Goal: Task Accomplishment & Management: Manage account settings

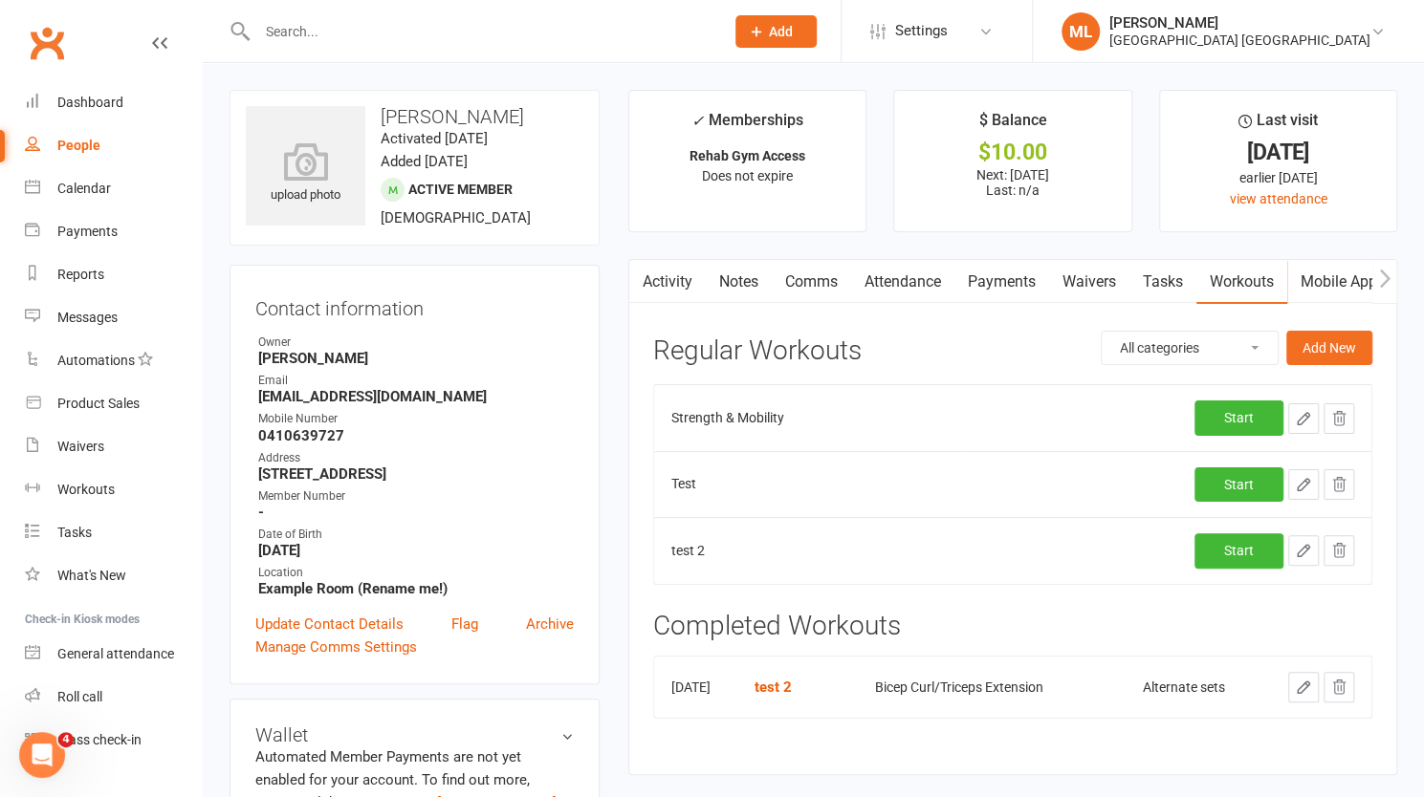
scroll to position [868, 0]
click at [1387, 277] on icon "button" at bounding box center [1384, 278] width 11 height 18
click at [1105, 279] on link "Mobile App" at bounding box center [1104, 282] width 103 height 44
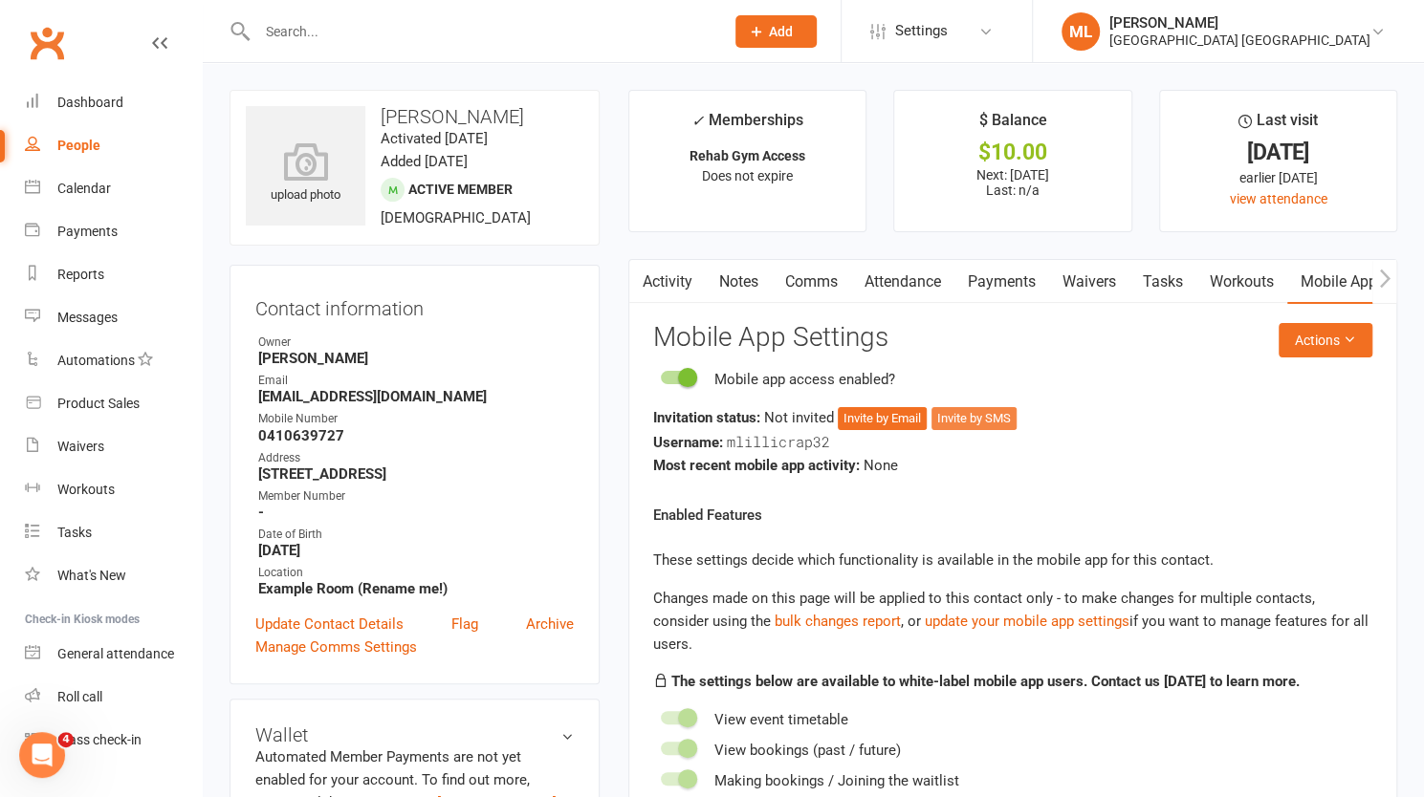
click at [991, 416] on button "Invite by SMS" at bounding box center [973, 418] width 85 height 23
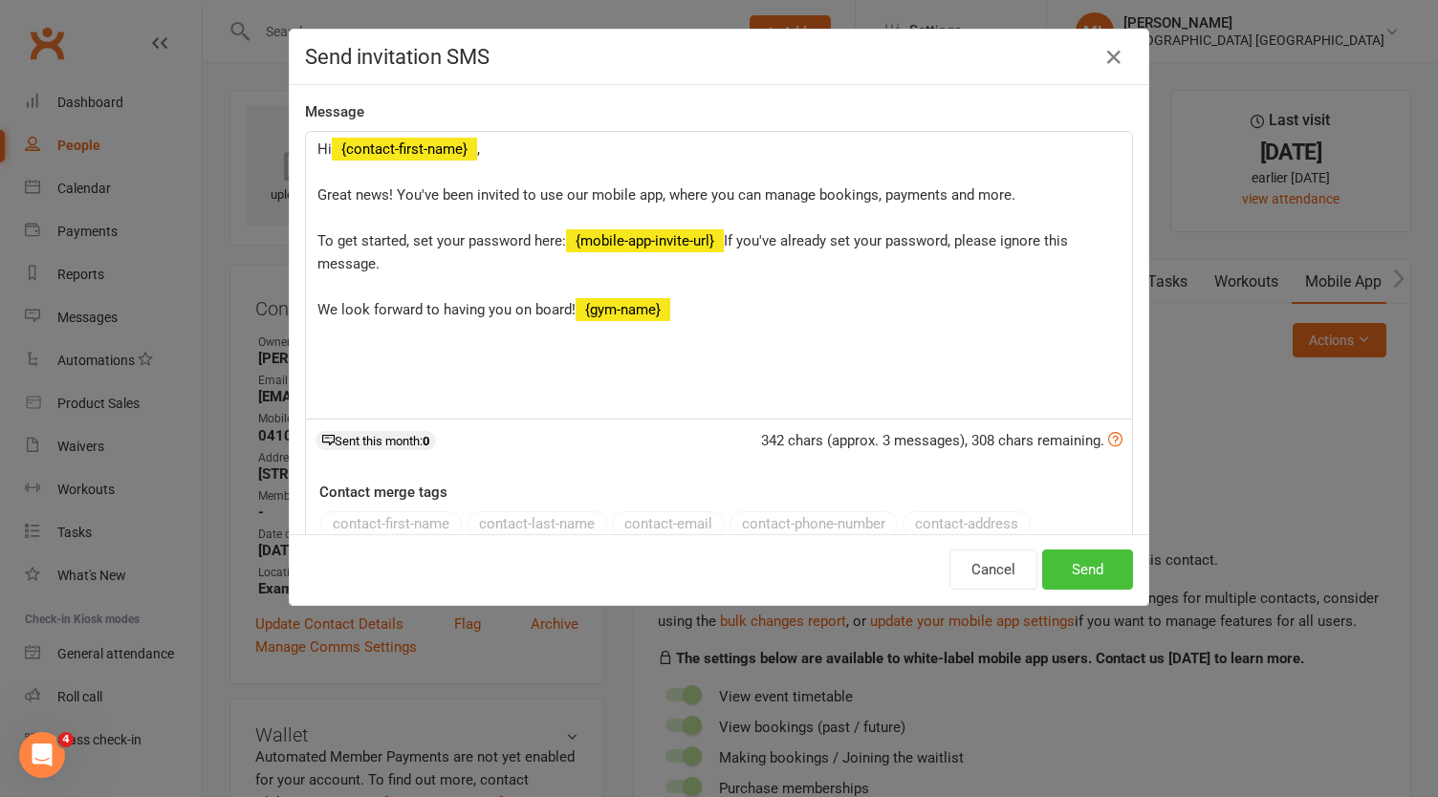
click at [1081, 571] on button "Send" at bounding box center [1087, 570] width 91 height 40
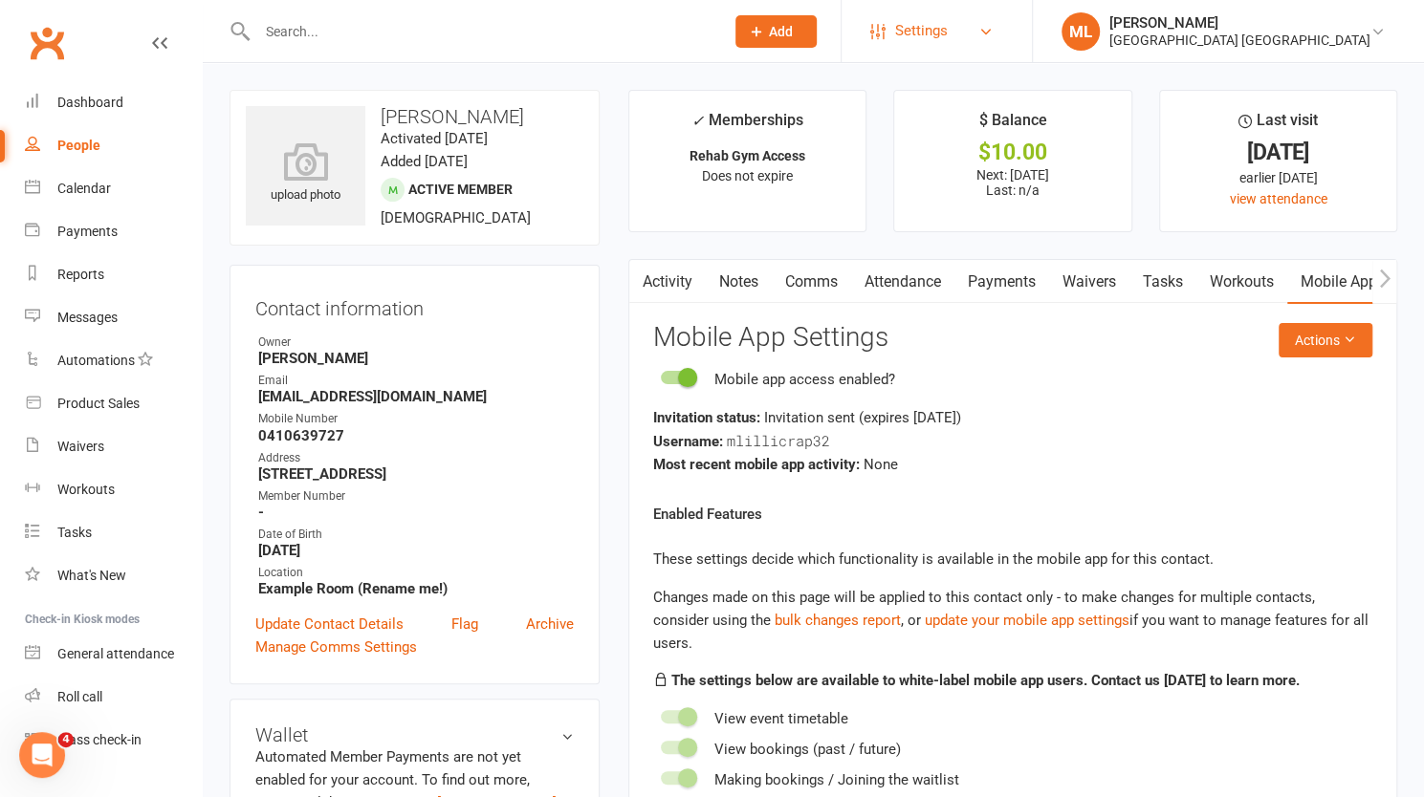
click at [948, 29] on span "Settings" at bounding box center [921, 31] width 53 height 43
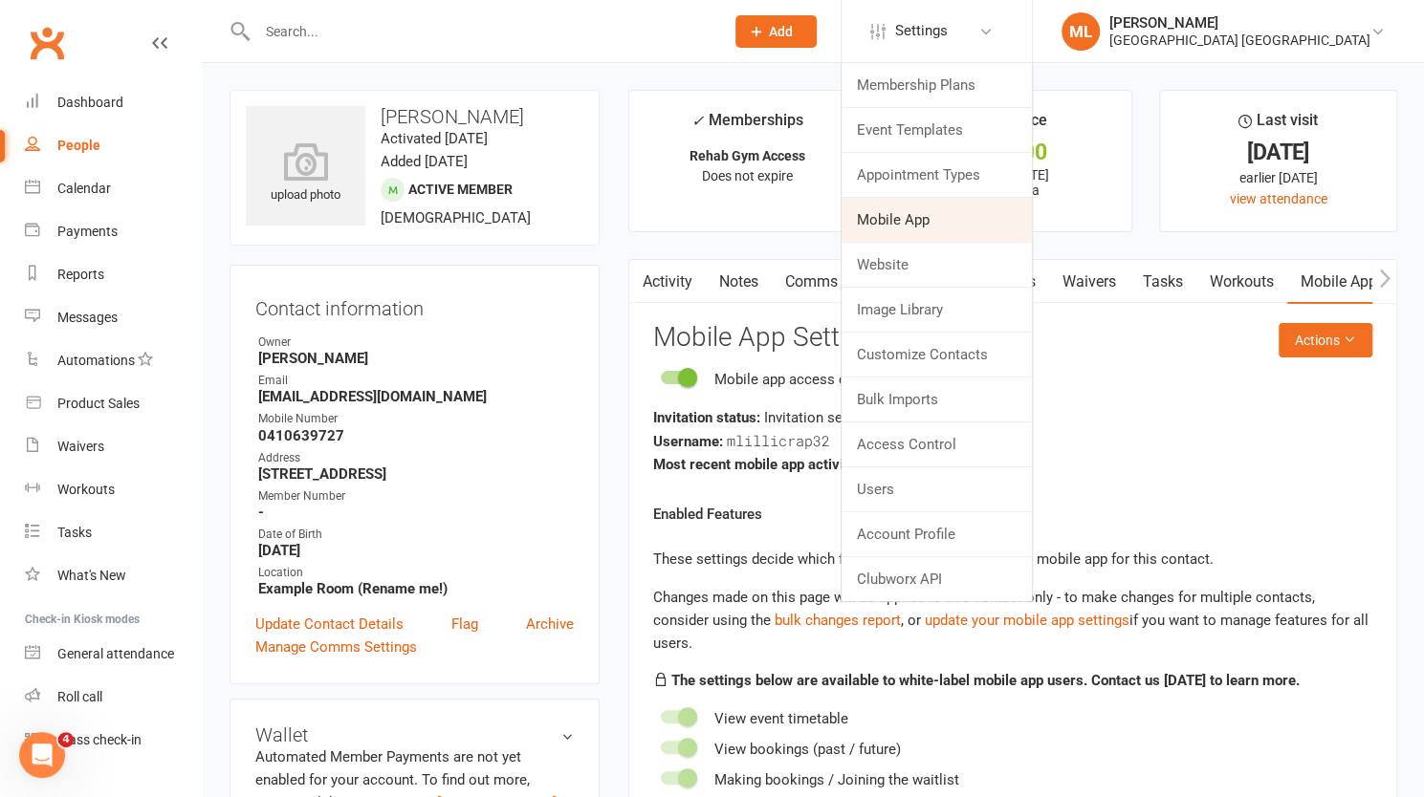
click at [1010, 219] on link "Mobile App" at bounding box center [936, 220] width 190 height 44
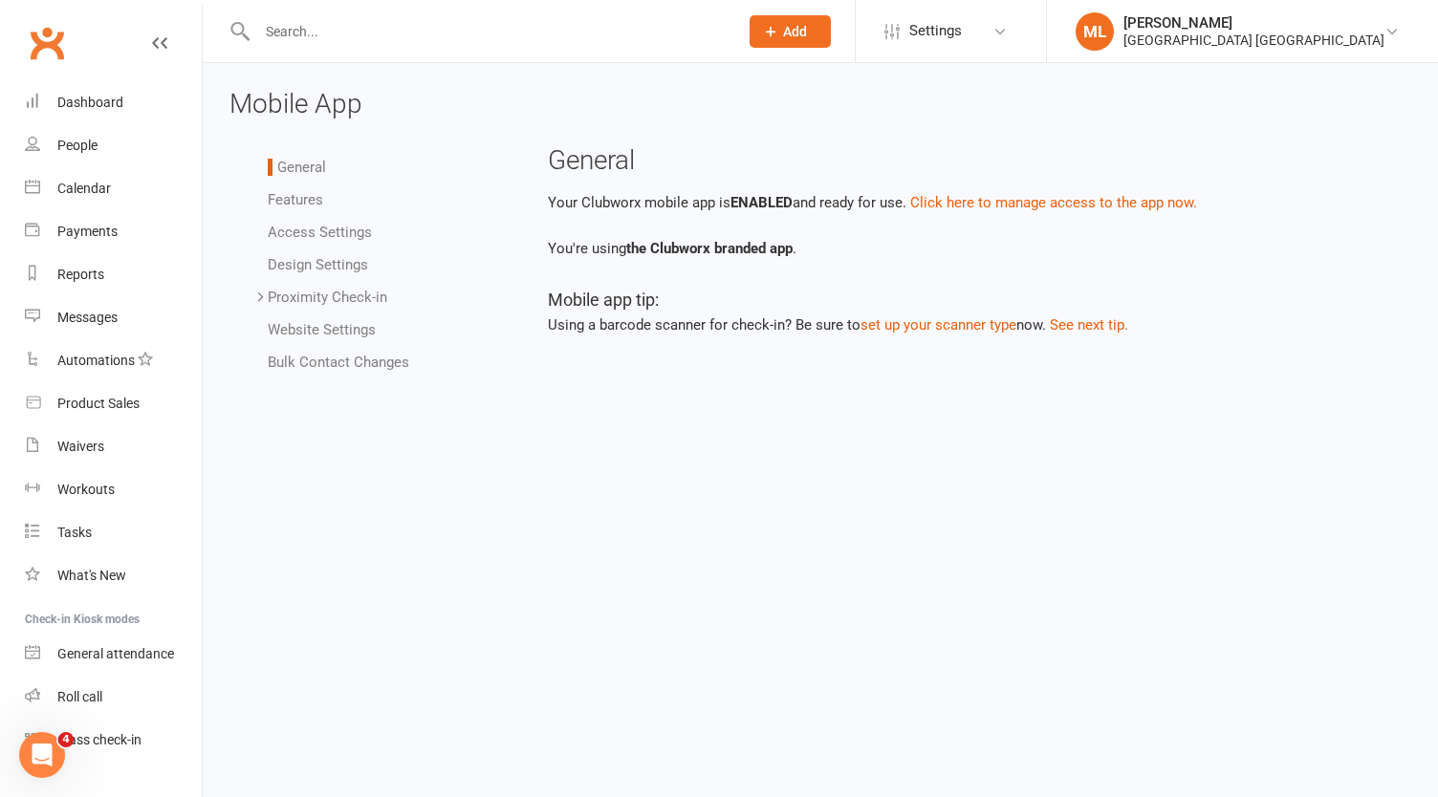
click at [298, 194] on link "Features" at bounding box center [295, 199] width 55 height 17
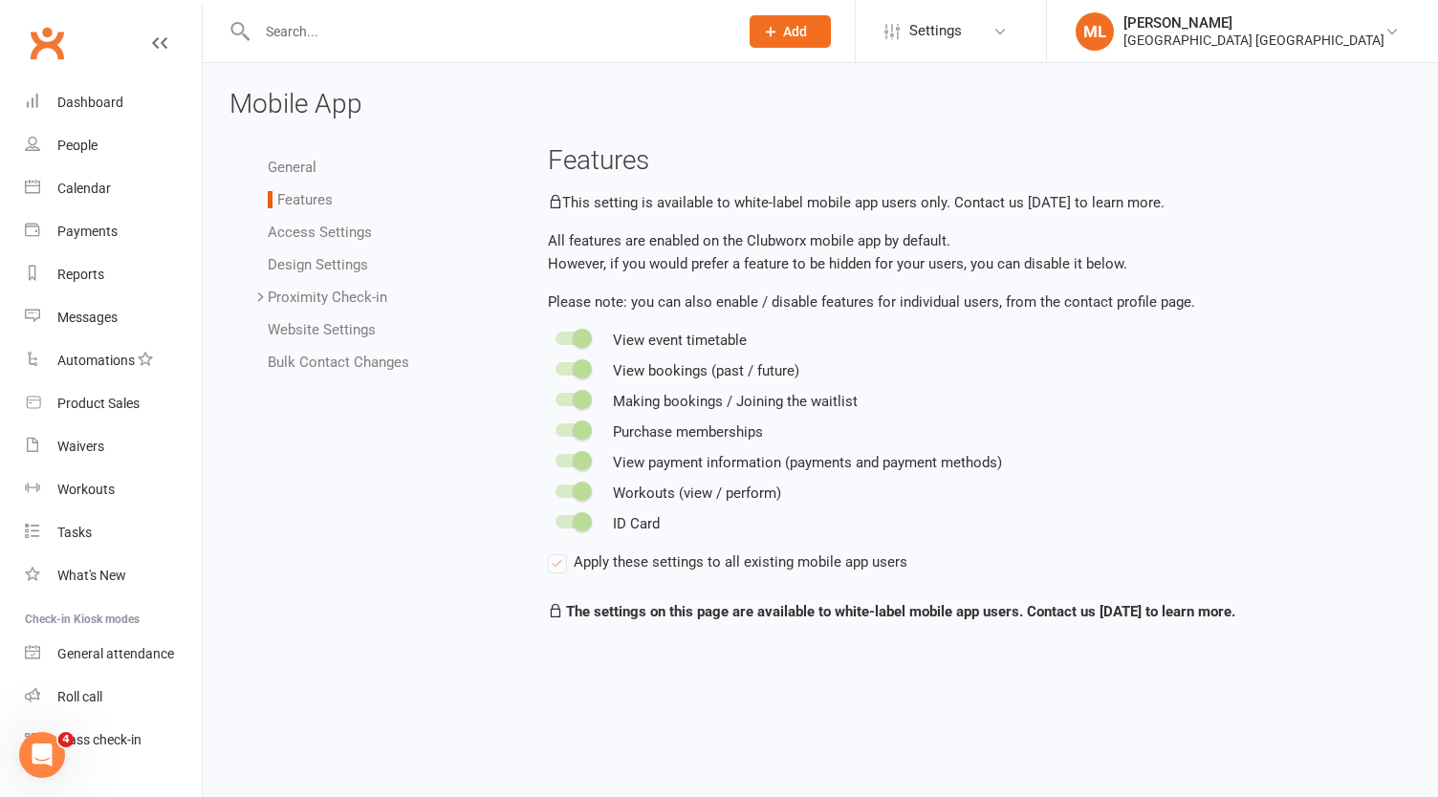
click at [304, 230] on link "Access Settings" at bounding box center [320, 232] width 104 height 17
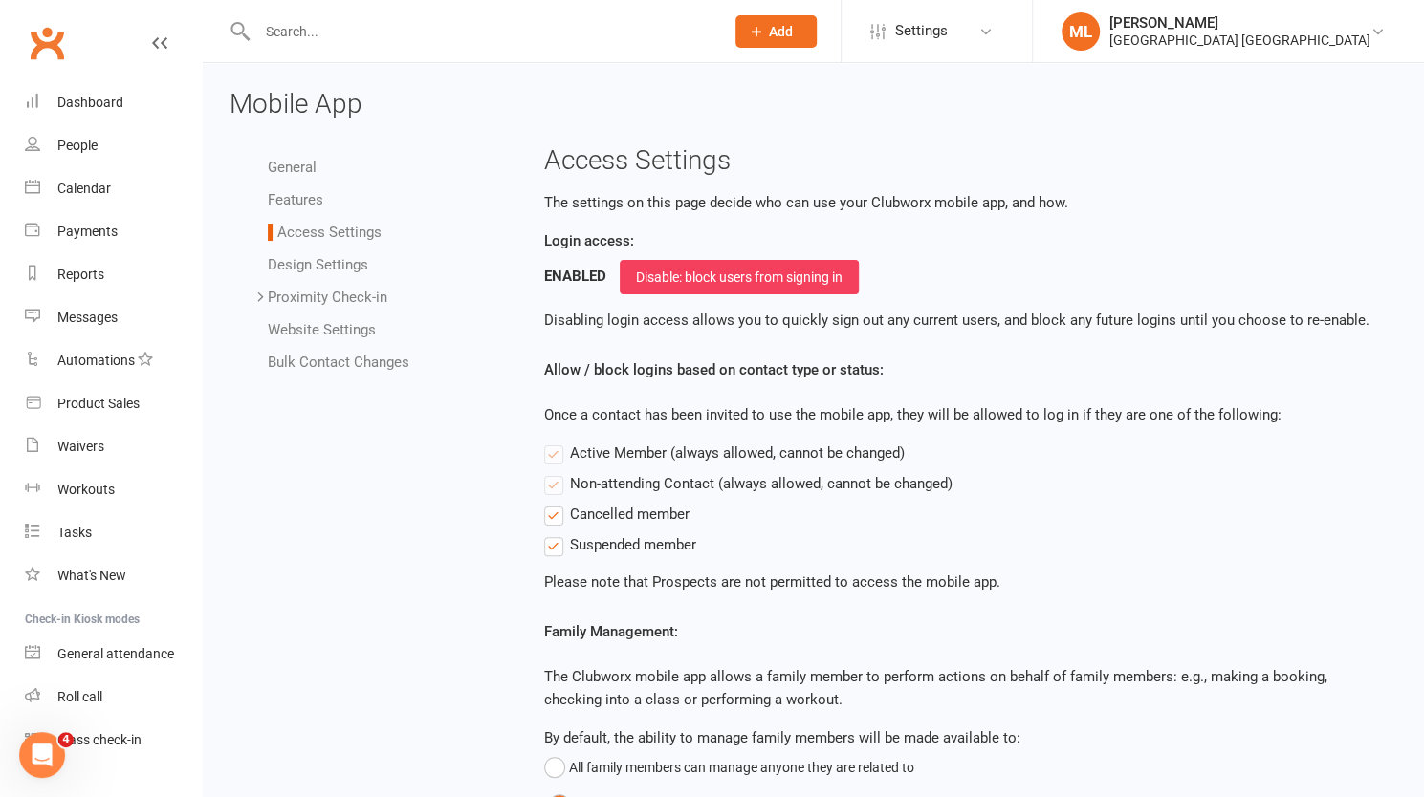
click at [319, 270] on link "Design Settings" at bounding box center [318, 264] width 100 height 17
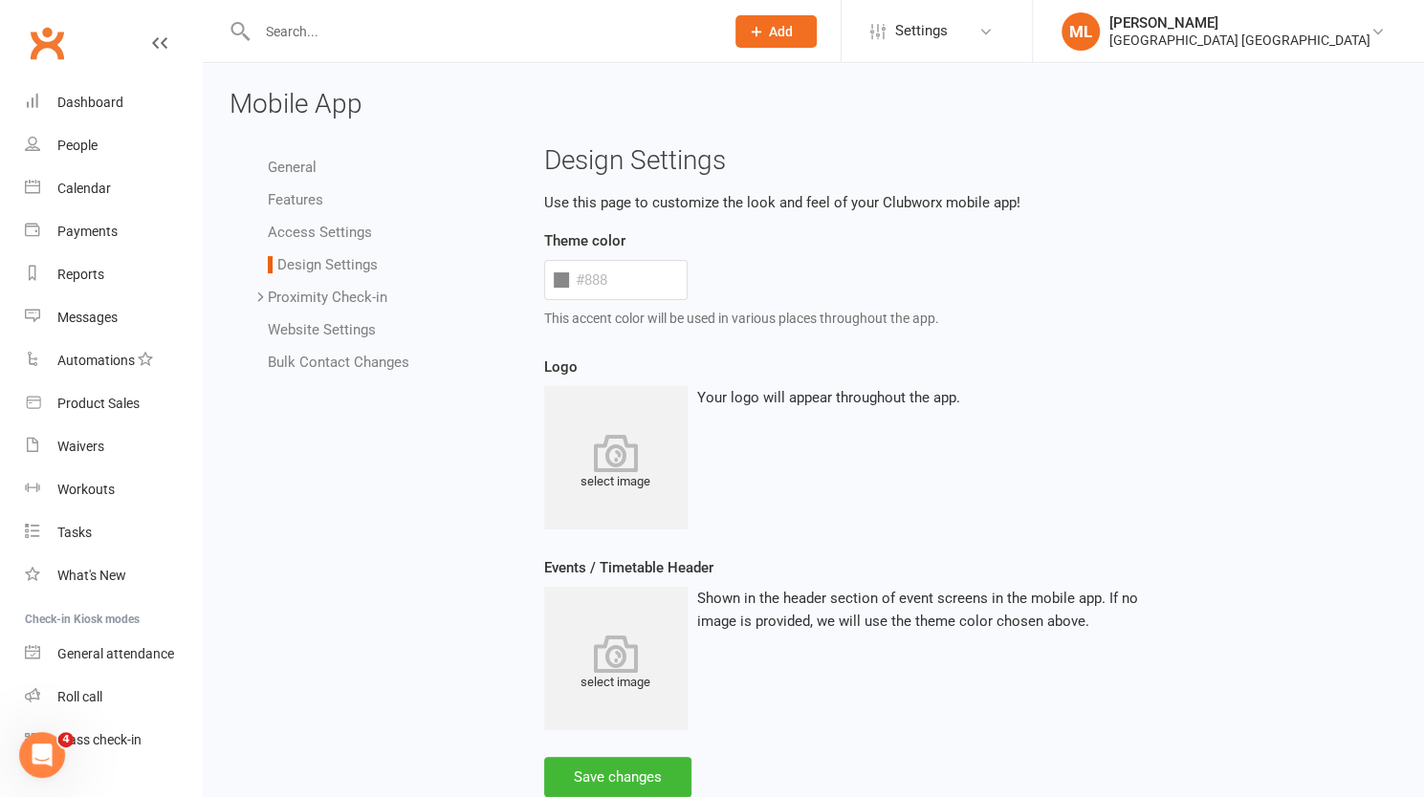
click at [320, 229] on link "Access Settings" at bounding box center [320, 232] width 104 height 17
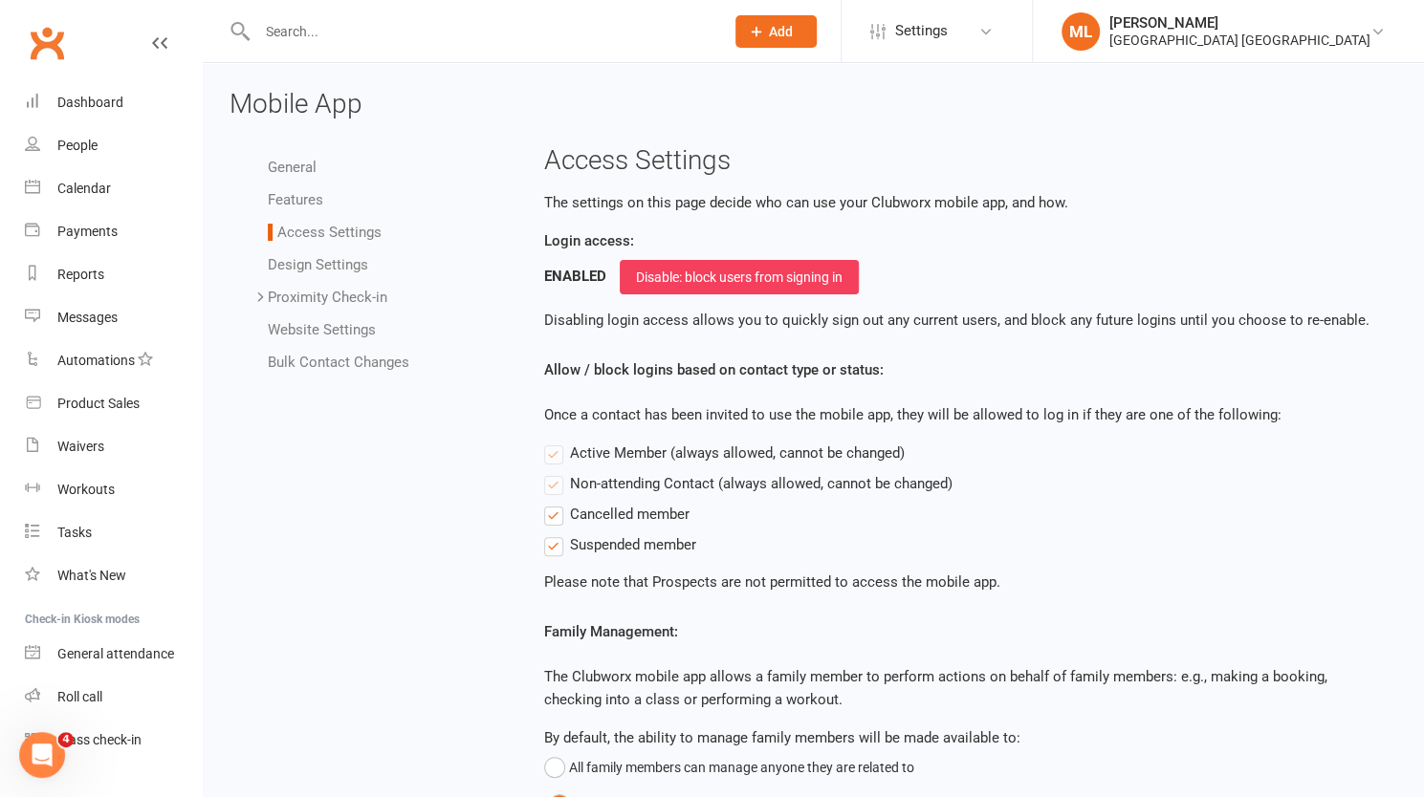
click at [317, 328] on link "Website Settings" at bounding box center [322, 329] width 108 height 17
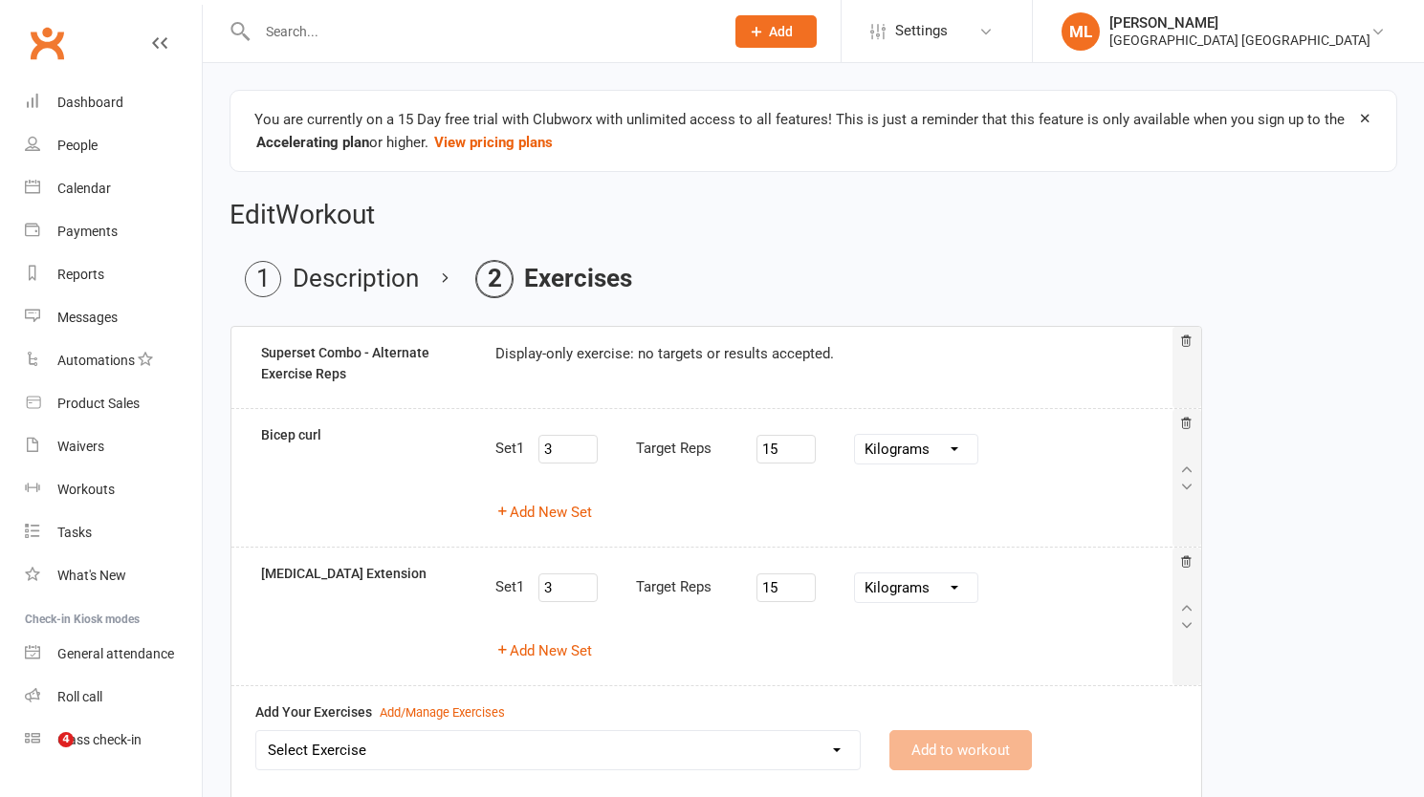
select select "Kilograms"
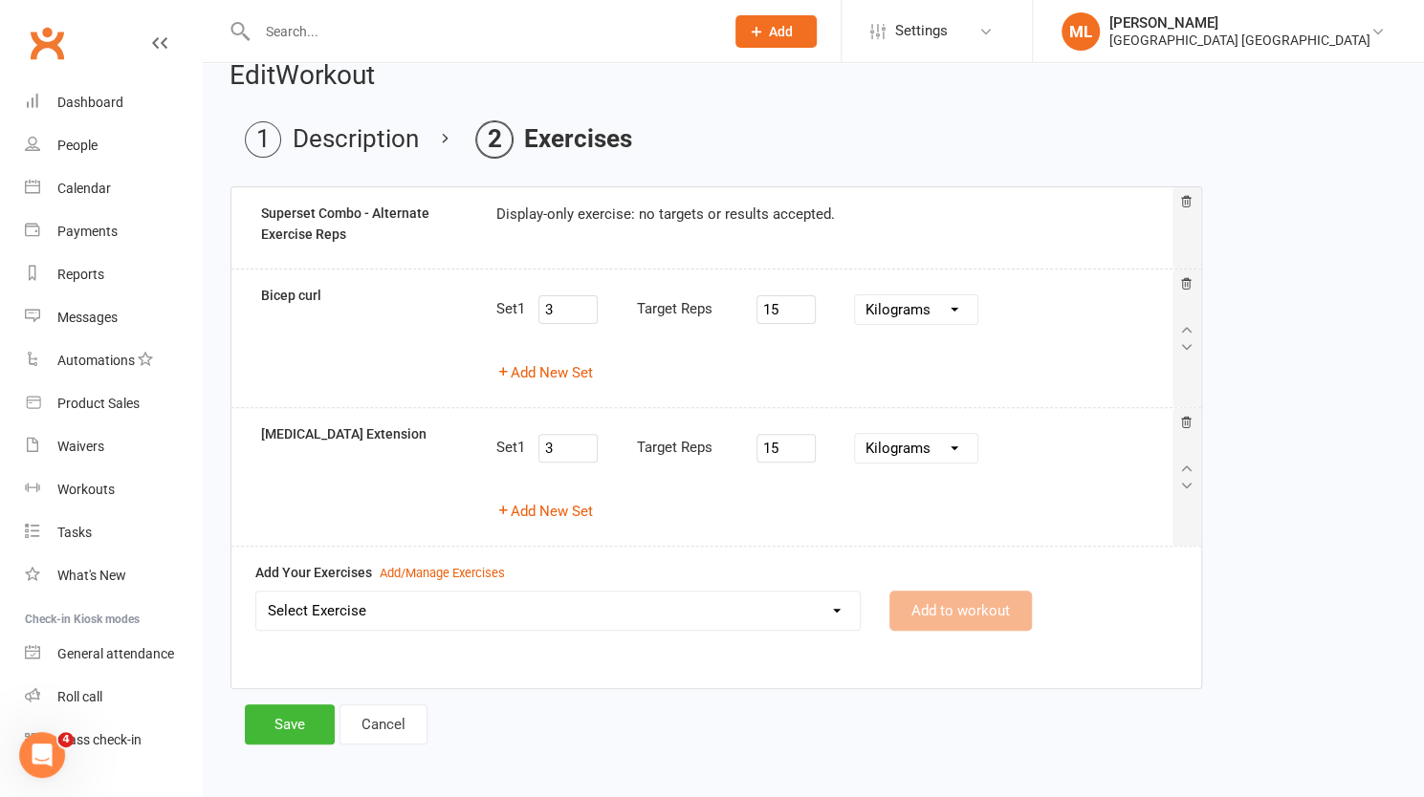
click at [333, 605] on select "Select Exercise Bicep curl Bike Ride Glute / [MEDICAL_DATA] Raises new exercise…" at bounding box center [557, 611] width 603 height 38
select select "12553"
click at [256, 592] on select "Select Exercise Bicep curl Bike Ride Glute / [MEDICAL_DATA] Raises new exercise…" at bounding box center [557, 611] width 603 height 38
click at [976, 596] on button "Add to workout" at bounding box center [960, 611] width 142 height 40
select select
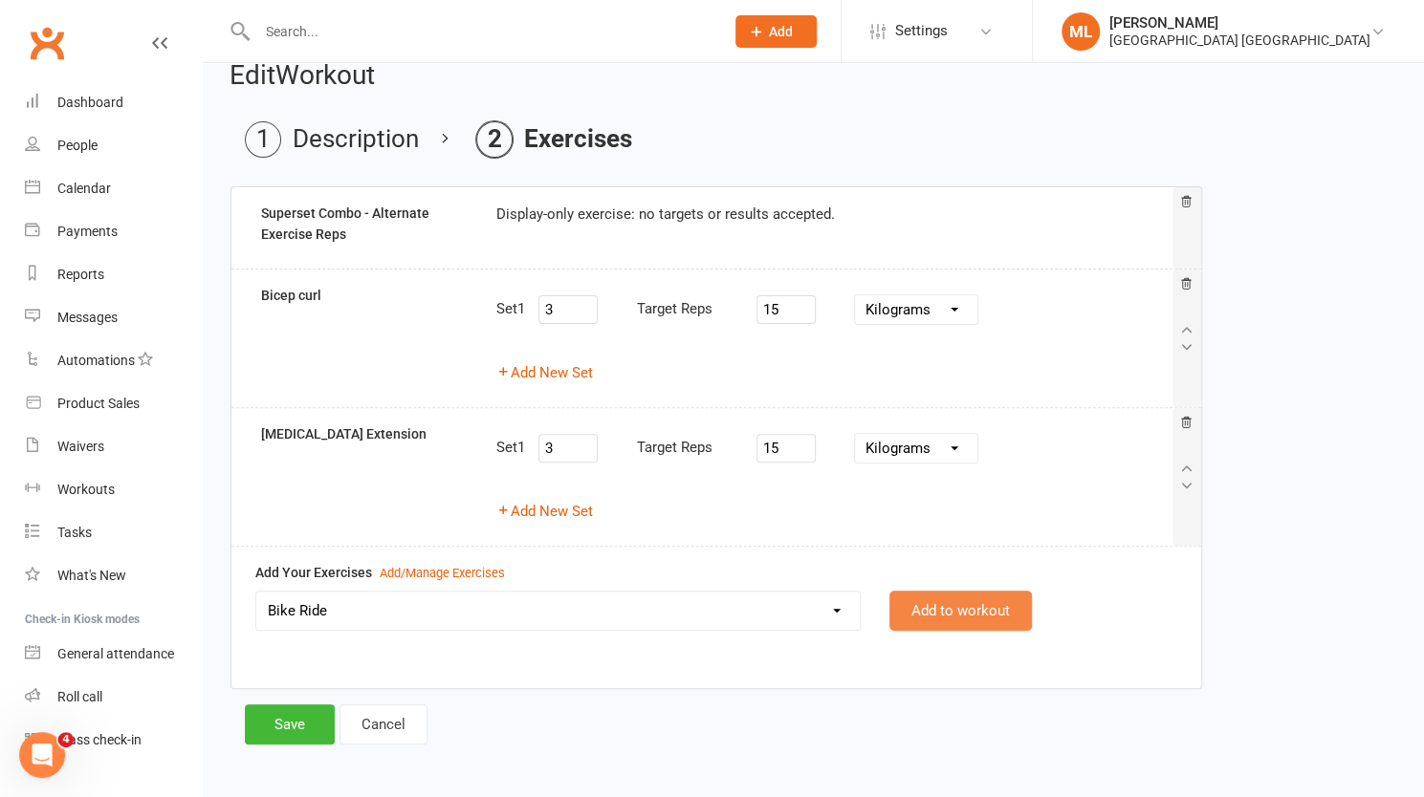
select select "Kilometres"
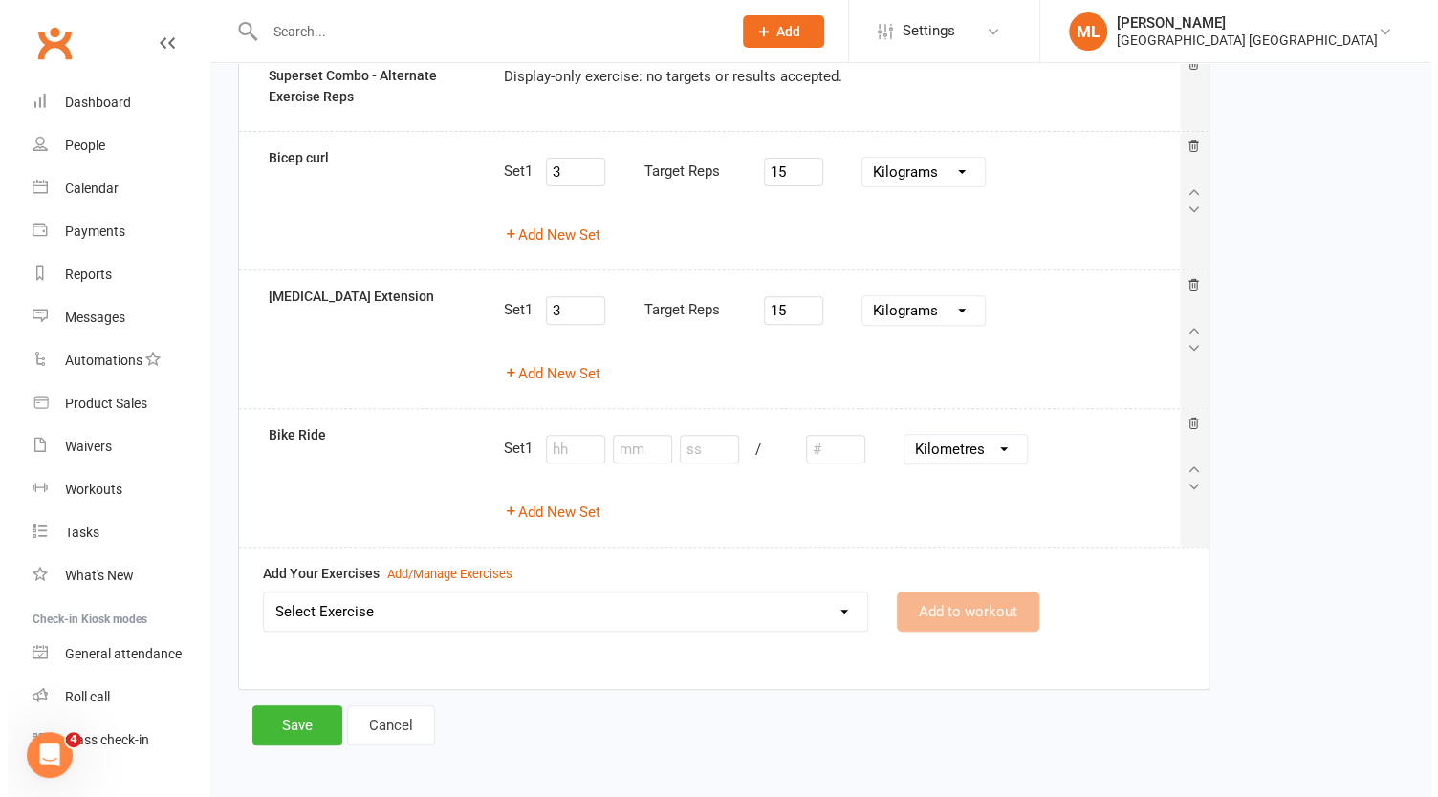
scroll to position [277, 0]
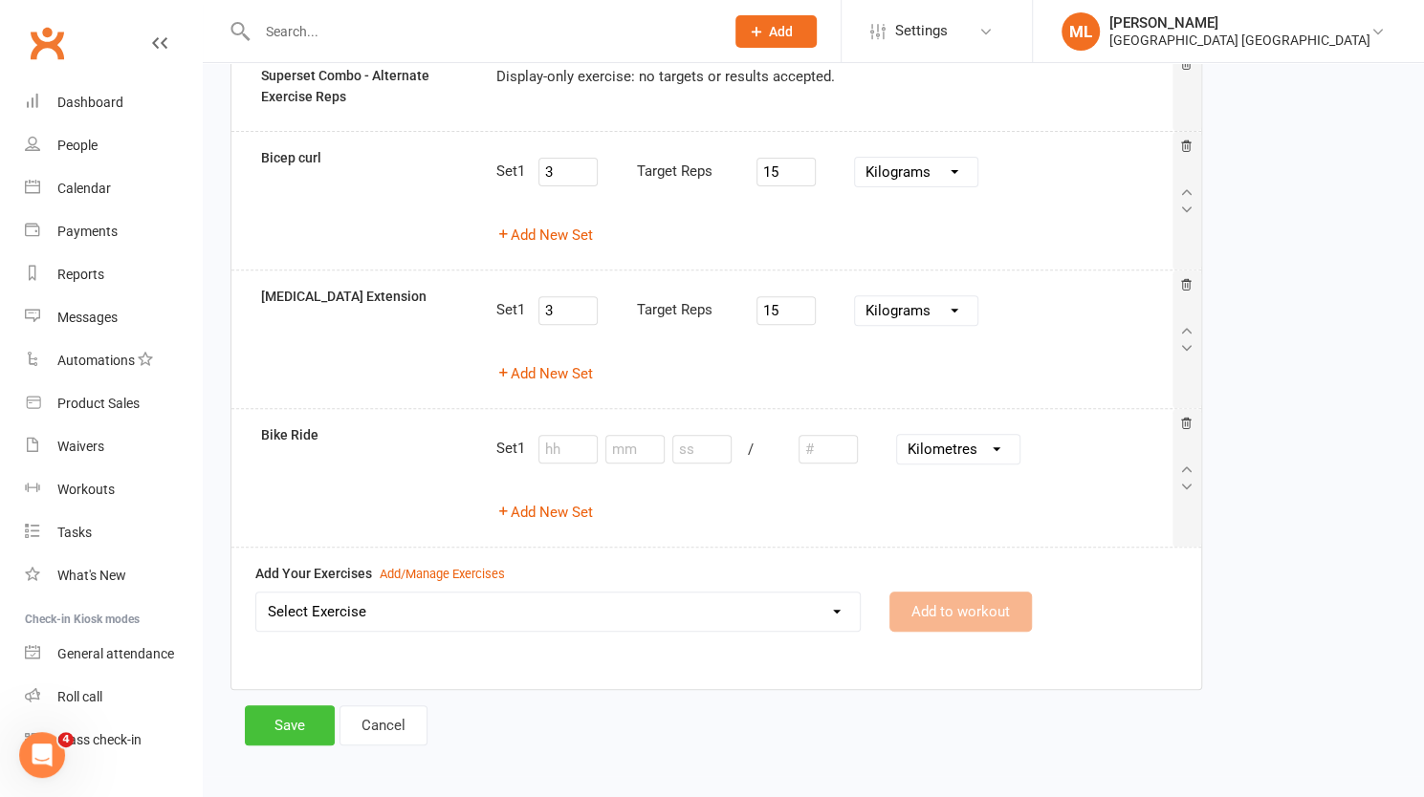
click at [287, 712] on button "Save" at bounding box center [290, 726] width 90 height 40
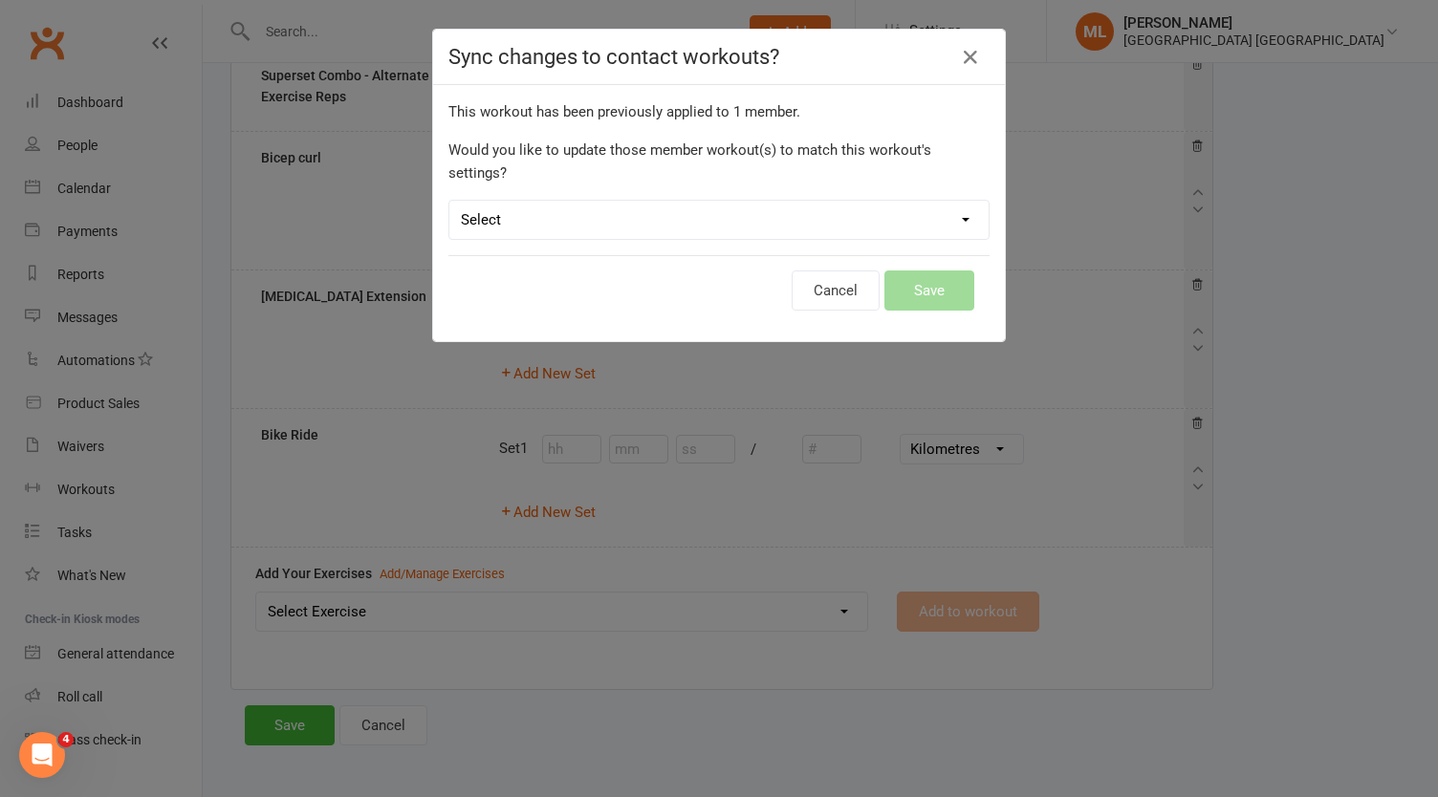
click at [679, 201] on select "Select Leave member workouts unchanged Sync workout + exercise settings to memb…" at bounding box center [718, 220] width 539 height 38
select select "workout_and_exercises"
click at [449, 201] on select "Select Leave member workouts unchanged Sync workout + exercise settings to memb…" at bounding box center [718, 220] width 539 height 38
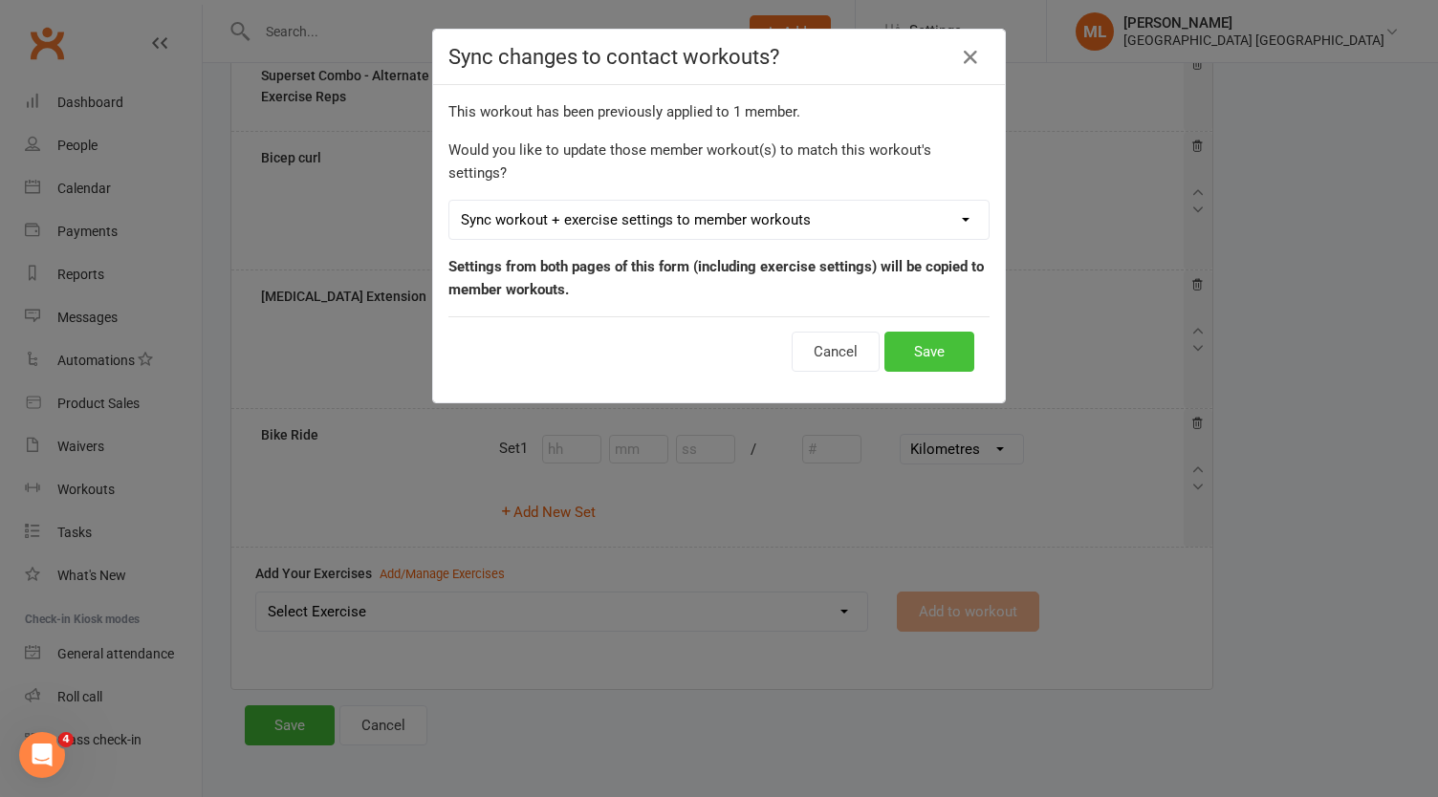
click at [914, 332] on button "Save" at bounding box center [929, 352] width 90 height 40
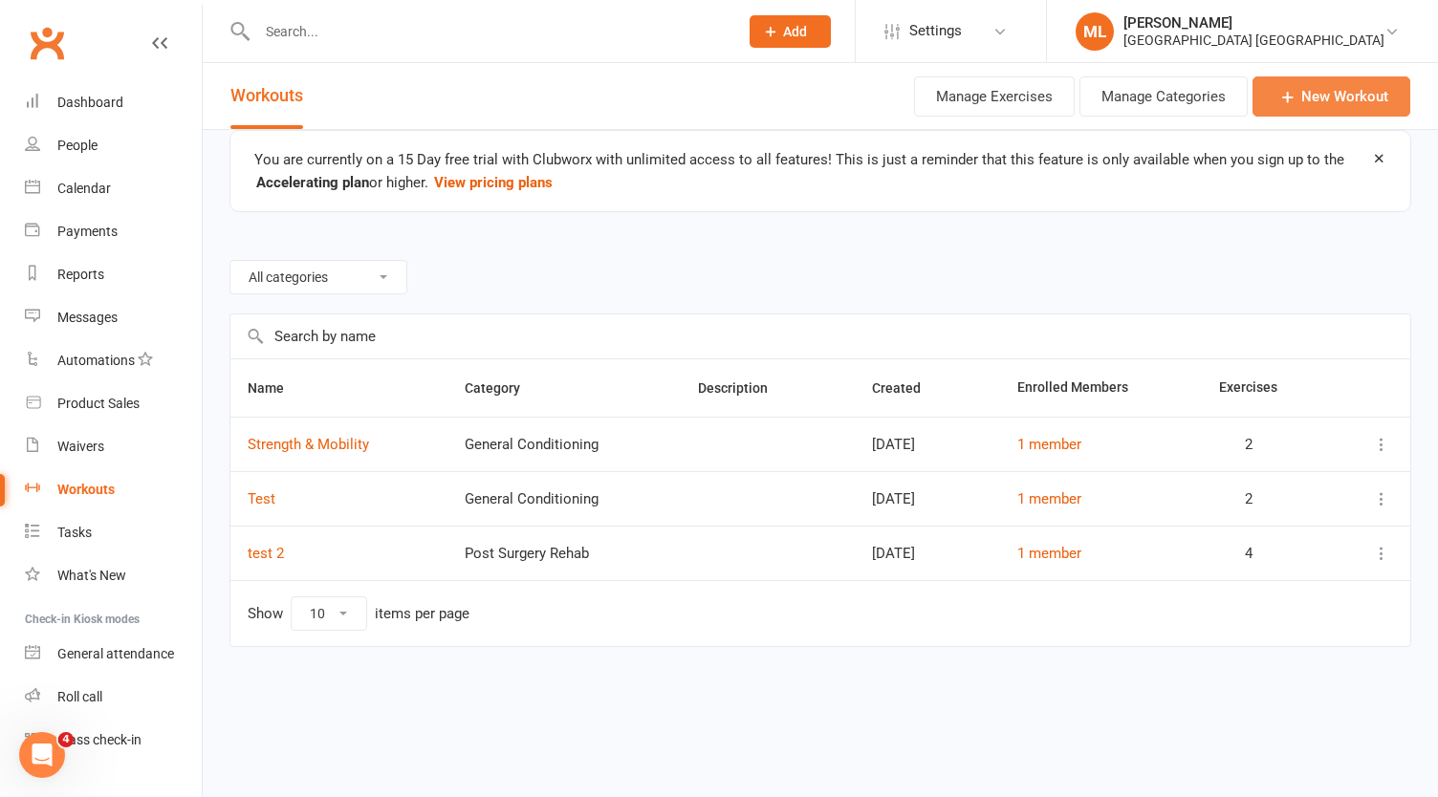
click at [1332, 87] on link "New Workout" at bounding box center [1332, 96] width 158 height 40
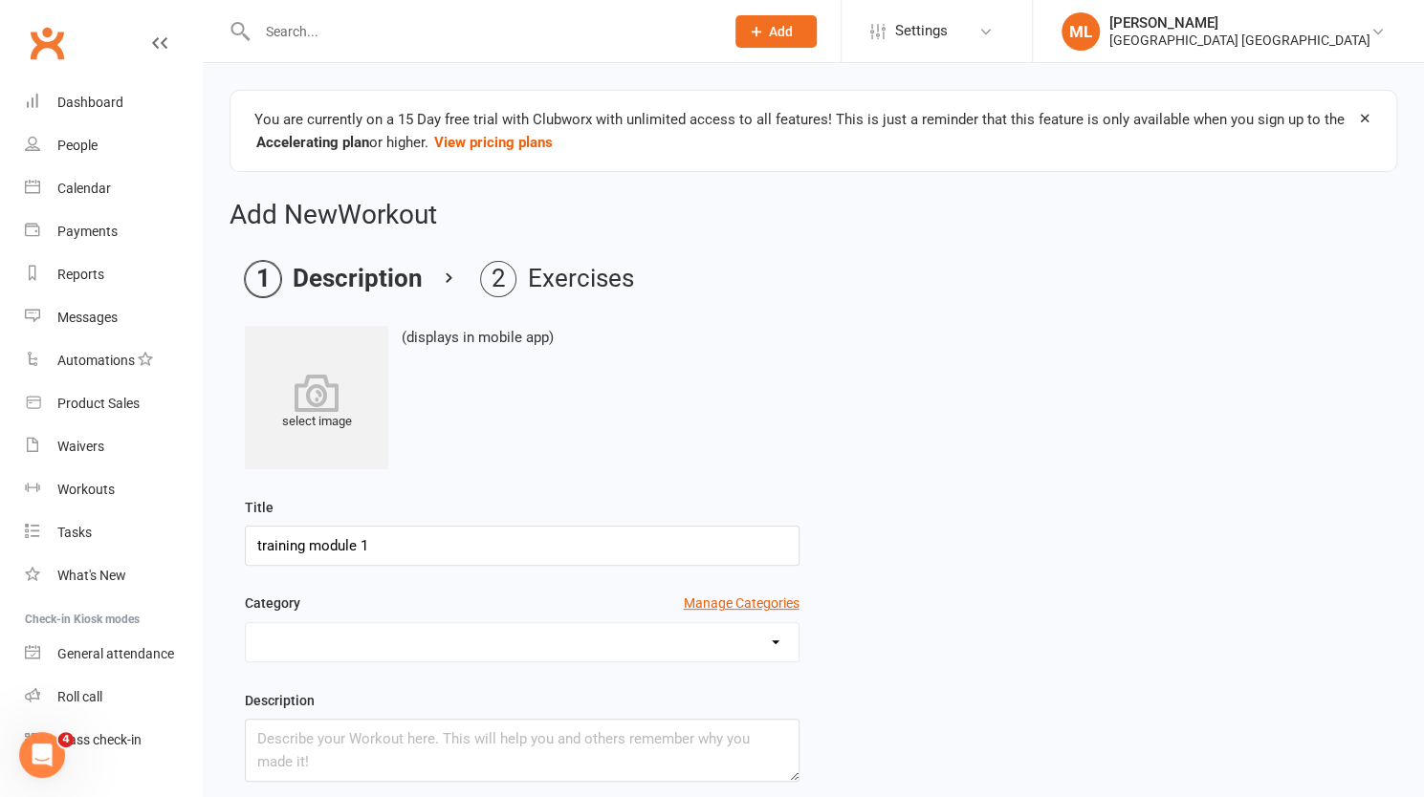
type input "training module 1"
click at [396, 623] on select "Beginner General Conditioning Post Surgery Rehab Pre Surgery" at bounding box center [522, 642] width 553 height 38
click at [392, 635] on select "Beginner General Conditioning Post Surgery Rehab Pre Surgery" at bounding box center [522, 642] width 553 height 38
select select "491"
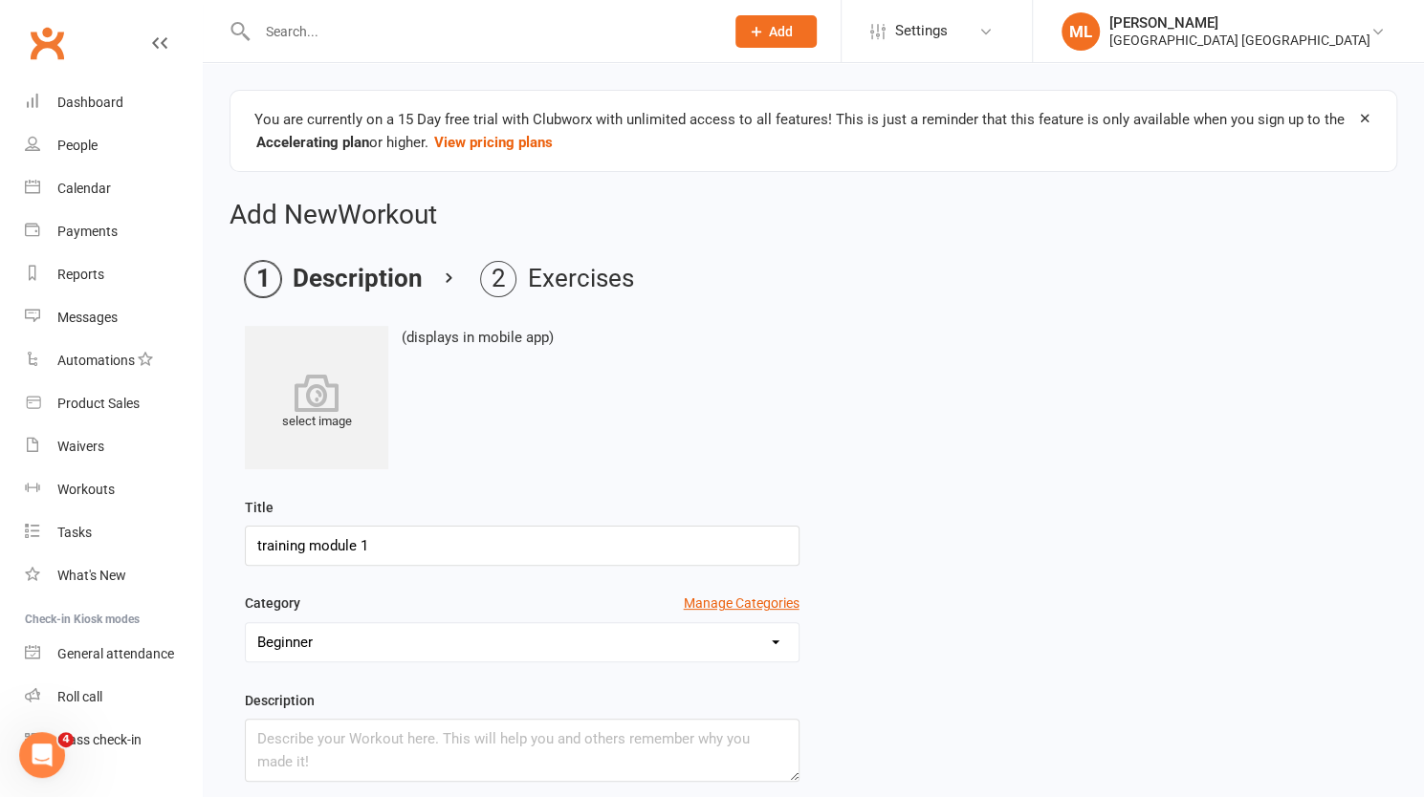
click at [246, 623] on select "Beginner General Conditioning Post Surgery Rehab Pre Surgery" at bounding box center [522, 642] width 553 height 38
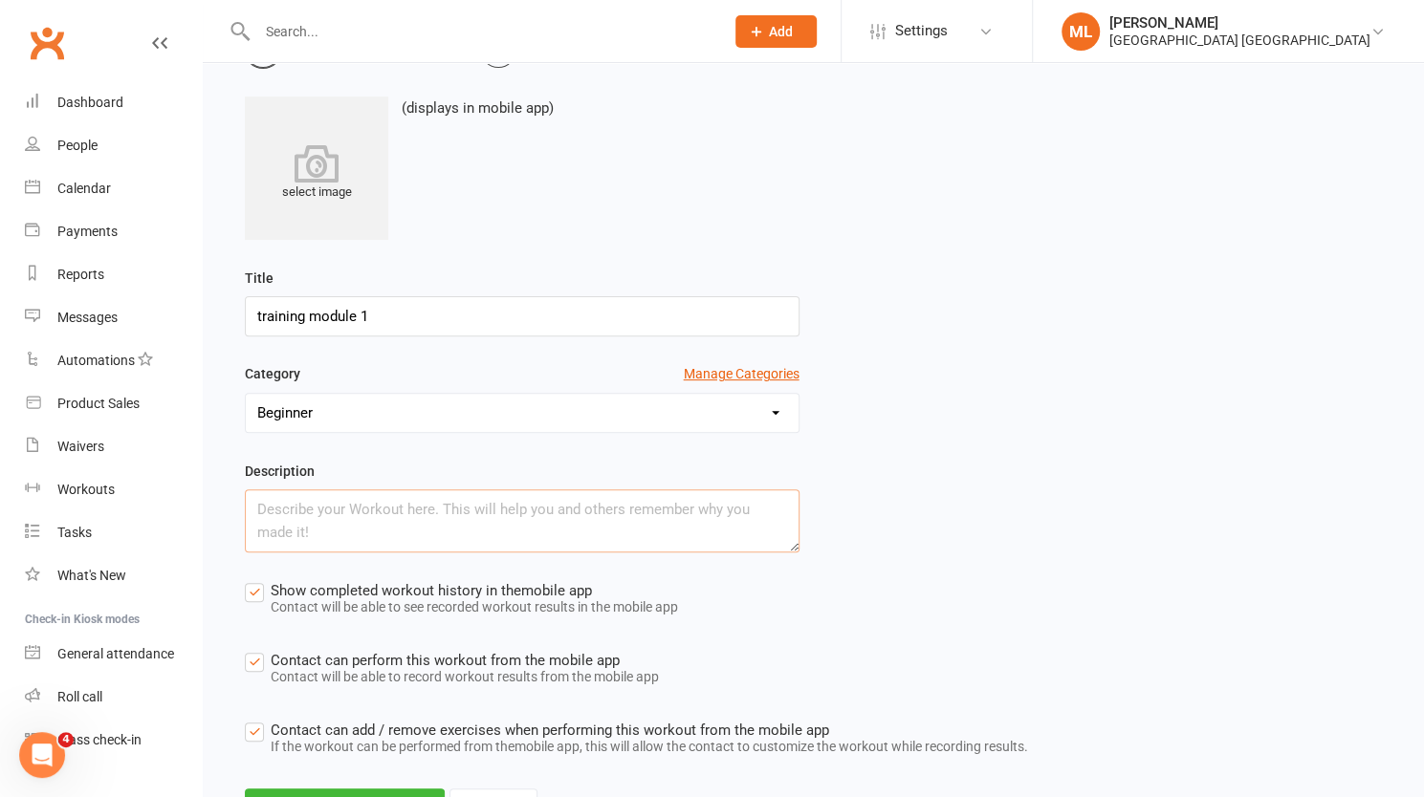
click at [513, 520] on textarea at bounding box center [522, 521] width 555 height 63
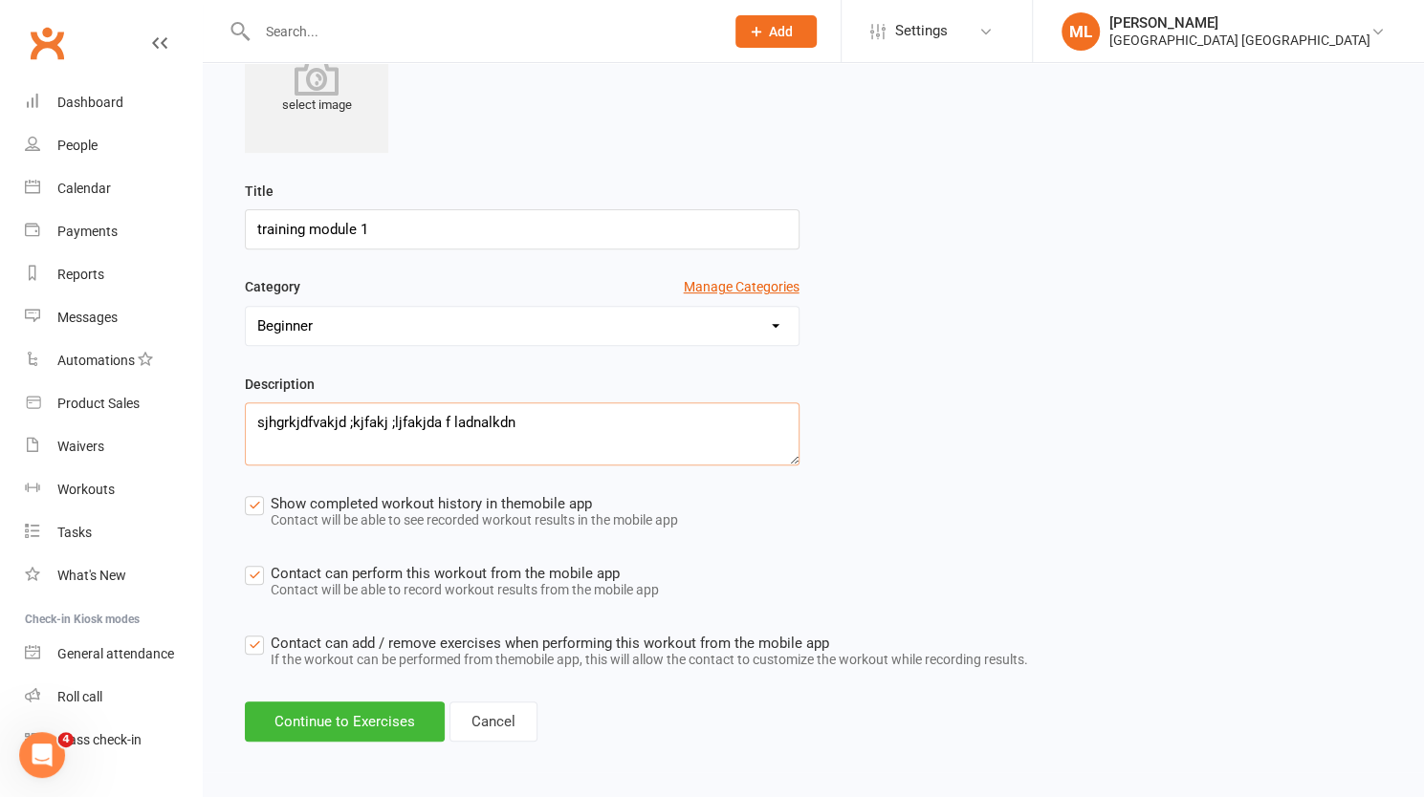
type textarea "sjhgrkjdfvakjd ;kjfakj ;ljfakjda f ladnalkdn"
click at [262, 646] on label "Contact can add / remove exercises when performing this workout from the mobile…" at bounding box center [636, 653] width 783 height 43
click at [262, 632] on input "Contact can add / remove exercises when performing this workout from the mobile…" at bounding box center [636, 632] width 783 height 0
click at [383, 717] on button "Continue to Exercises" at bounding box center [345, 722] width 200 height 40
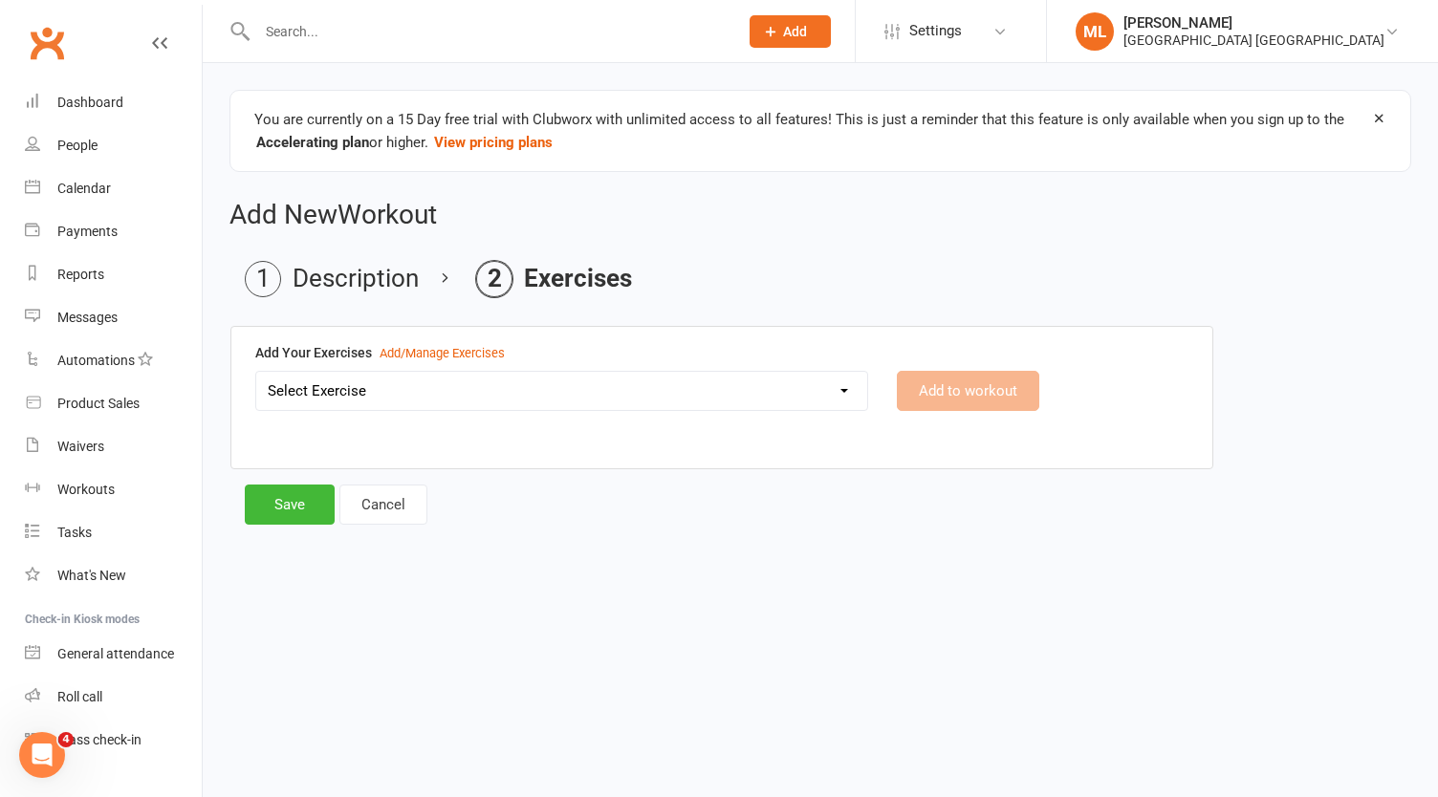
click at [435, 389] on select "Select Exercise Bicep curl Bike Ride Glute / [MEDICAL_DATA] Raises new exercise…" at bounding box center [561, 391] width 611 height 38
click at [256, 372] on select "Select Exercise Bicep curl Bike Ride Glute / [MEDICAL_DATA] Raises new exercise…" at bounding box center [561, 391] width 611 height 38
click at [392, 399] on select "Bicep curl Bike Ride Glute / [MEDICAL_DATA] Raises new exercise Superset Combo …" at bounding box center [561, 391] width 611 height 38
select select "12553"
click at [256, 372] on select "Bicep curl Bike Ride Glute / [MEDICAL_DATA] Raises new exercise Superset Combo …" at bounding box center [561, 391] width 611 height 38
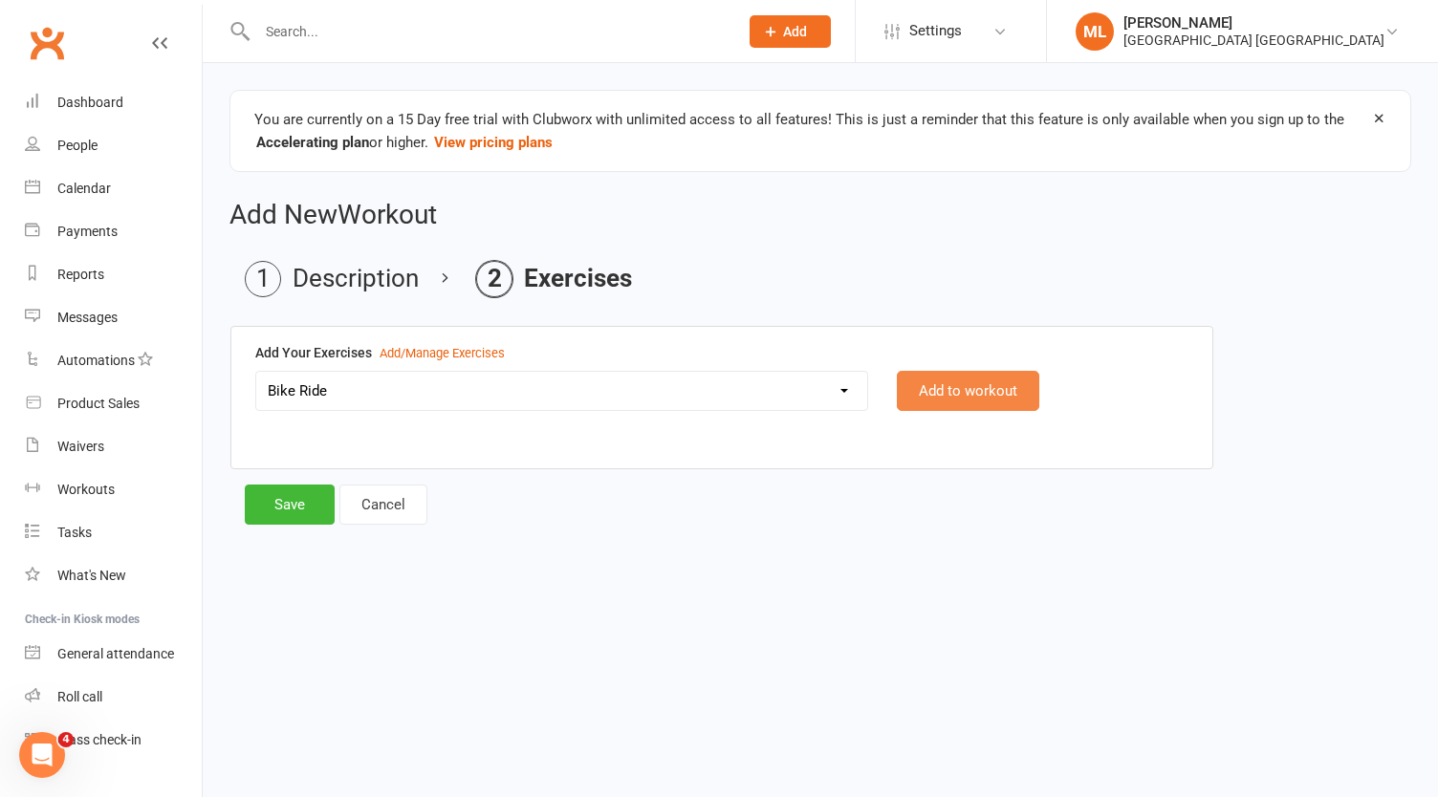
click at [979, 399] on button "Add to workout" at bounding box center [968, 391] width 142 height 40
select select
select select "Kilometres"
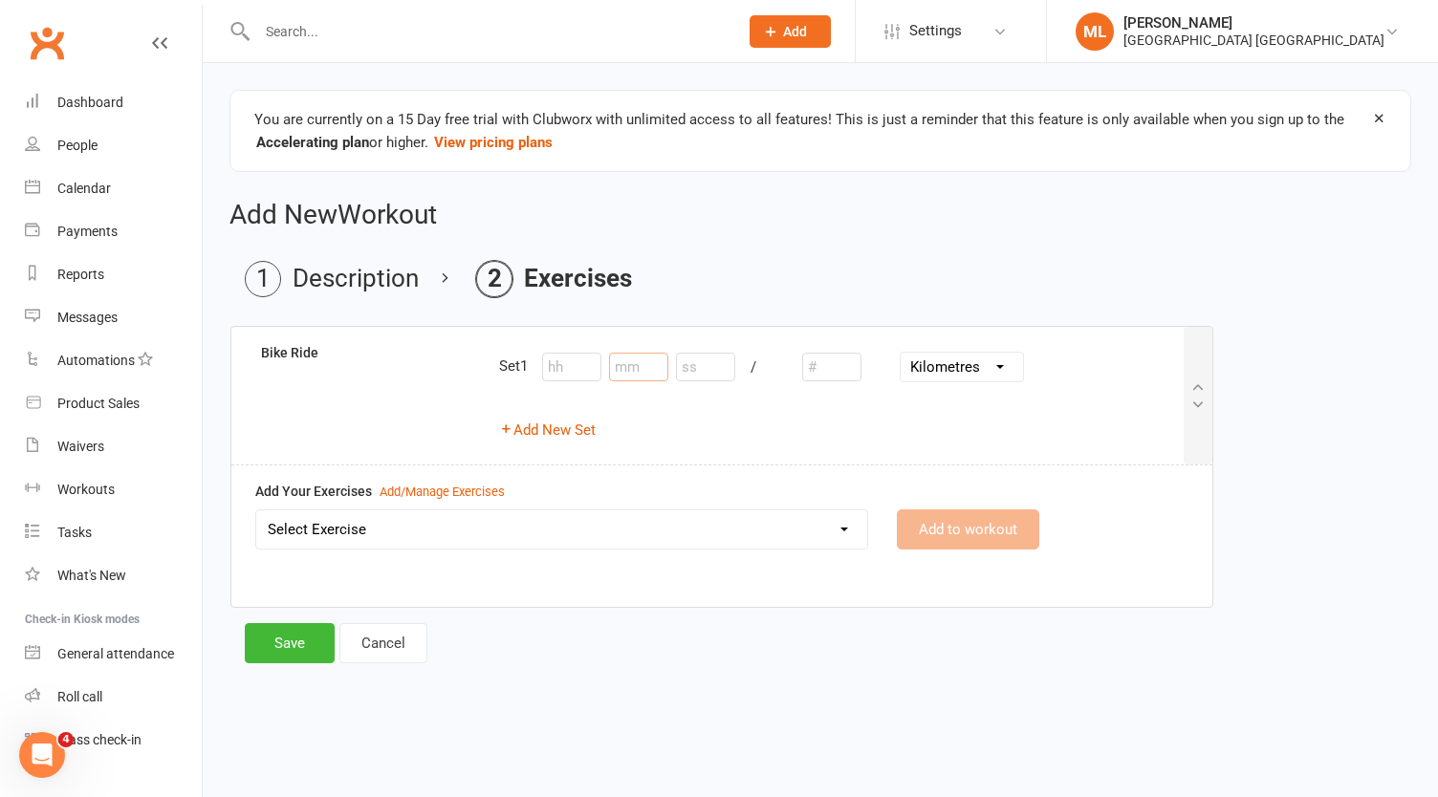
click at [644, 367] on input "number" at bounding box center [638, 367] width 59 height 29
type input "20"
click at [694, 370] on input "number" at bounding box center [705, 367] width 59 height 29
click at [841, 364] on input "number" at bounding box center [831, 367] width 59 height 29
type input "1"
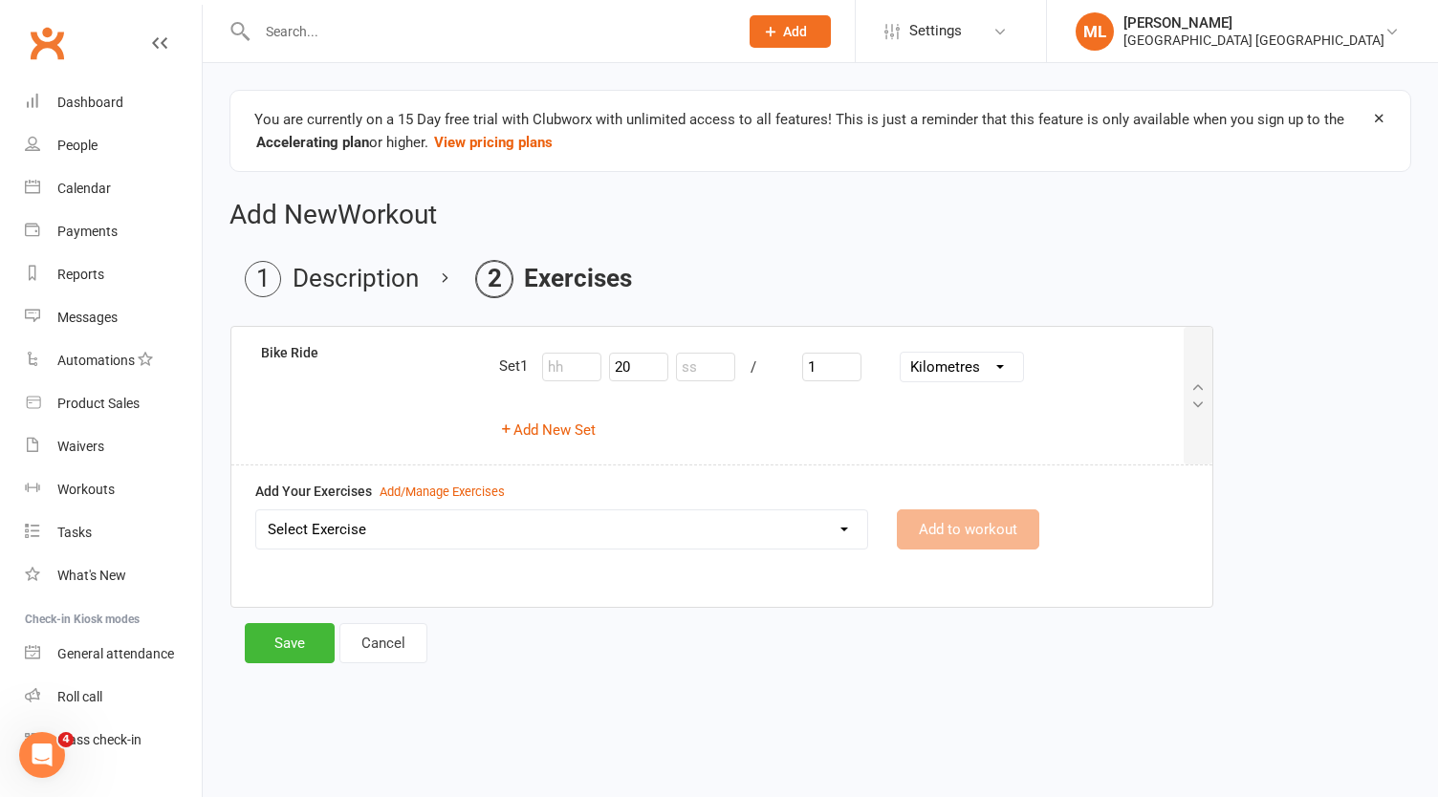
click at [729, 531] on select "Select Exercise Bicep curl Bike Ride Glute / [MEDICAL_DATA] Raises new exercise…" at bounding box center [561, 530] width 611 height 38
select select "12568"
click at [256, 511] on select "Select Exercise Bicep curl Bike Ride Glute / [MEDICAL_DATA] Raises new exercise…" at bounding box center [561, 530] width 611 height 38
click at [967, 510] on button "Add to workout" at bounding box center [968, 530] width 142 height 40
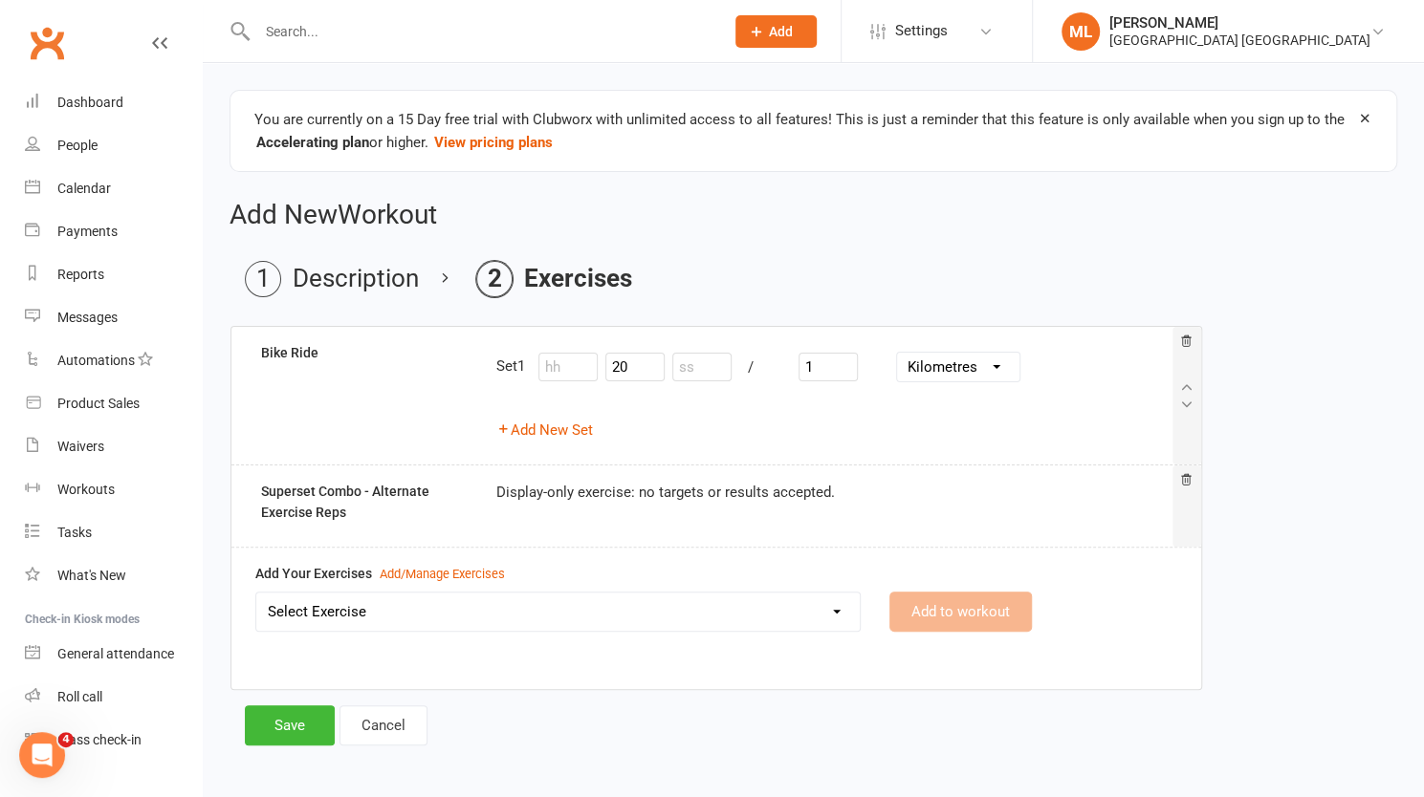
click at [335, 613] on select "Select Exercise Bicep curl Bike Ride Glute / [MEDICAL_DATA] Raises new exercise…" at bounding box center [557, 612] width 603 height 38
select select "12555"
click at [256, 593] on select "Select Exercise Bicep curl Bike Ride Glute / [MEDICAL_DATA] Raises new exercise…" at bounding box center [557, 612] width 603 height 38
click at [987, 606] on button "Add to workout" at bounding box center [960, 612] width 142 height 40
select select
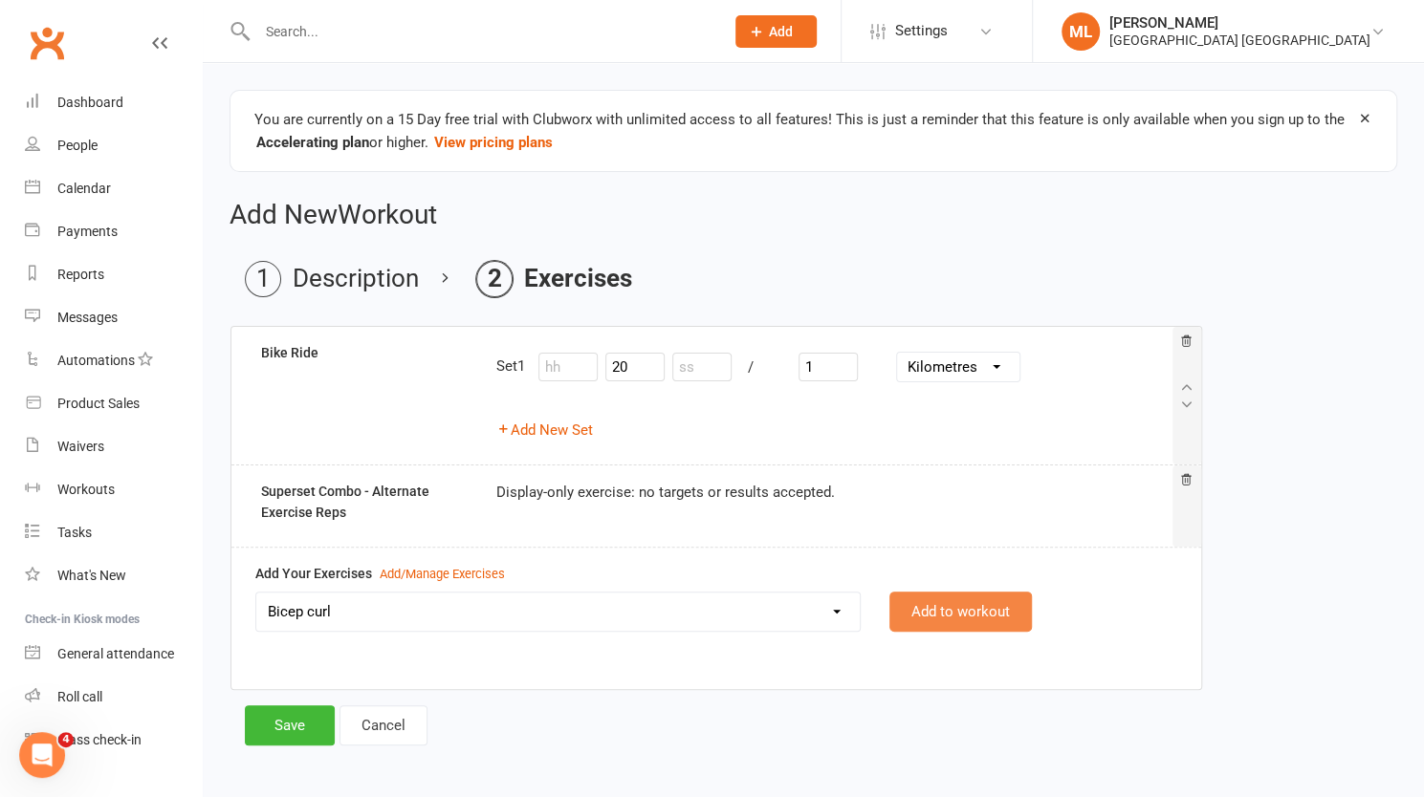
select select "Kilograms"
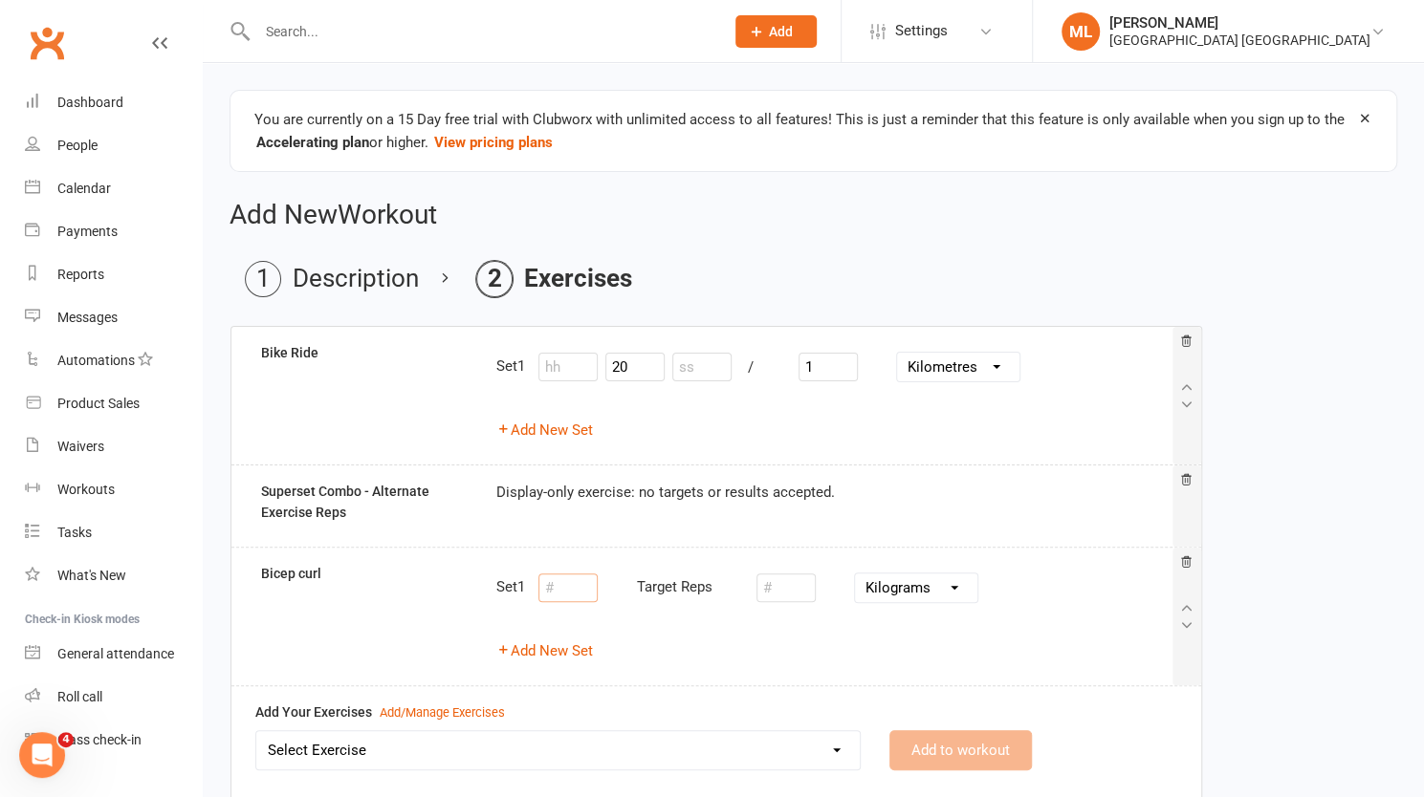
click at [563, 588] on input "number" at bounding box center [567, 588] width 59 height 29
type input "3"
click at [797, 582] on input "number" at bounding box center [785, 588] width 59 height 29
type input "10"
click at [419, 708] on div "Add/Manage Exercises" at bounding box center [442, 714] width 125 height 20
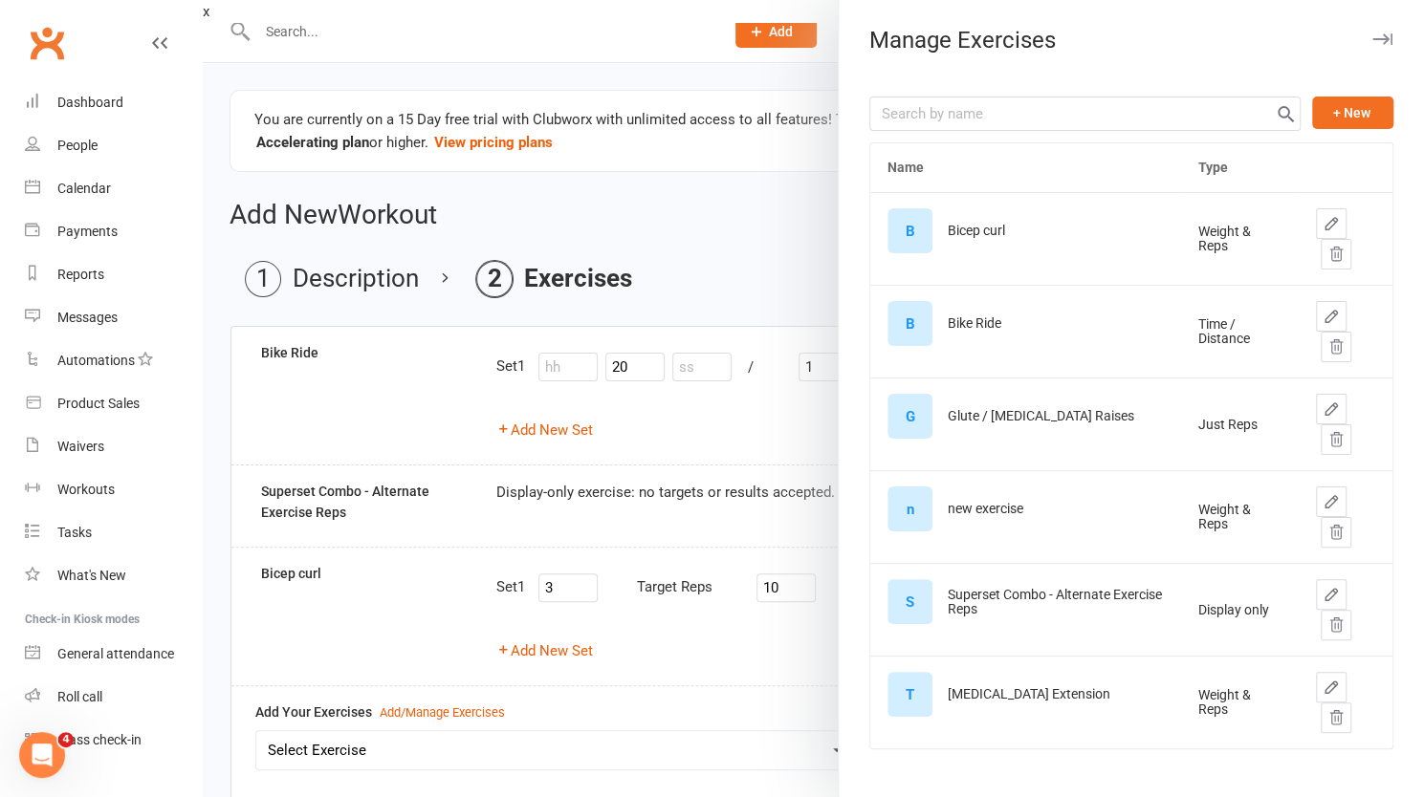
click at [989, 692] on div "[MEDICAL_DATA] Extension" at bounding box center [1029, 695] width 163 height 14
click at [1046, 682] on td "T [MEDICAL_DATA] Extension" at bounding box center [1025, 694] width 311 height 76
click at [576, 676] on div at bounding box center [813, 398] width 1221 height 797
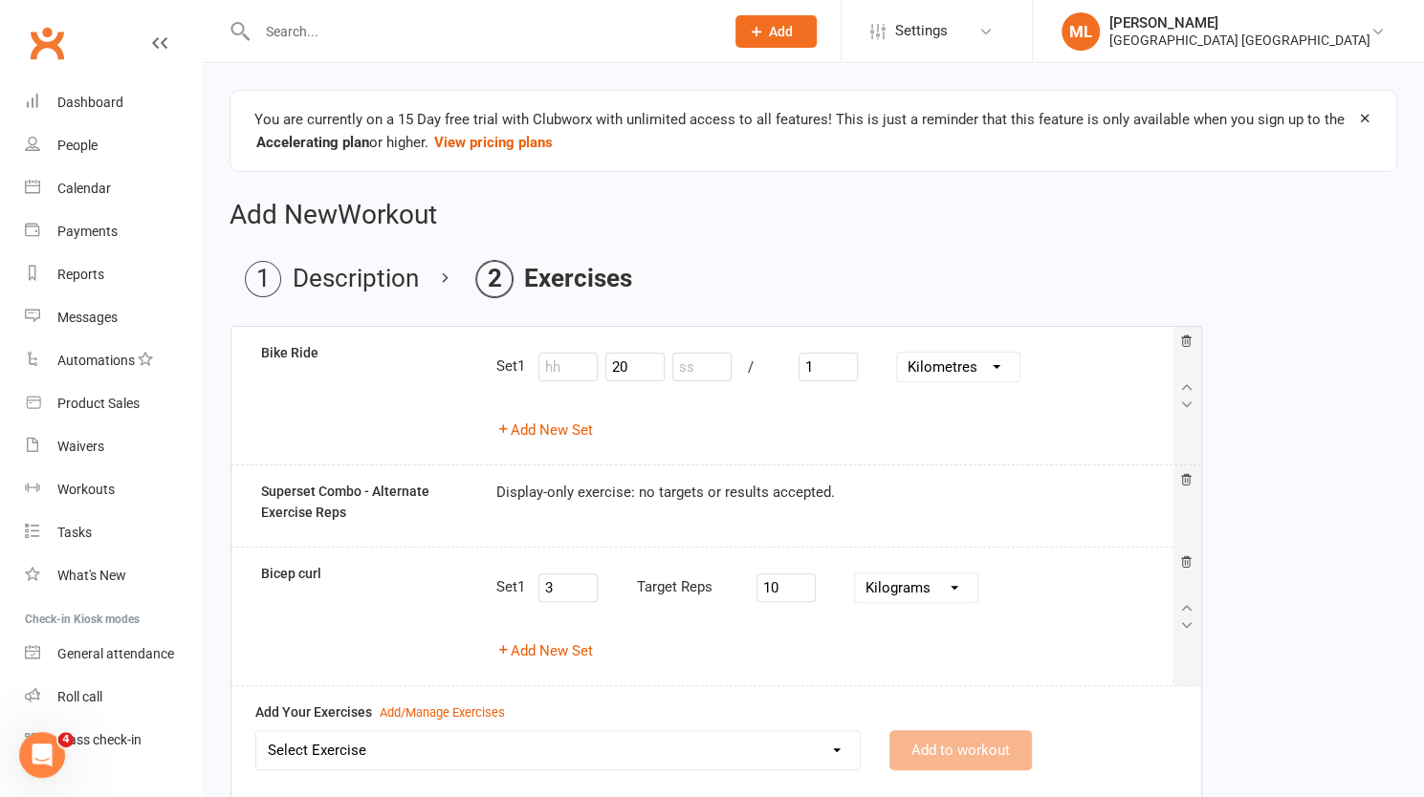
click at [373, 749] on select "Select Exercise Bicep curl Bike Ride Glute / [MEDICAL_DATA] Raises new exercise…" at bounding box center [557, 751] width 603 height 38
select select "12556"
click at [256, 732] on select "Select Exercise Bicep curl Bike Ride Glute / [MEDICAL_DATA] Raises new exercise…" at bounding box center [557, 751] width 603 height 38
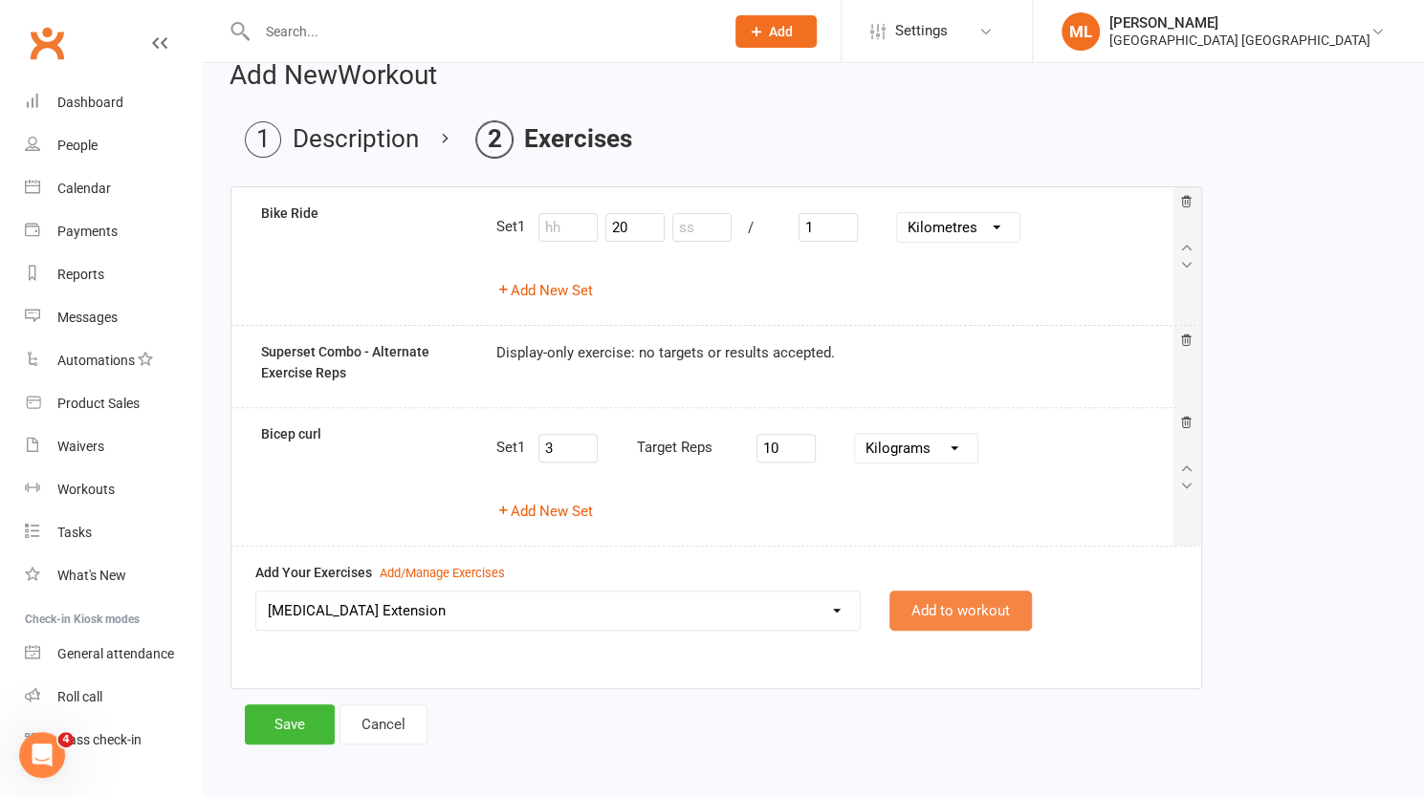
click at [980, 612] on button "Add to workout" at bounding box center [960, 611] width 142 height 40
select select
select select "Kilograms"
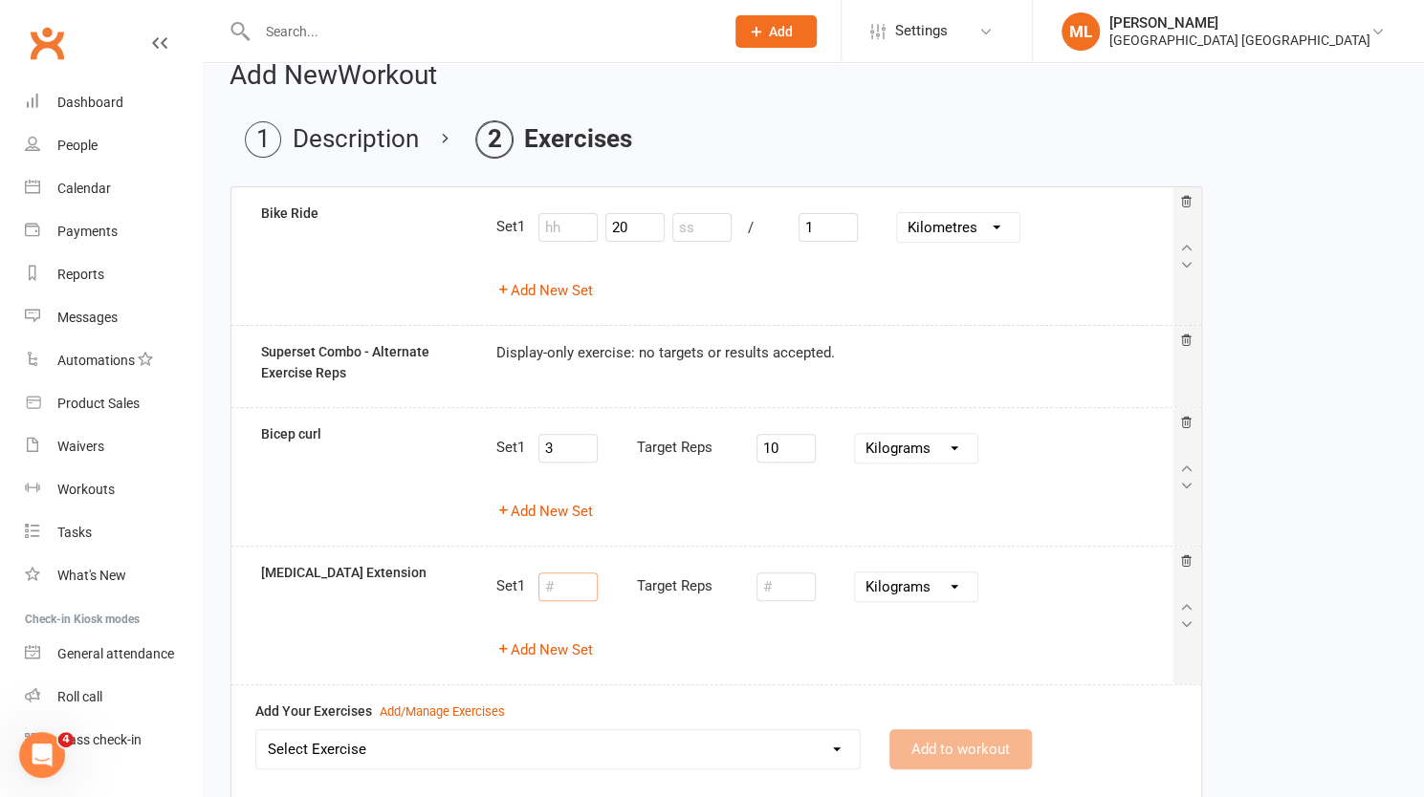
click at [579, 584] on input "number" at bounding box center [567, 587] width 59 height 29
type input "3"
click at [784, 591] on input "number" at bounding box center [785, 587] width 59 height 29
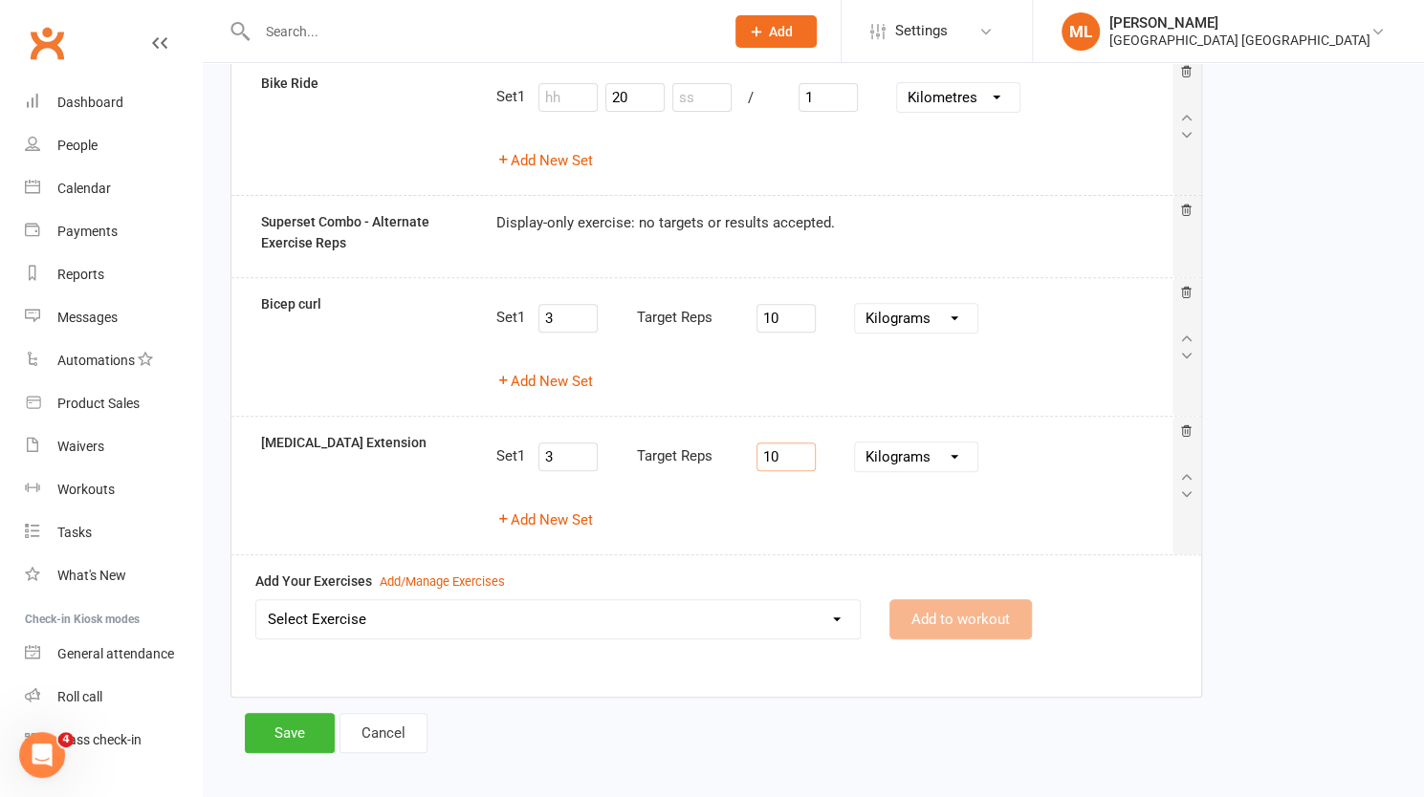
scroll to position [273, 0]
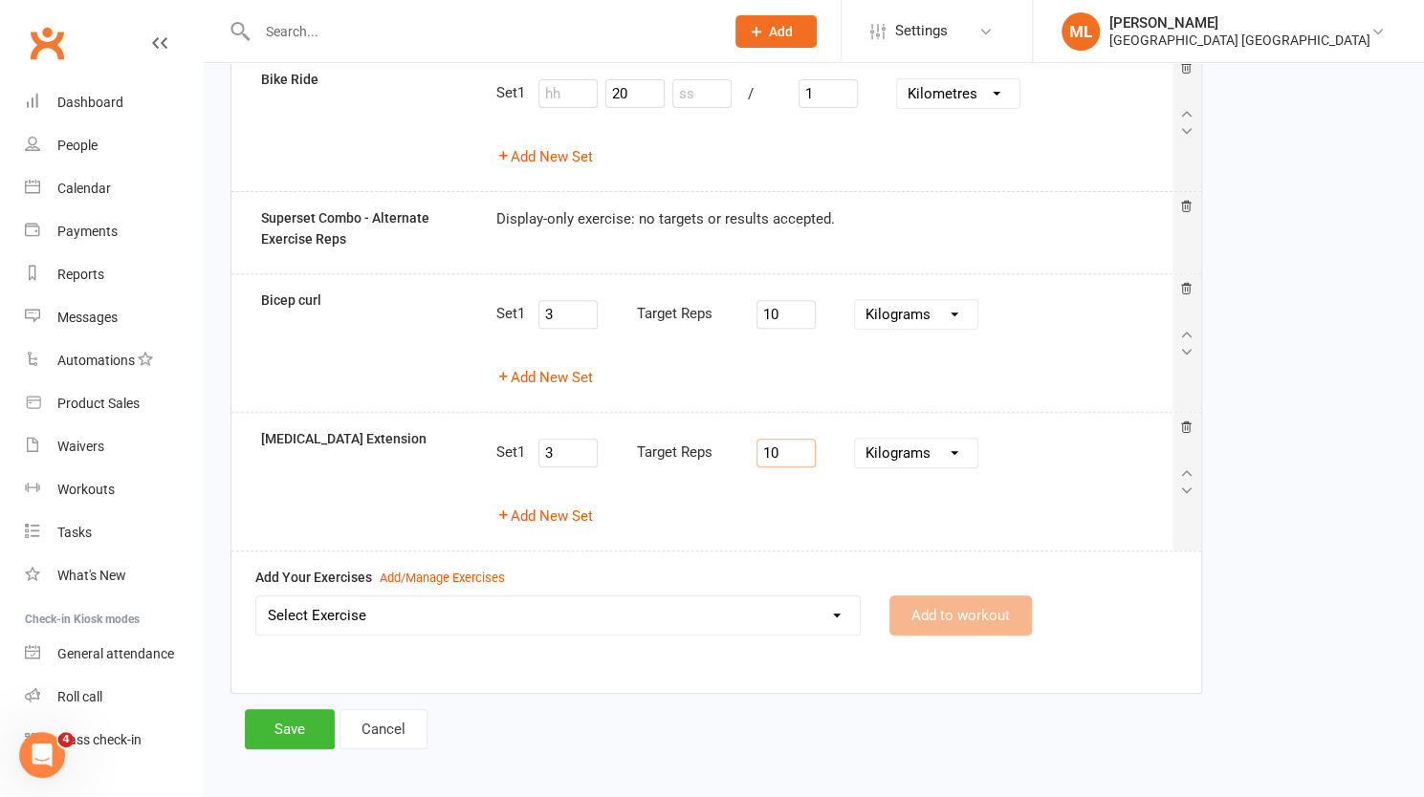
type input "10"
click at [348, 604] on select "Select Exercise Bicep curl Bike Ride Glute / [MEDICAL_DATA] Raises new exercise…" at bounding box center [557, 616] width 603 height 38
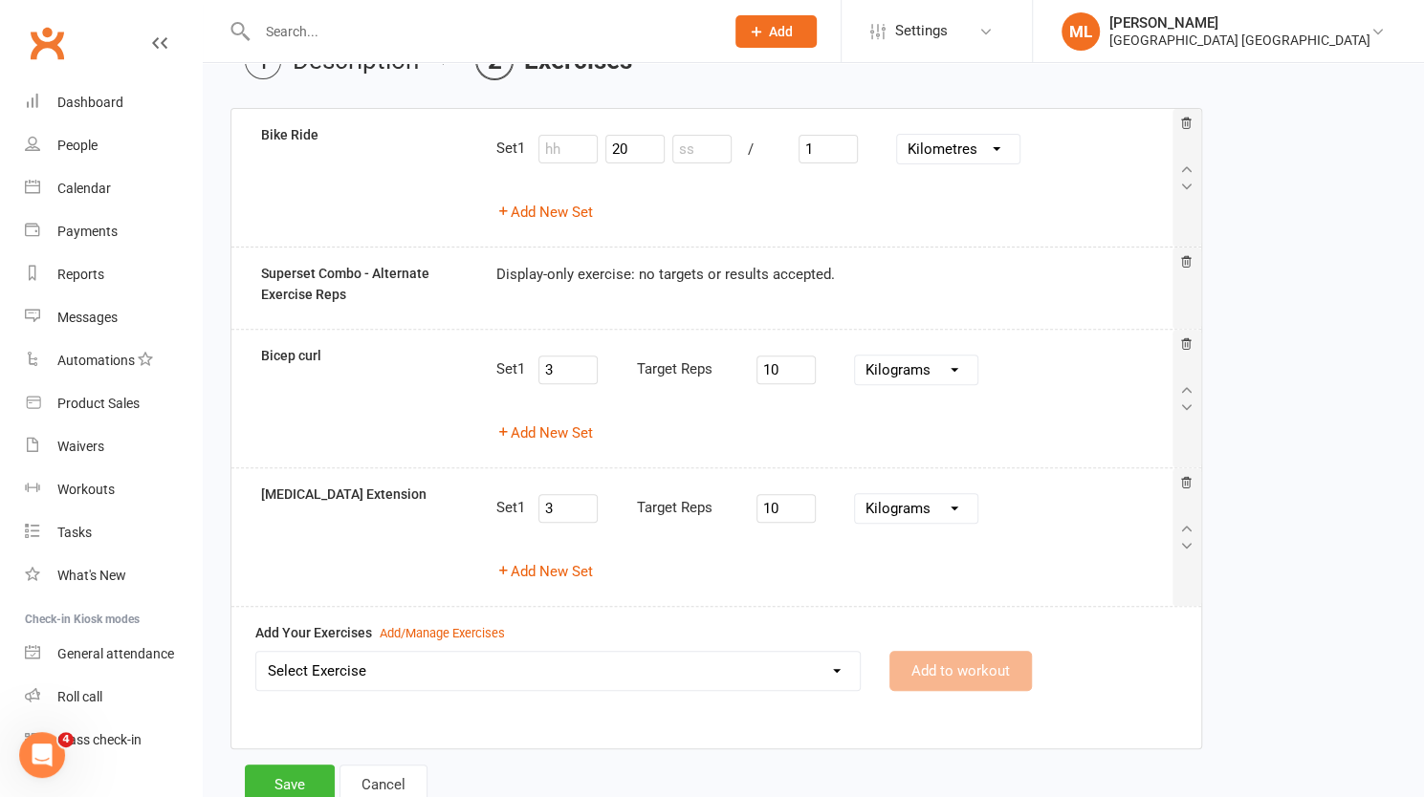
scroll to position [220, 0]
click at [342, 666] on select "Select Exercise Bicep curl Bike Ride Glute / [MEDICAL_DATA] Raises new exercise…" at bounding box center [557, 669] width 603 height 38
select select "12552"
click at [256, 650] on select "Select Exercise Bicep curl Bike Ride Glute / [MEDICAL_DATA] Raises new exercise…" at bounding box center [557, 669] width 603 height 38
click at [958, 664] on button "Add to workout" at bounding box center [960, 669] width 142 height 40
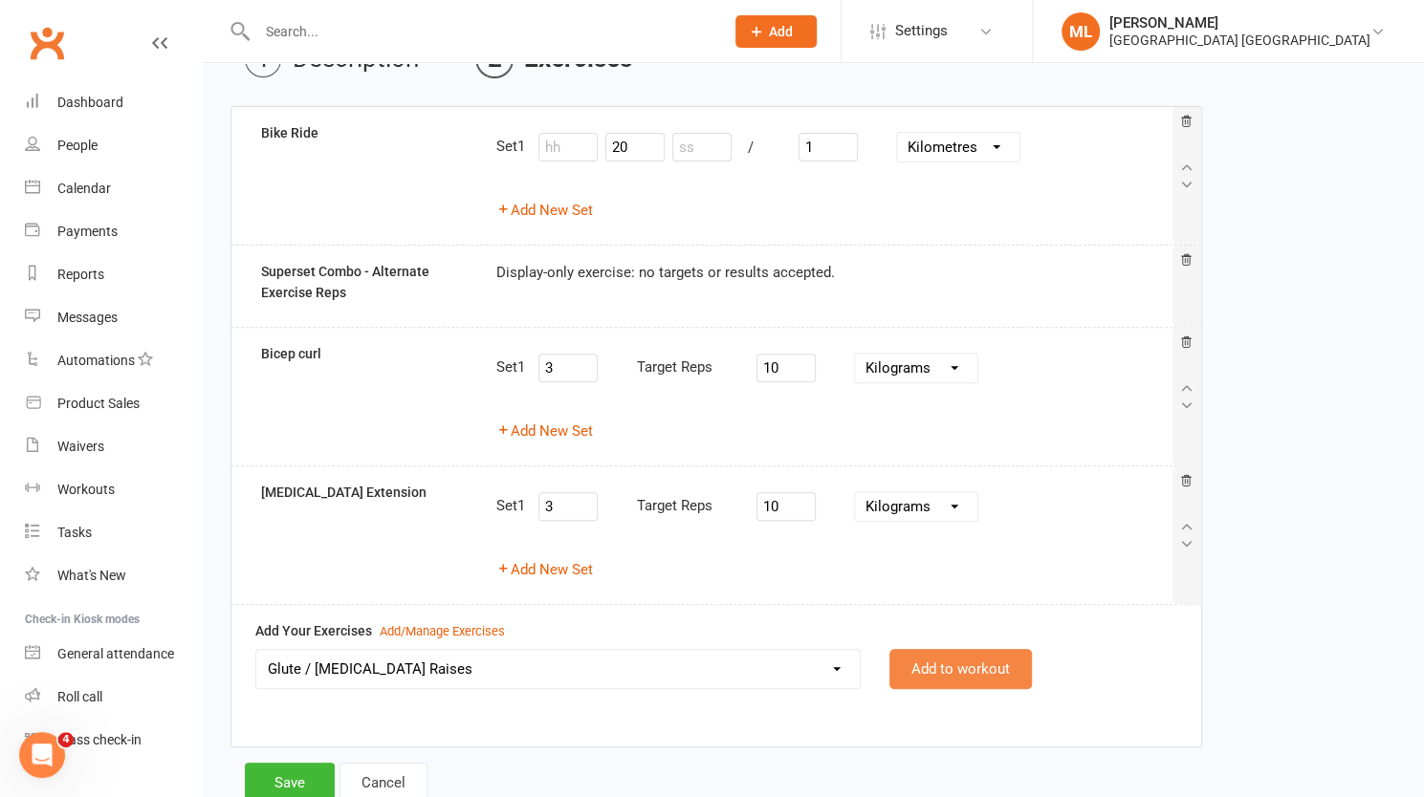
select select
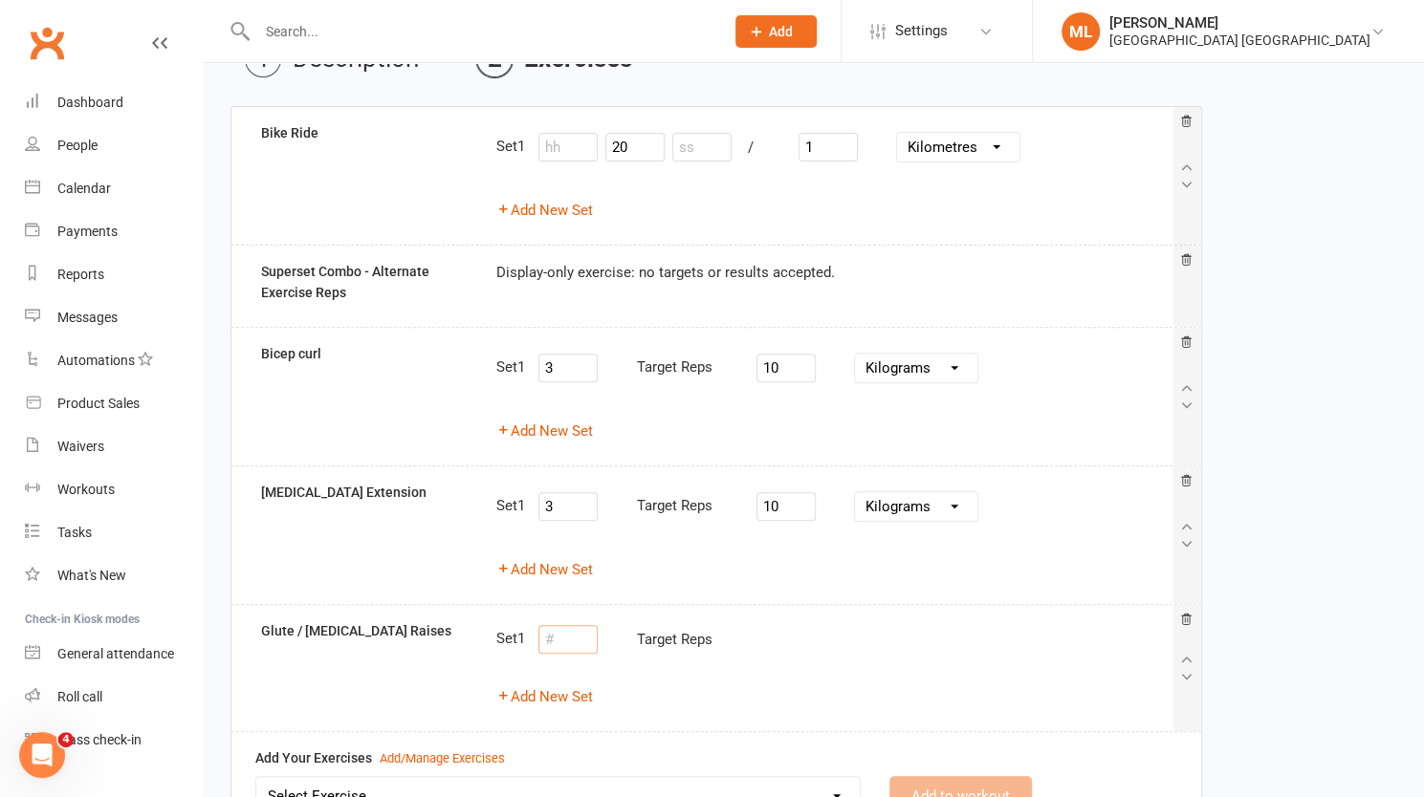
click at [568, 644] on input "number" at bounding box center [567, 639] width 59 height 29
type input "2"
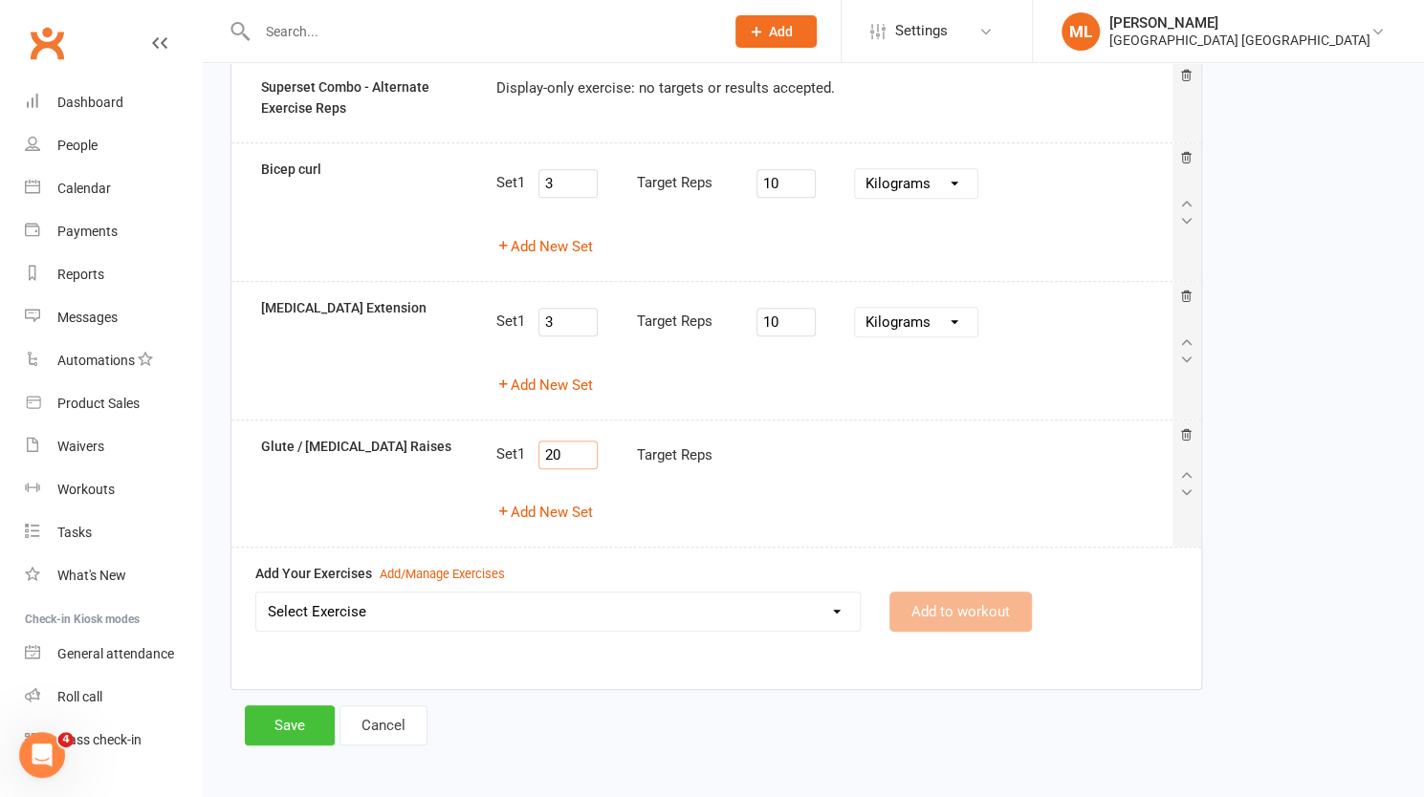
type input "20"
click at [305, 716] on button "Save" at bounding box center [290, 726] width 90 height 40
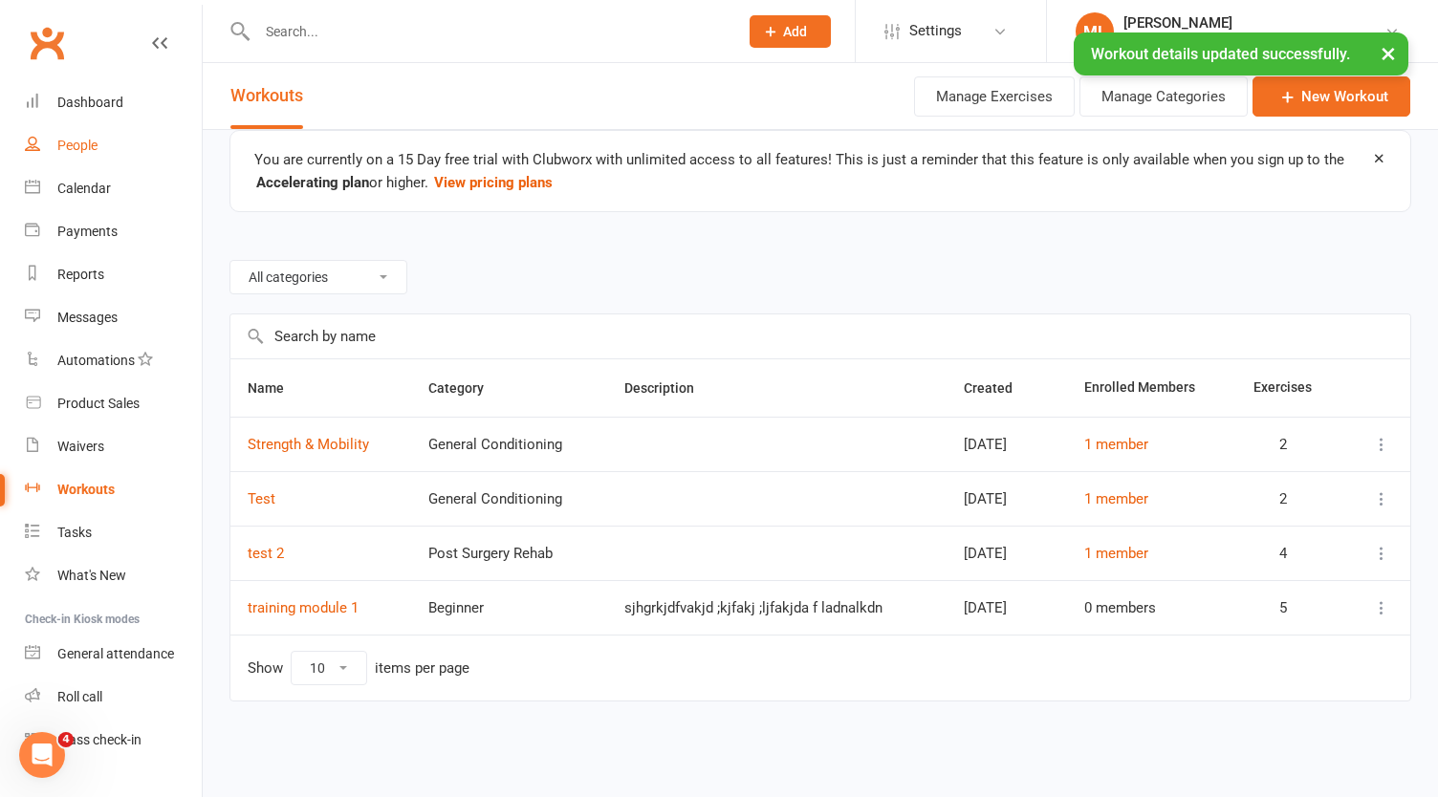
click at [85, 142] on div "People" at bounding box center [77, 145] width 40 height 15
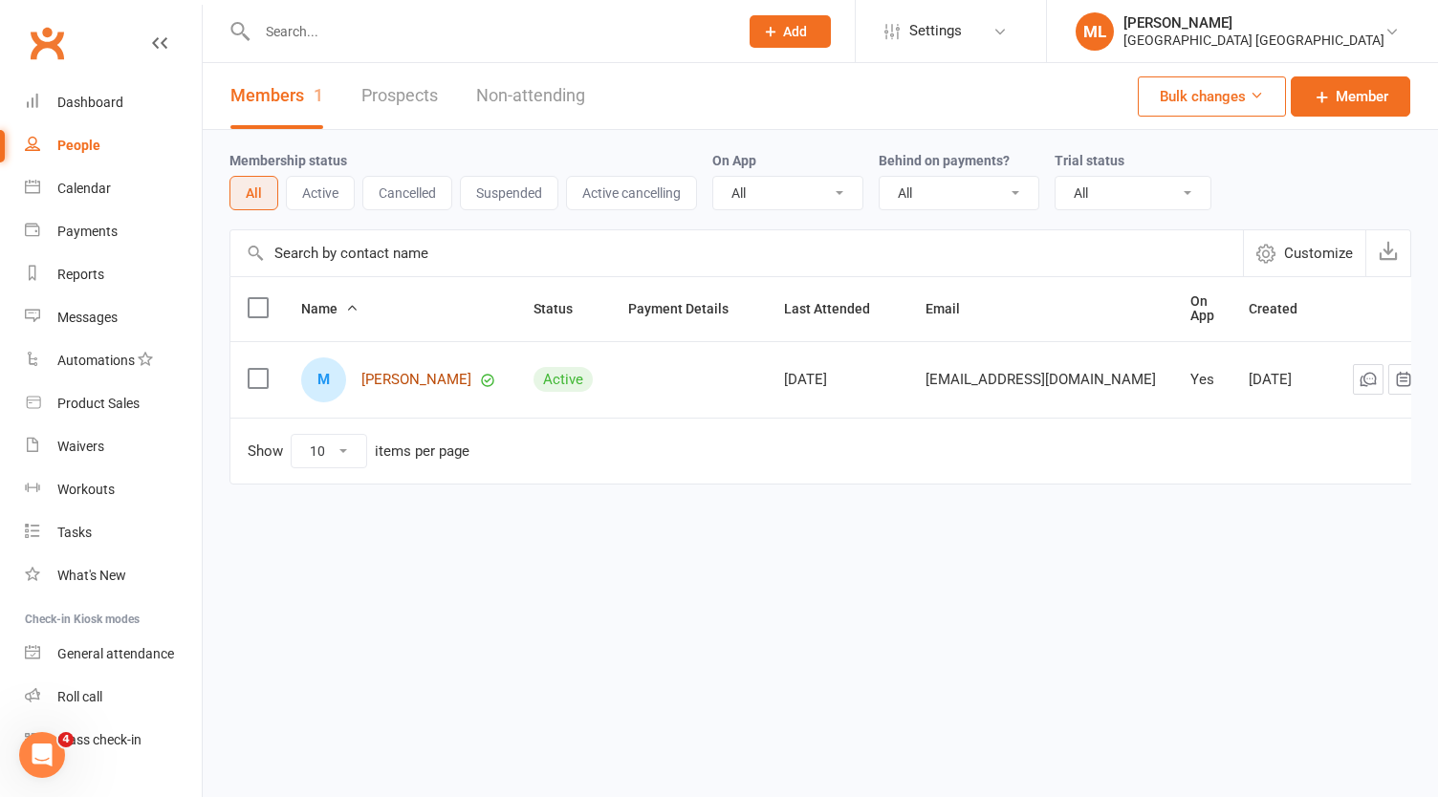
click at [438, 376] on link "[PERSON_NAME]" at bounding box center [416, 380] width 110 height 16
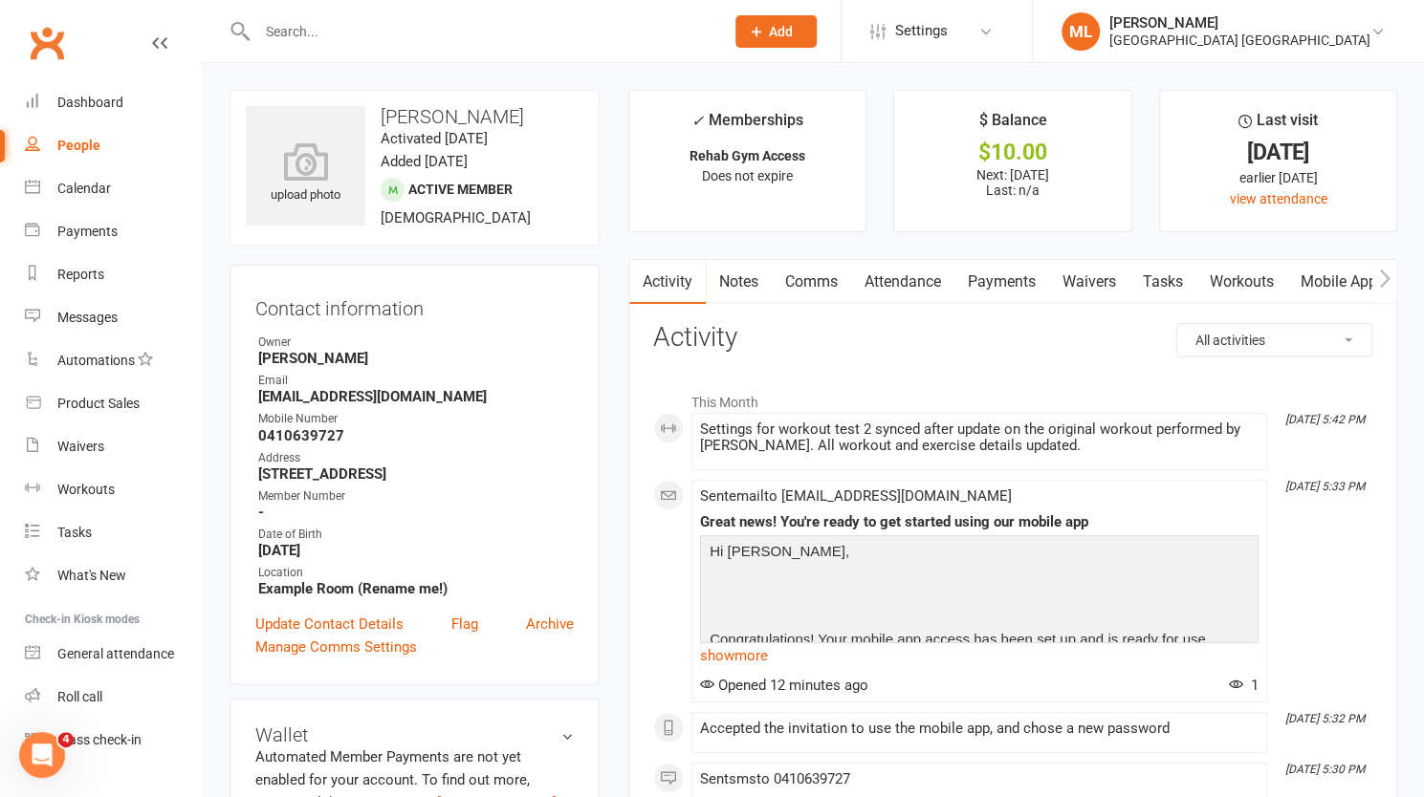
click at [1244, 280] on link "Workouts" at bounding box center [1241, 282] width 91 height 44
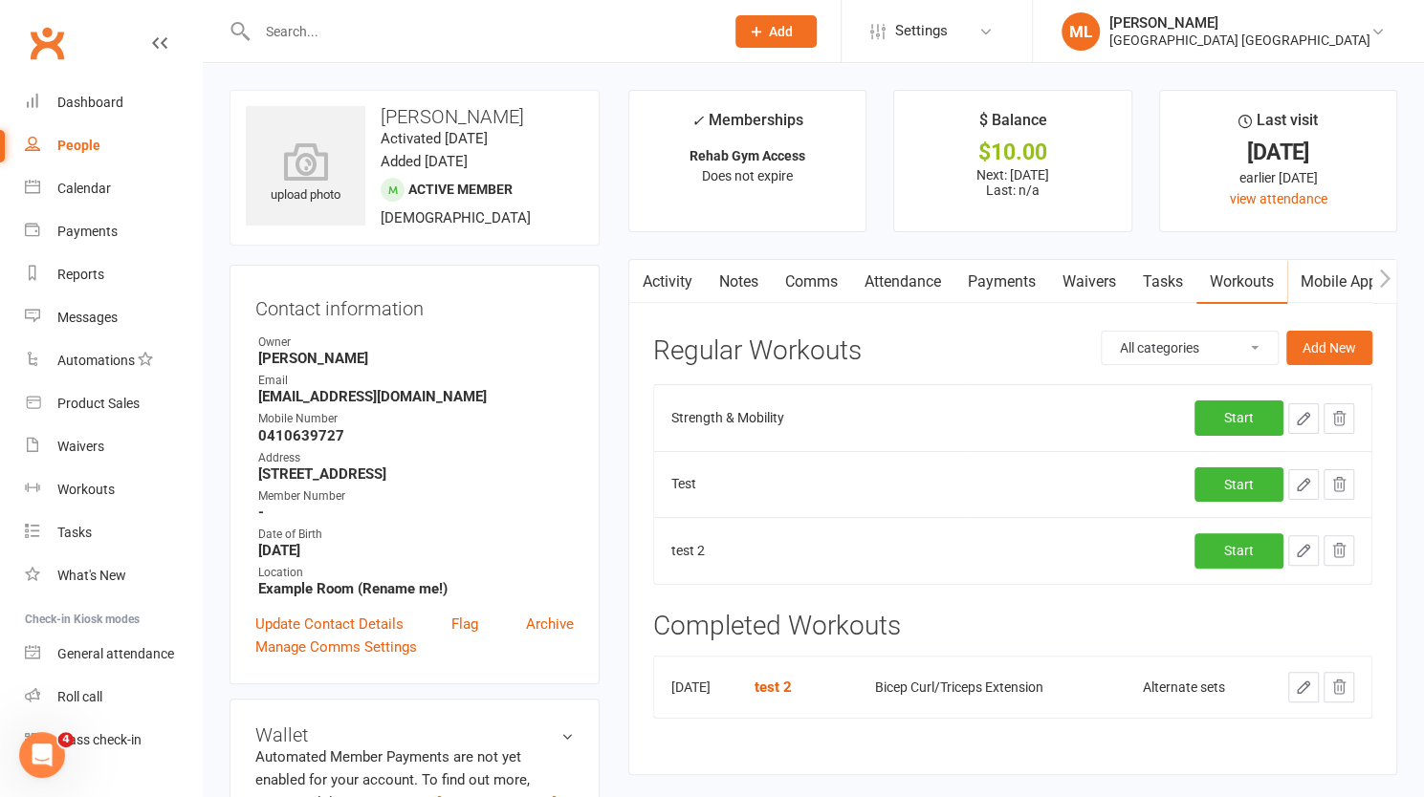
click at [1343, 483] on icon "button" at bounding box center [1338, 484] width 17 height 17
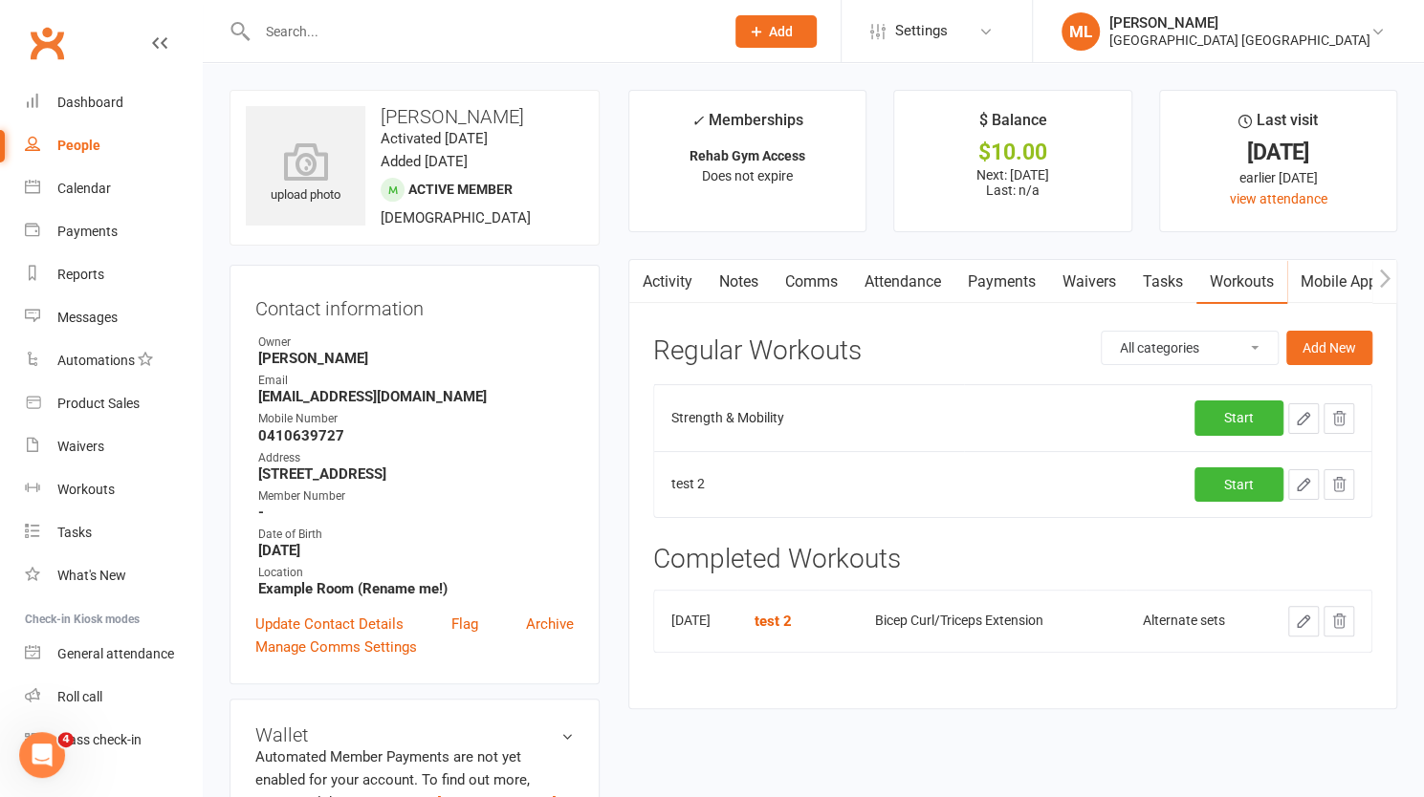
click at [1339, 478] on icon "button" at bounding box center [1338, 484] width 17 height 17
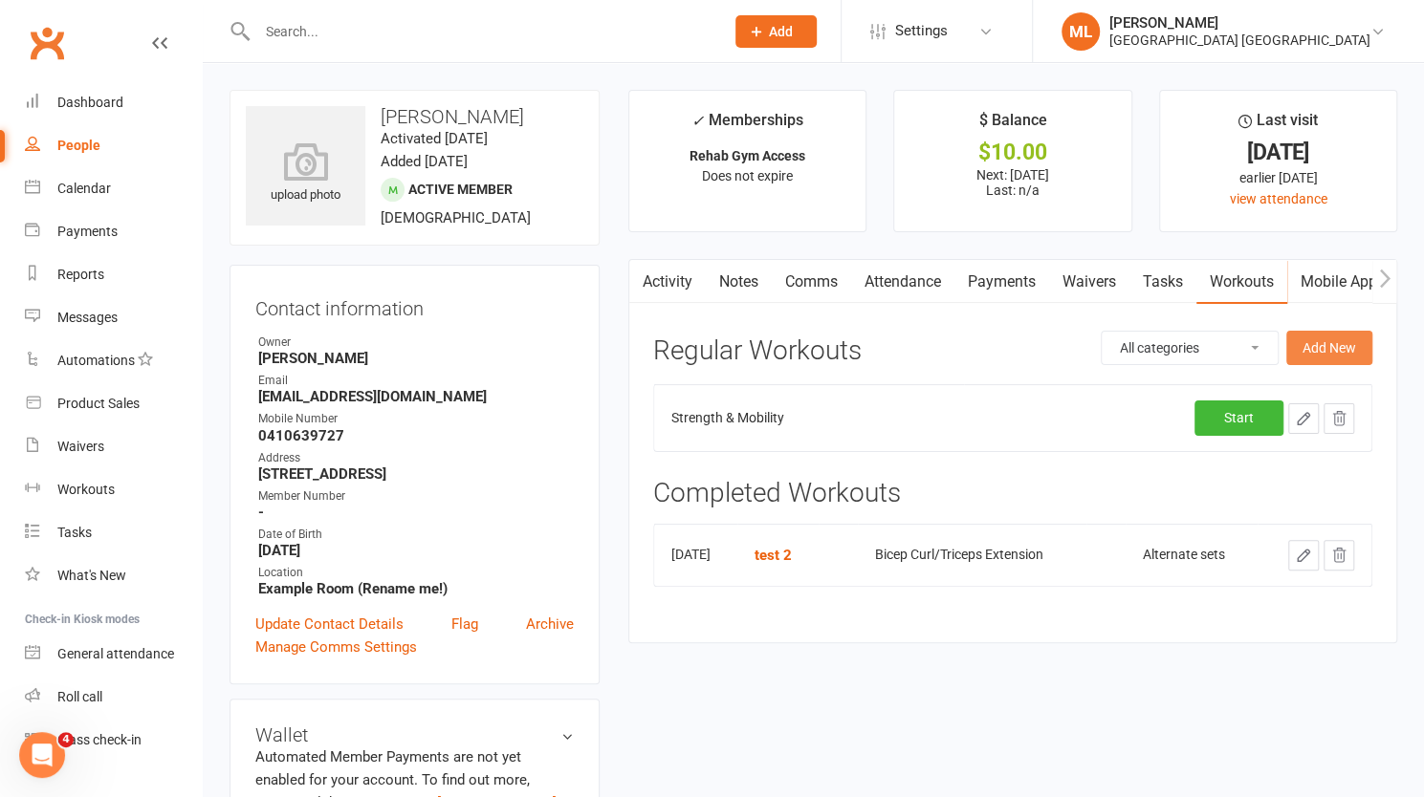
click at [1333, 344] on button "Add New" at bounding box center [1329, 348] width 86 height 34
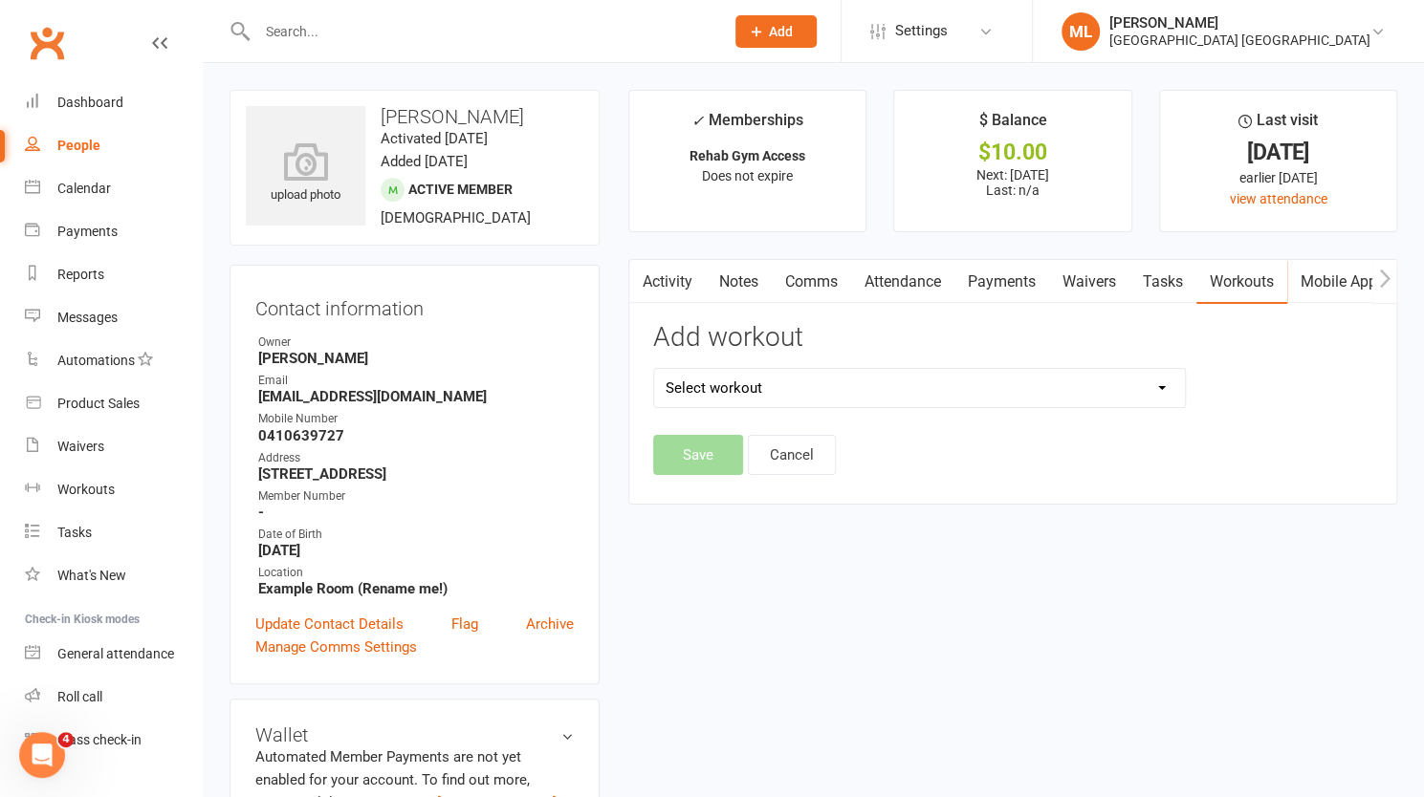
click at [847, 384] on select "Select workout Strength & Mobility Test test 2 training module 1" at bounding box center [919, 388] width 531 height 38
select select "6594"
click at [654, 369] on select "Select workout Strength & Mobility Test test 2 training module 1" at bounding box center [919, 388] width 531 height 38
click at [708, 447] on button "Save" at bounding box center [698, 455] width 90 height 40
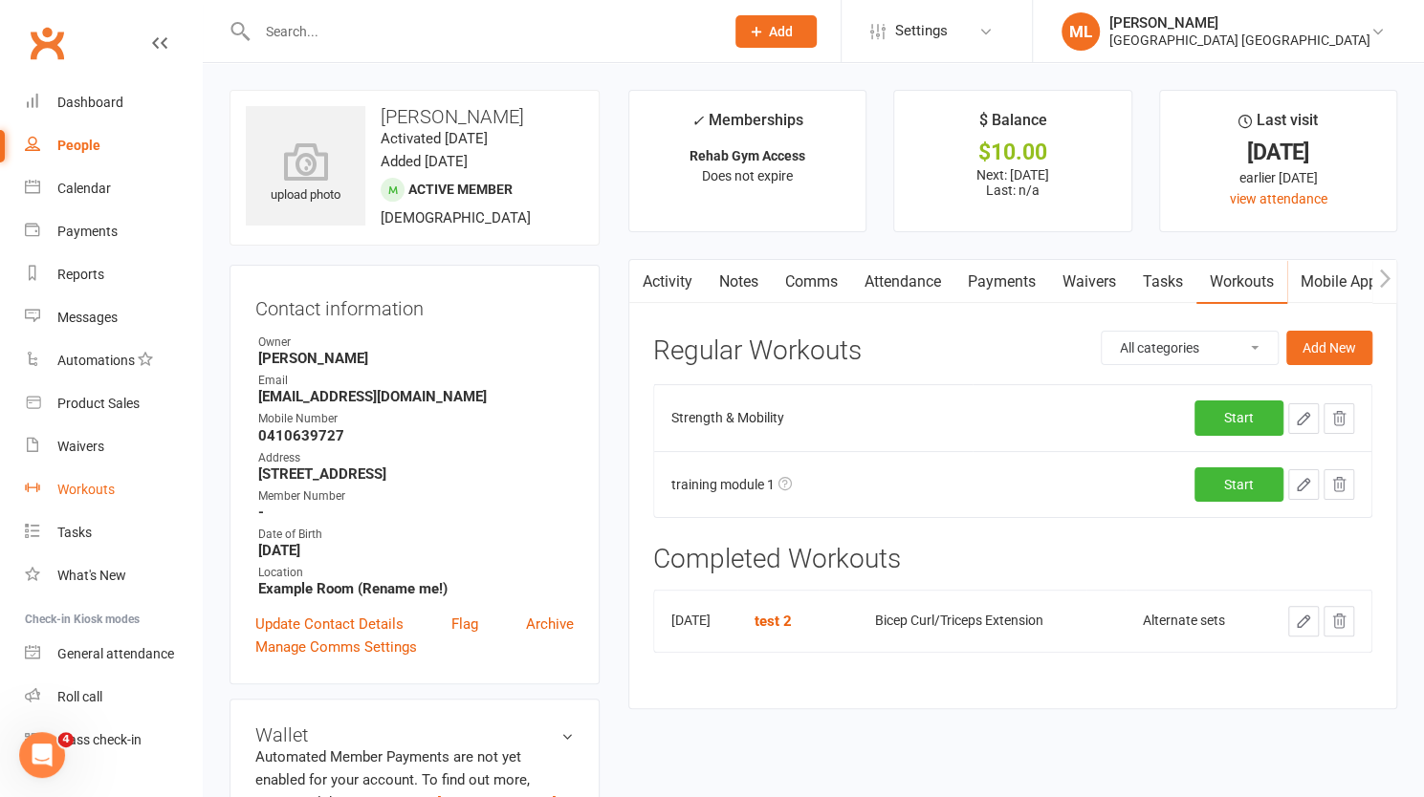
click at [107, 482] on div "Workouts" at bounding box center [85, 489] width 57 height 15
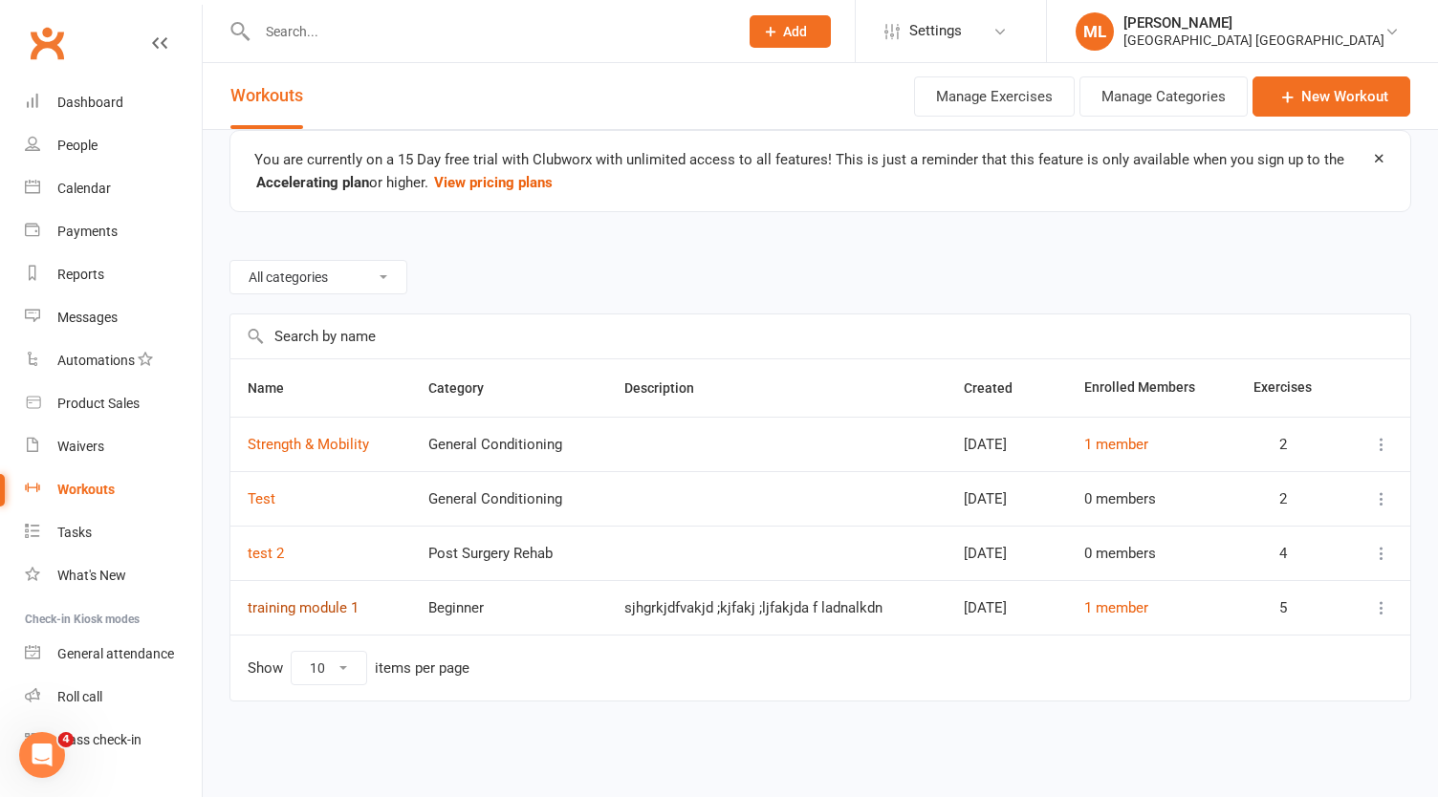
click at [321, 605] on link "training module 1" at bounding box center [303, 608] width 111 height 17
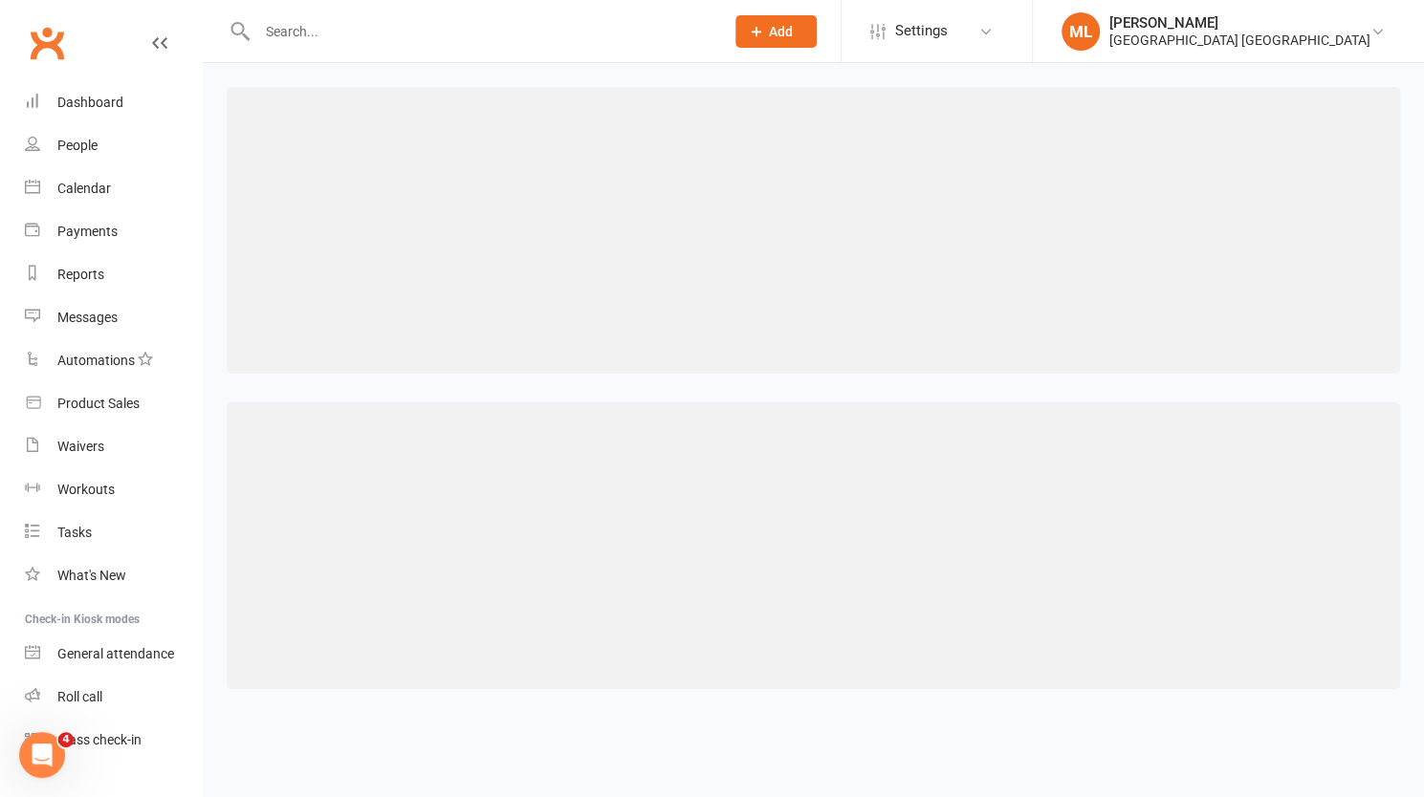
select select "491"
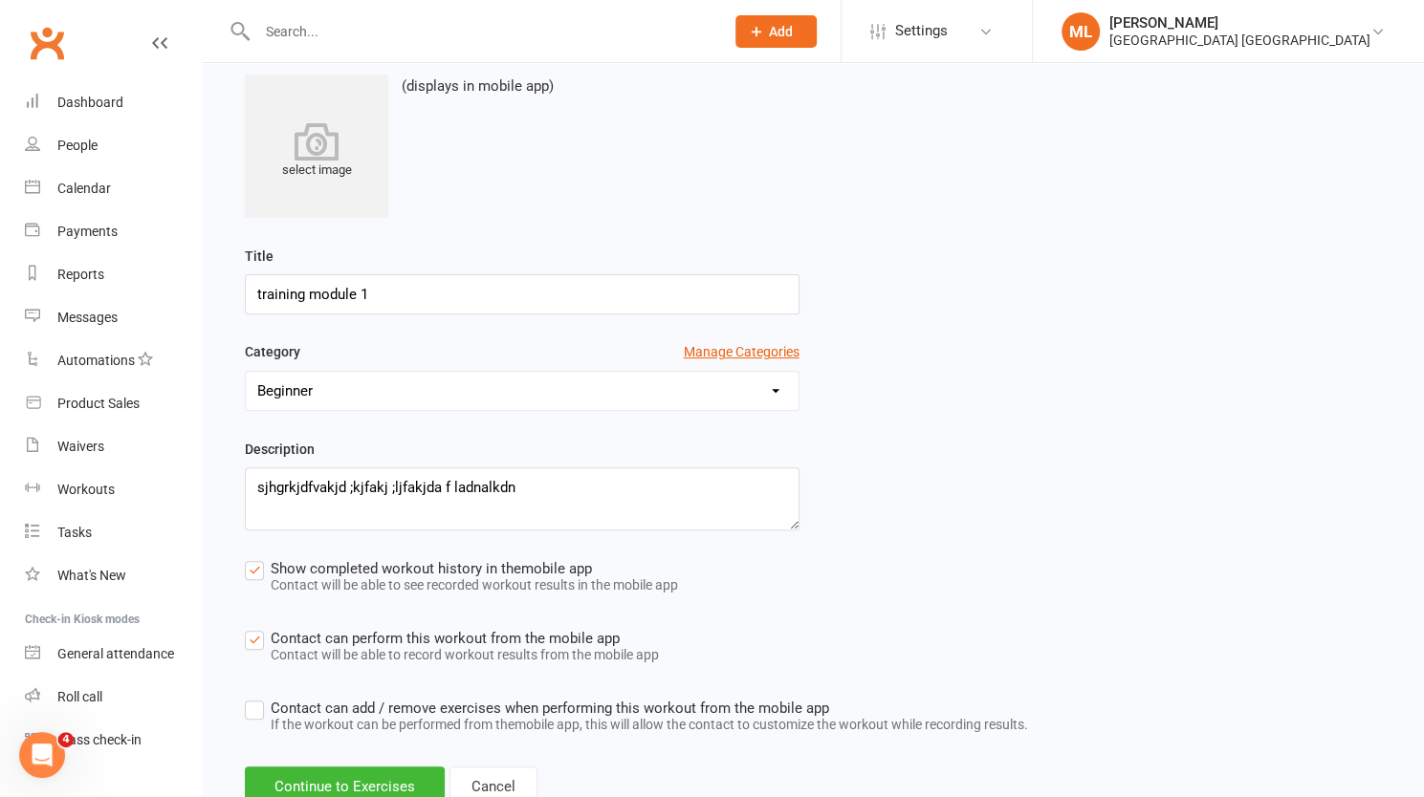
scroll to position [272, 0]
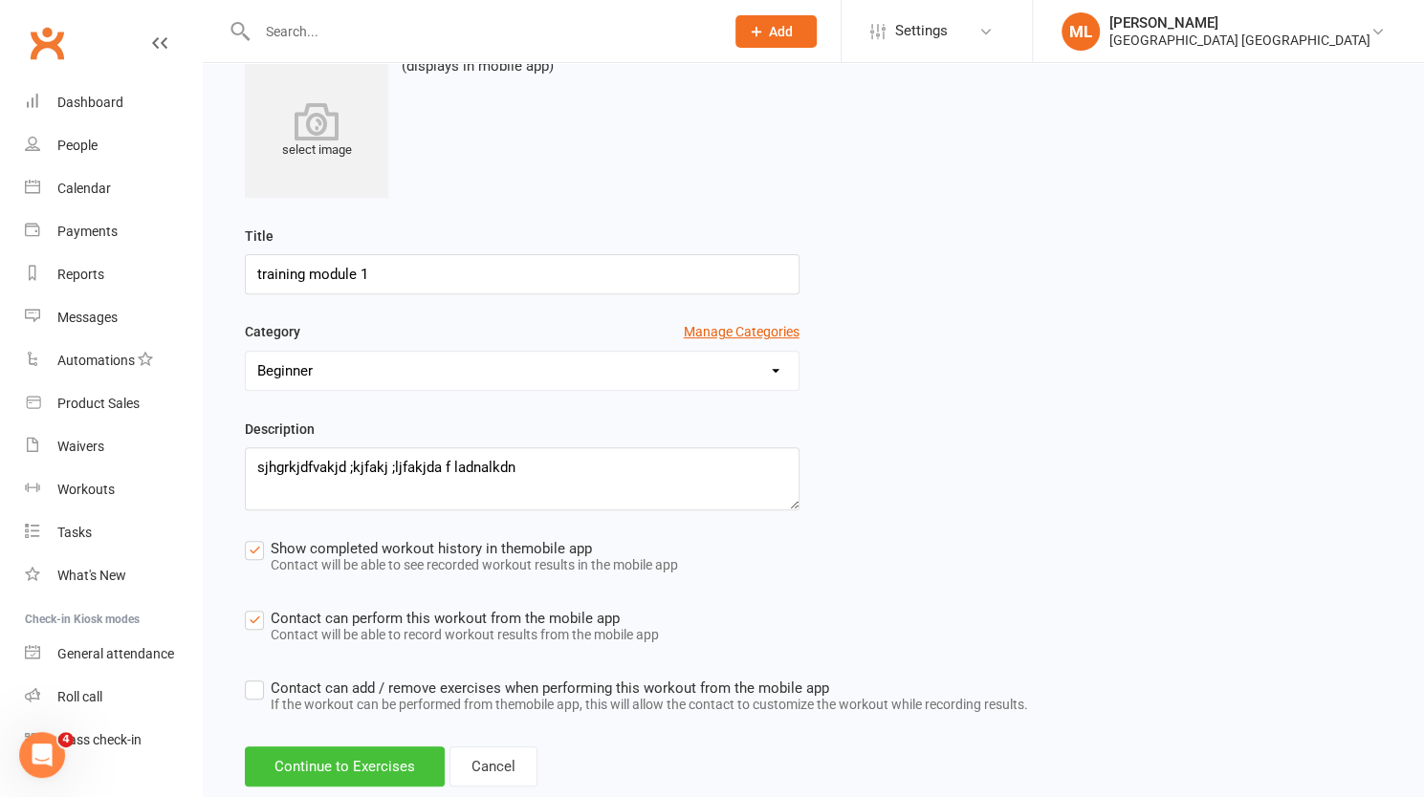
click at [379, 771] on button "Continue to Exercises" at bounding box center [345, 767] width 200 height 40
select select "Kilometres"
select select "Kilograms"
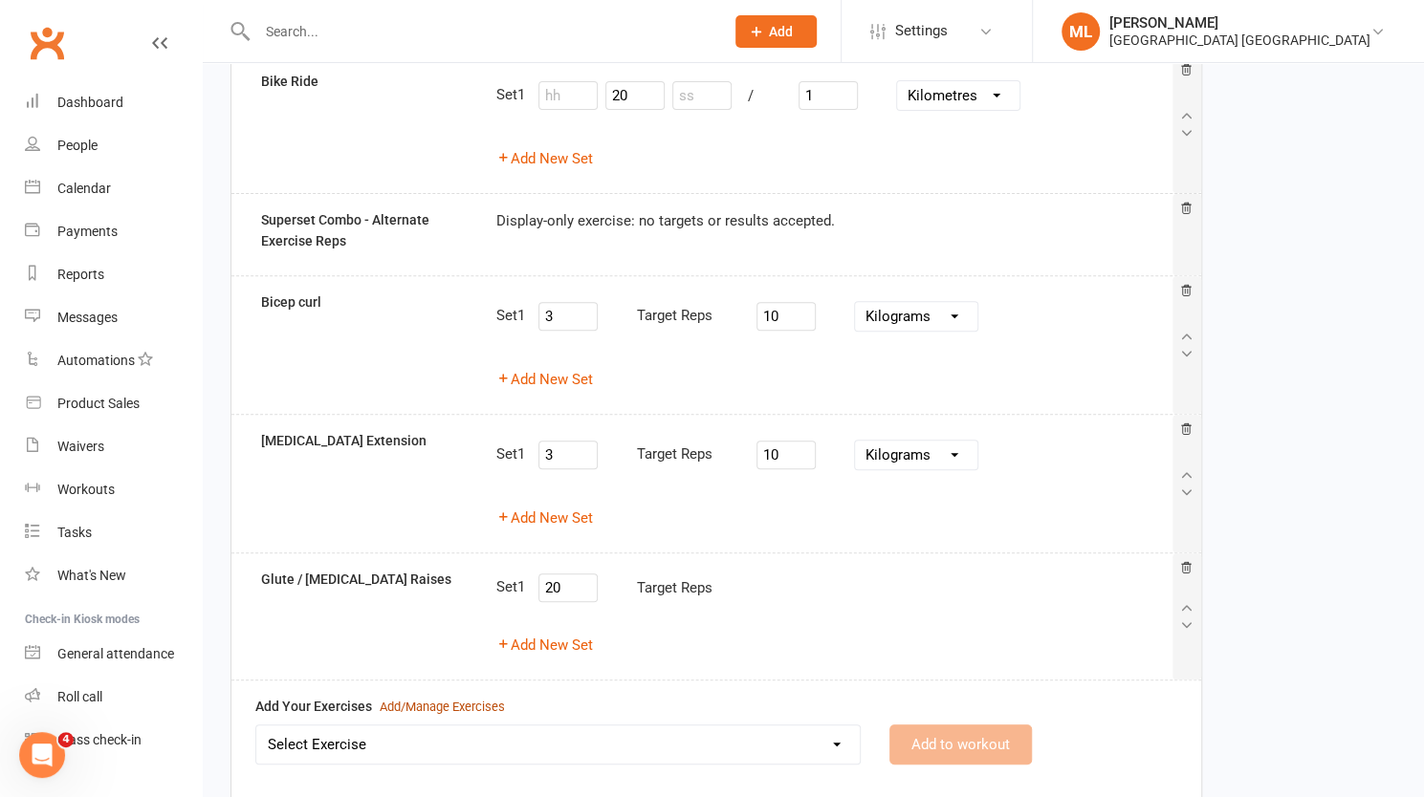
click at [438, 701] on div "Add/Manage Exercises" at bounding box center [442, 708] width 125 height 20
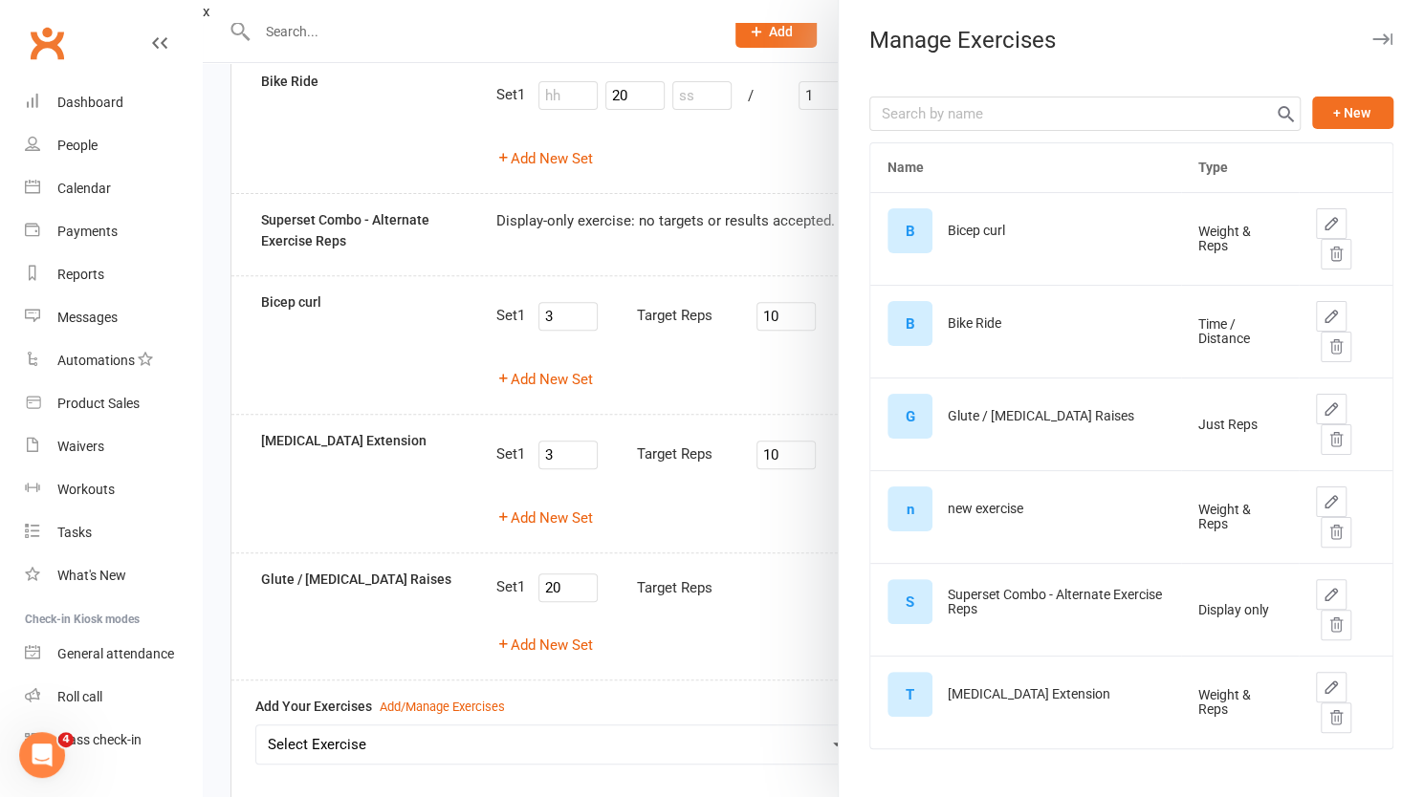
click at [1322, 219] on icon "button" at bounding box center [1330, 223] width 17 height 17
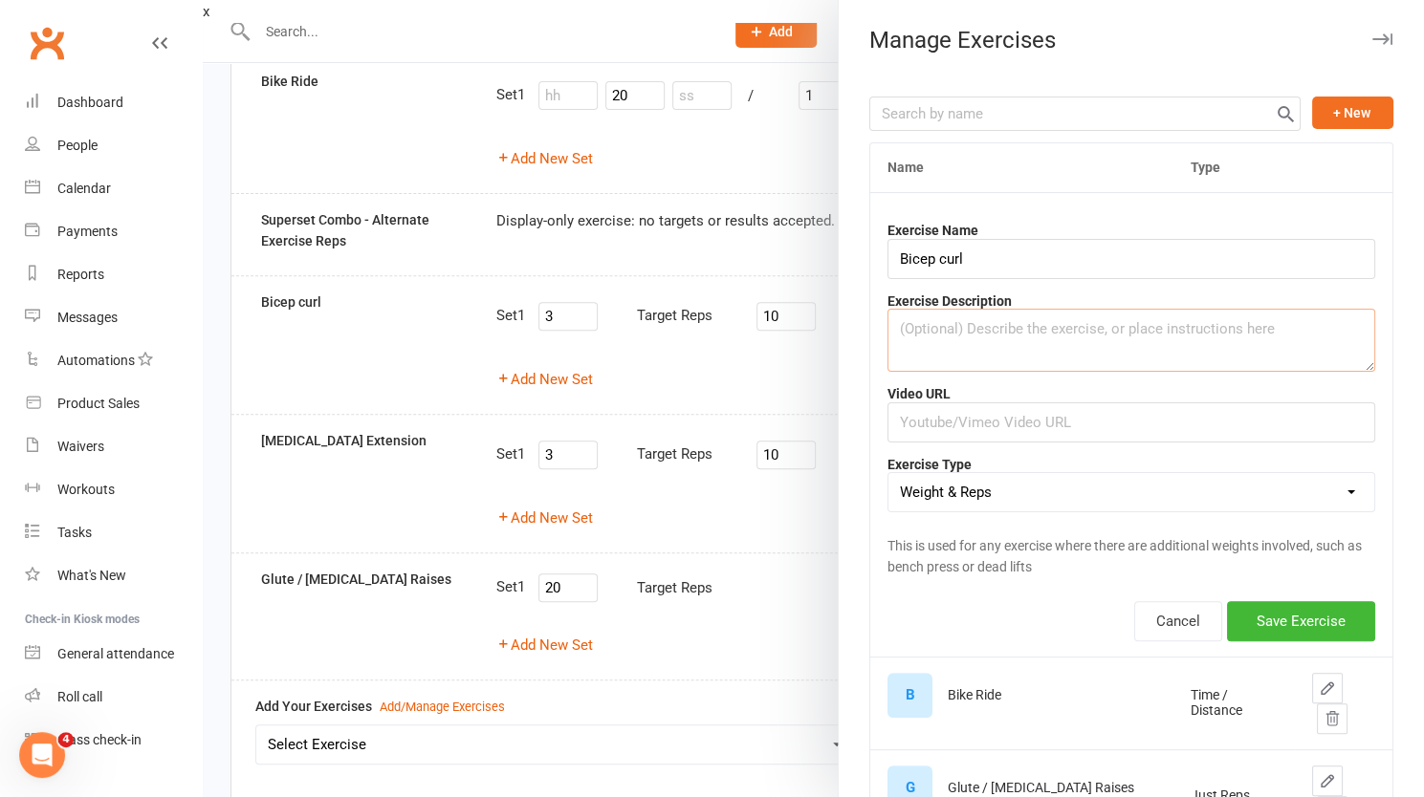
click at [985, 340] on textarea at bounding box center [1131, 340] width 488 height 63
type textarea "lakngdnv,xm vz.,cm zvnzlknv"
click at [1247, 622] on button "Save Exercise" at bounding box center [1301, 621] width 148 height 40
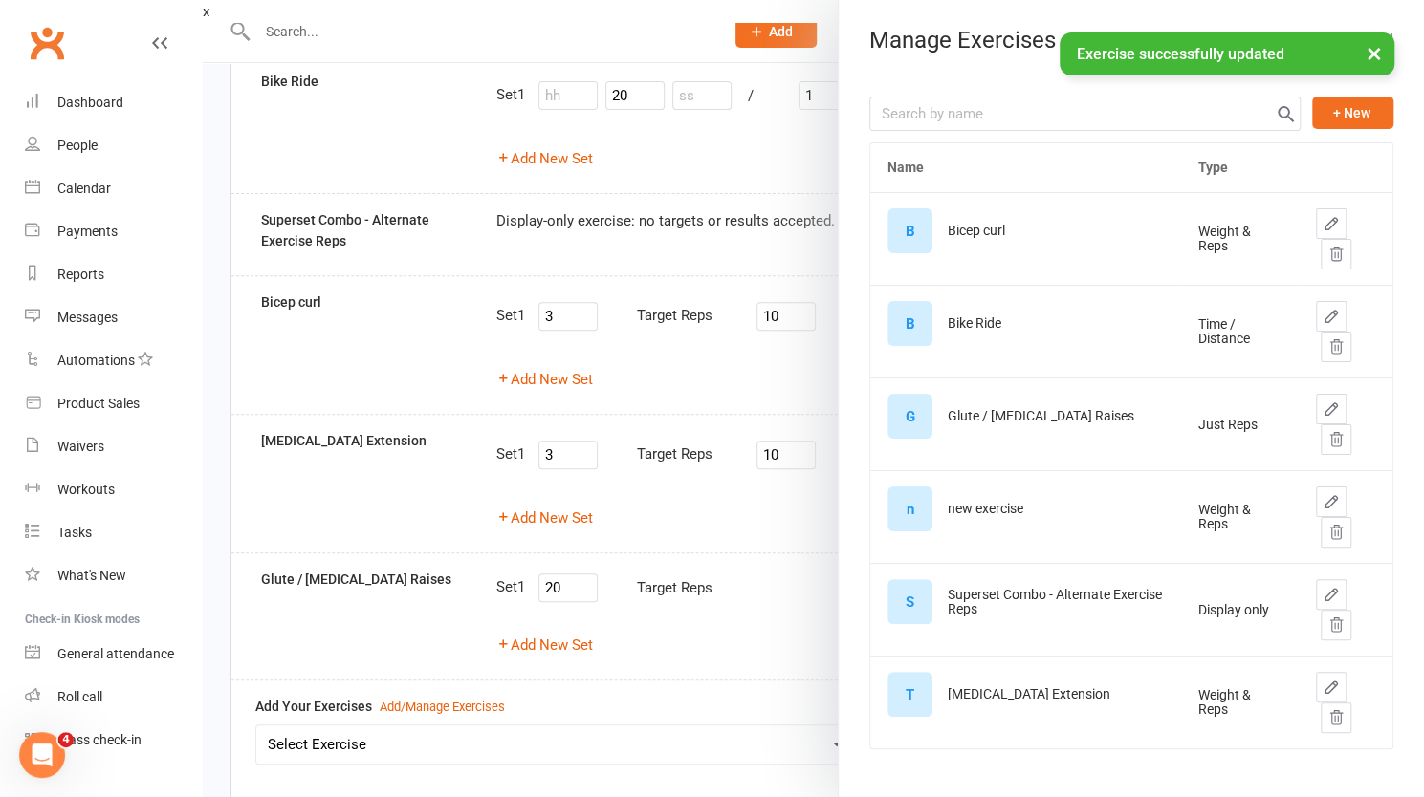
click at [1325, 688] on icon "button" at bounding box center [1330, 687] width 11 height 11
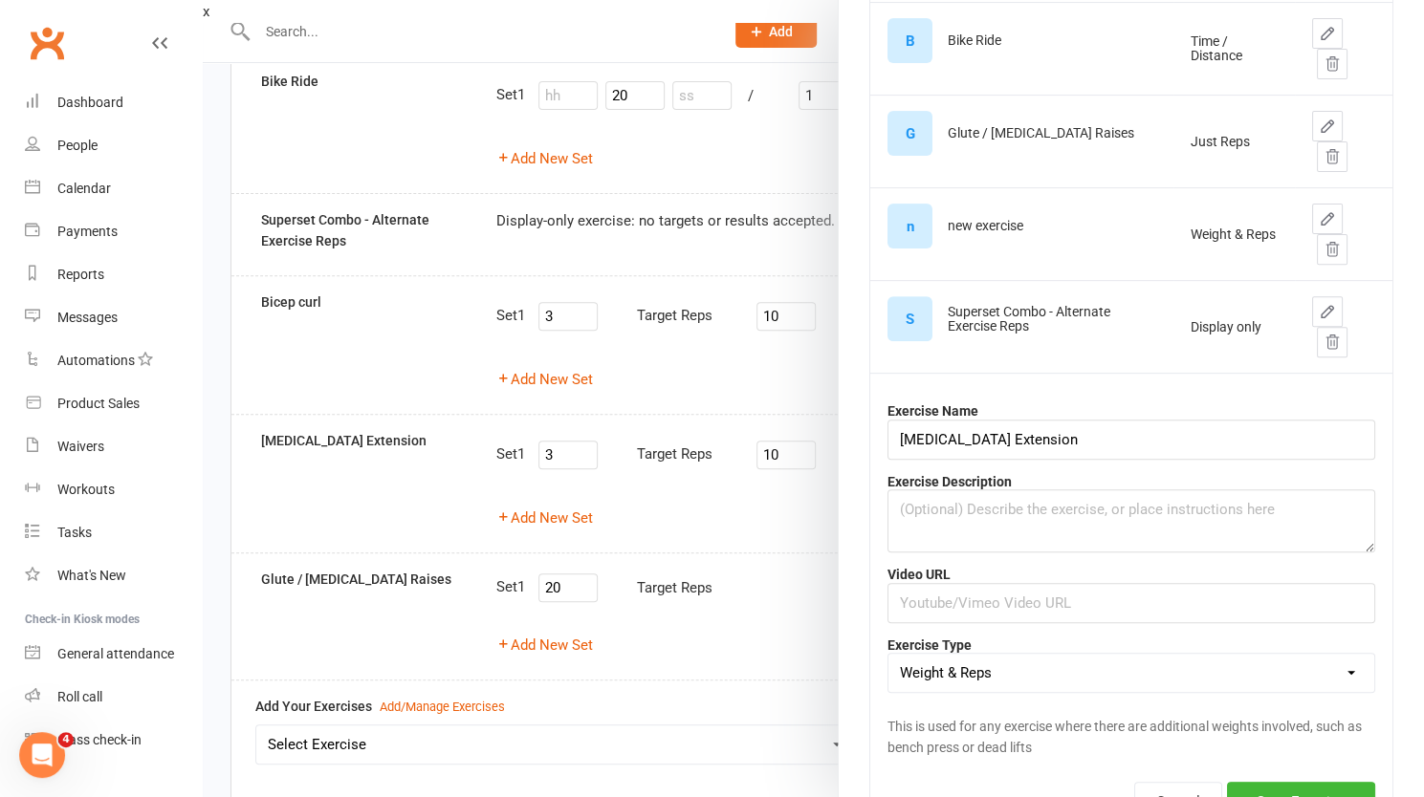
scroll to position [295, 0]
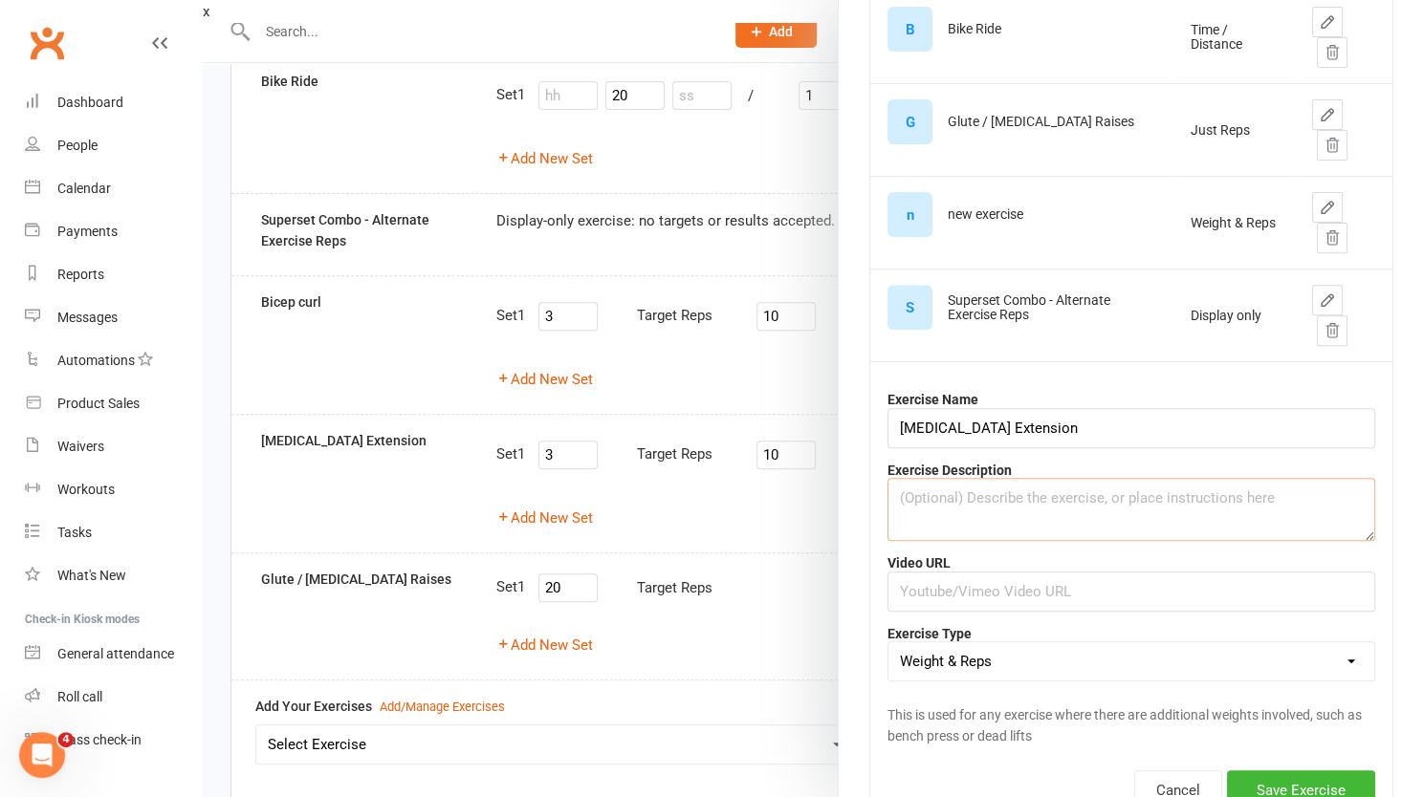
click at [968, 500] on textarea at bounding box center [1131, 509] width 488 height 63
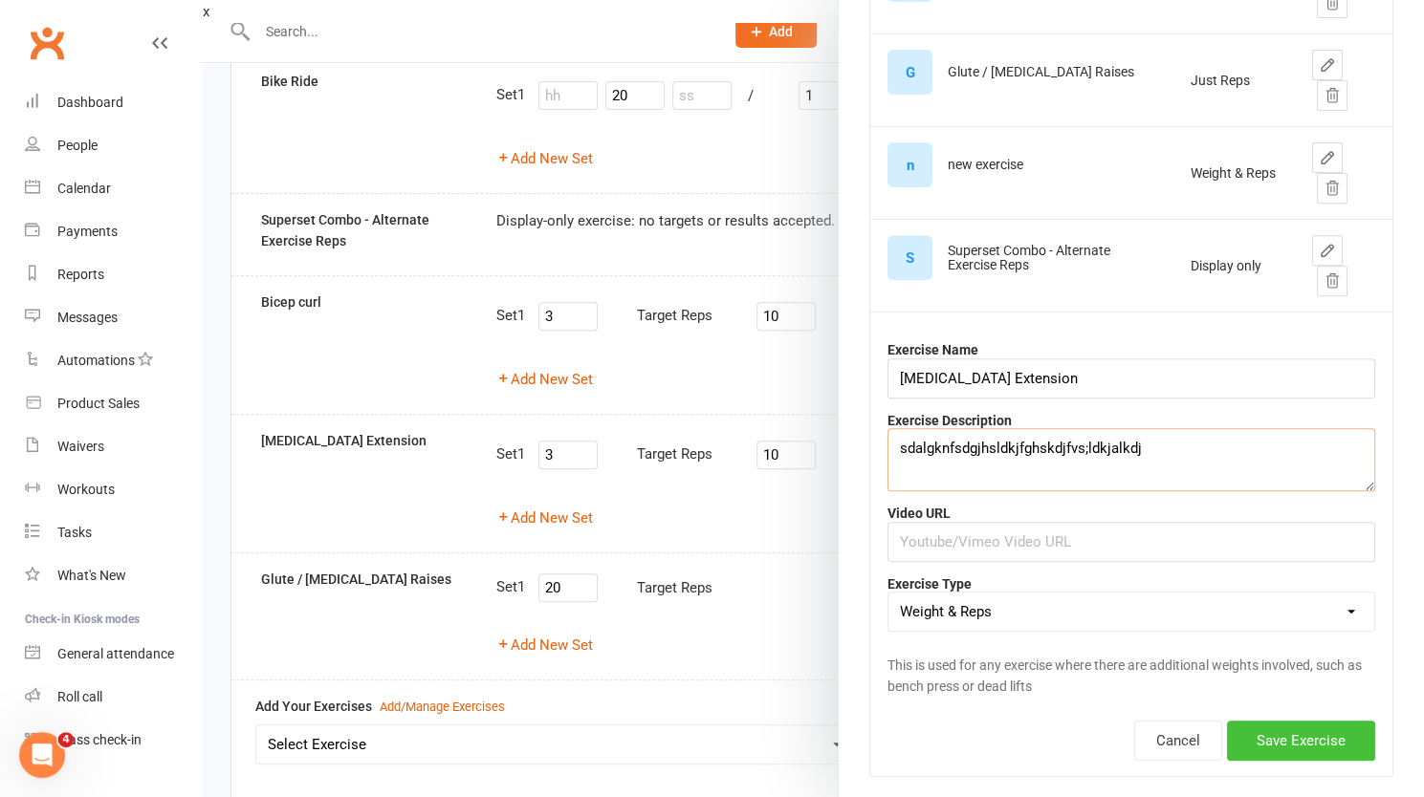
type textarea "sdalgknfsdgjhsldkjfghskdjfvs;ldkjalkdj"
click at [1293, 733] on button "Save Exercise" at bounding box center [1301, 741] width 148 height 40
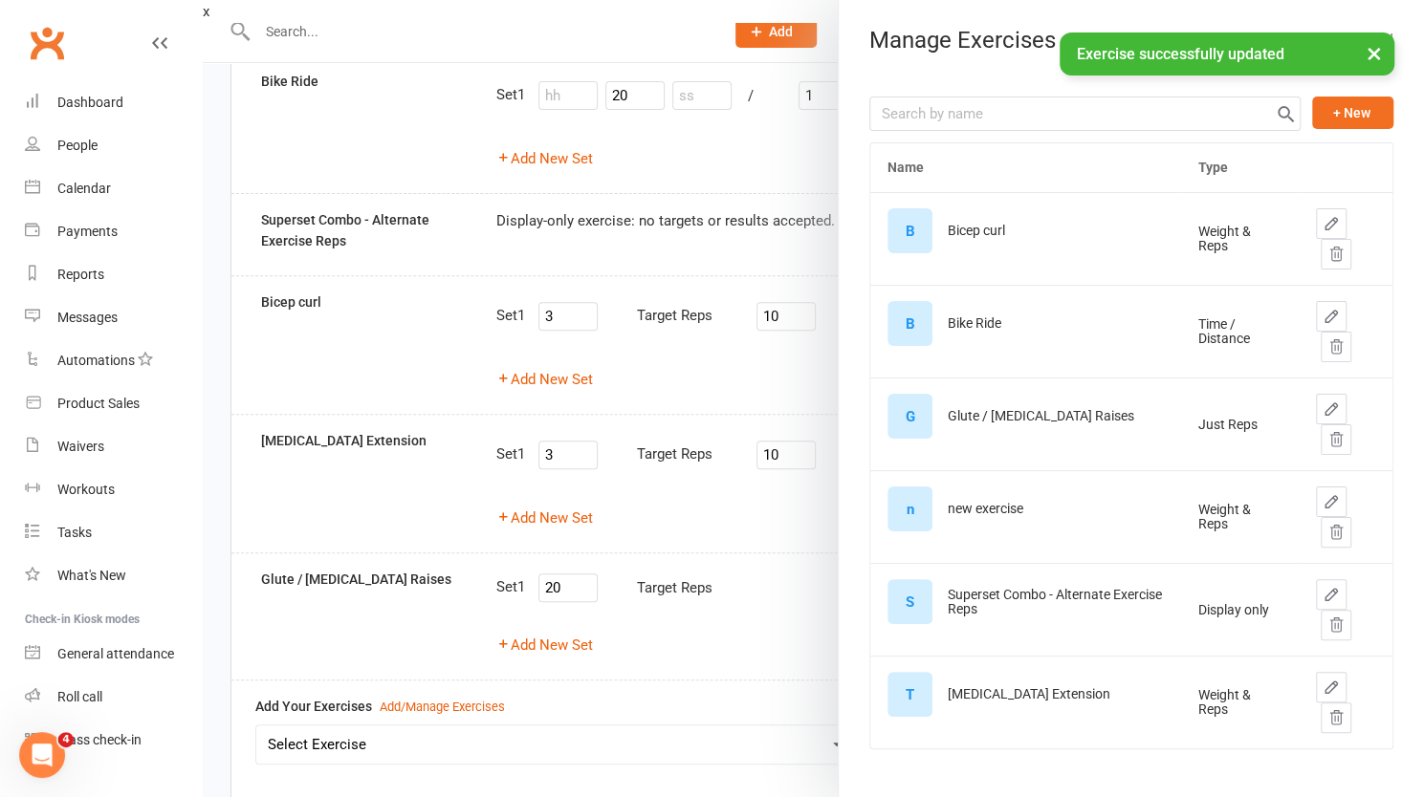
click at [1322, 316] on icon "button" at bounding box center [1330, 316] width 17 height 17
select select "time_or_distance"
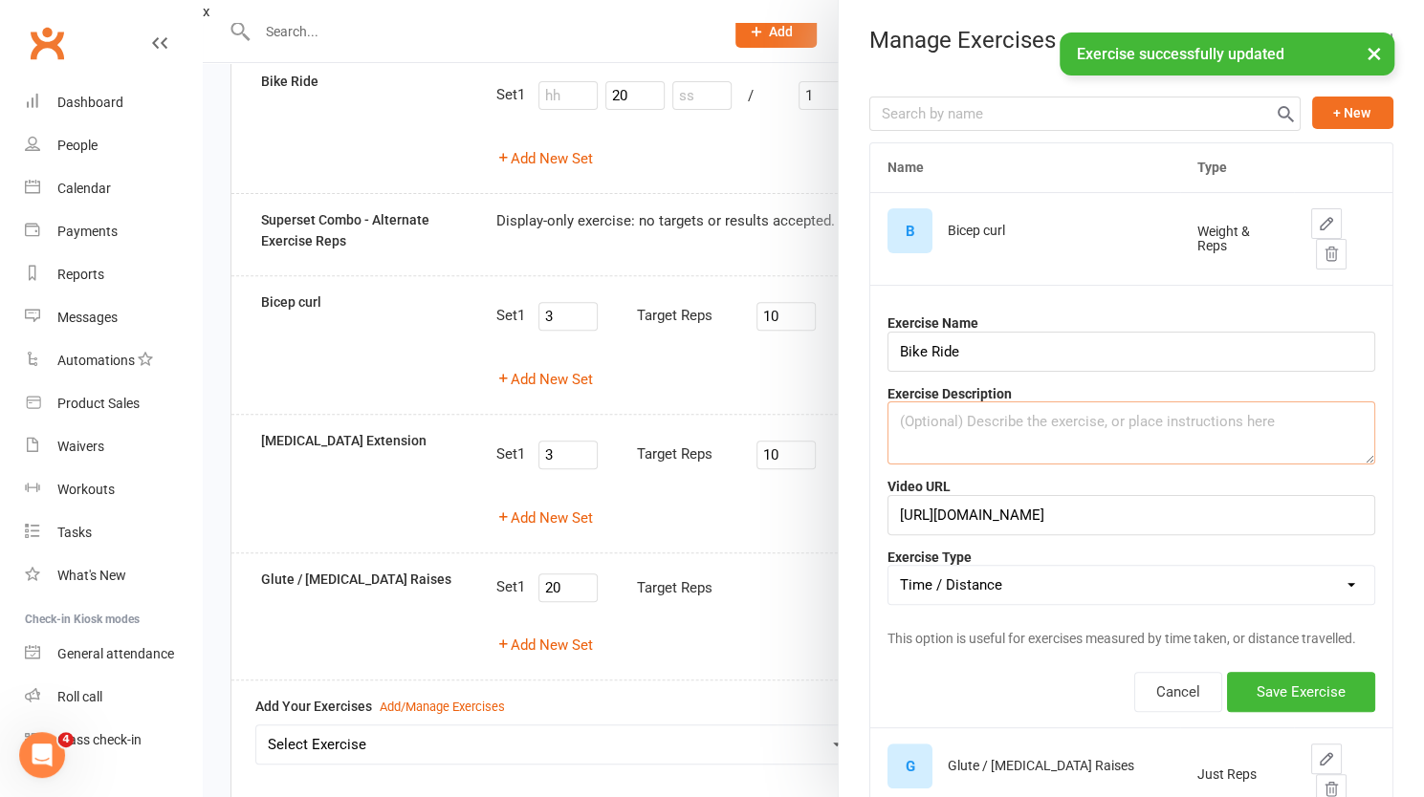
click at [973, 425] on textarea at bounding box center [1131, 433] width 488 height 63
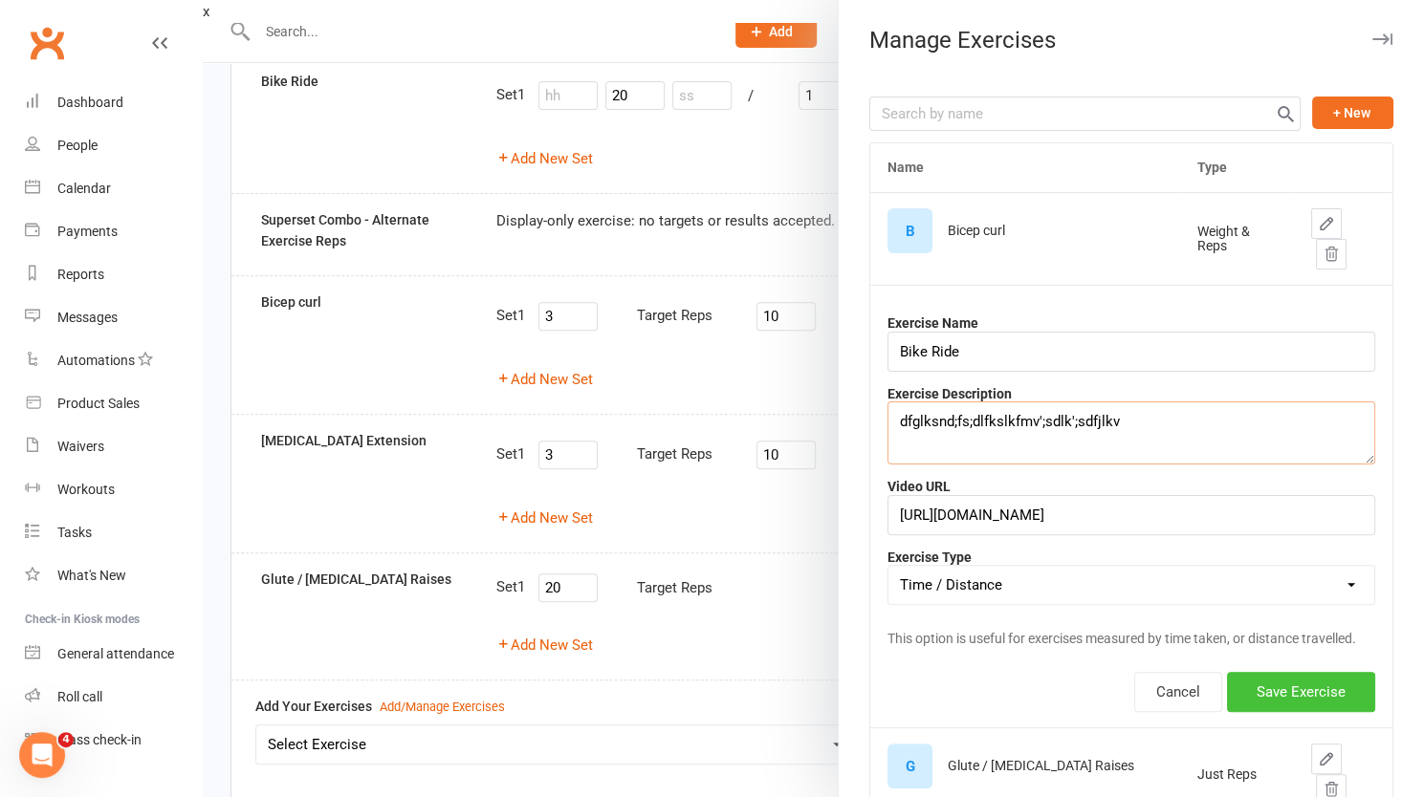
type textarea "dfglksnd;fs;dlfkslkfmv';sdlk';sdfjlkv"
click at [1267, 710] on button "Save Exercise" at bounding box center [1301, 692] width 148 height 40
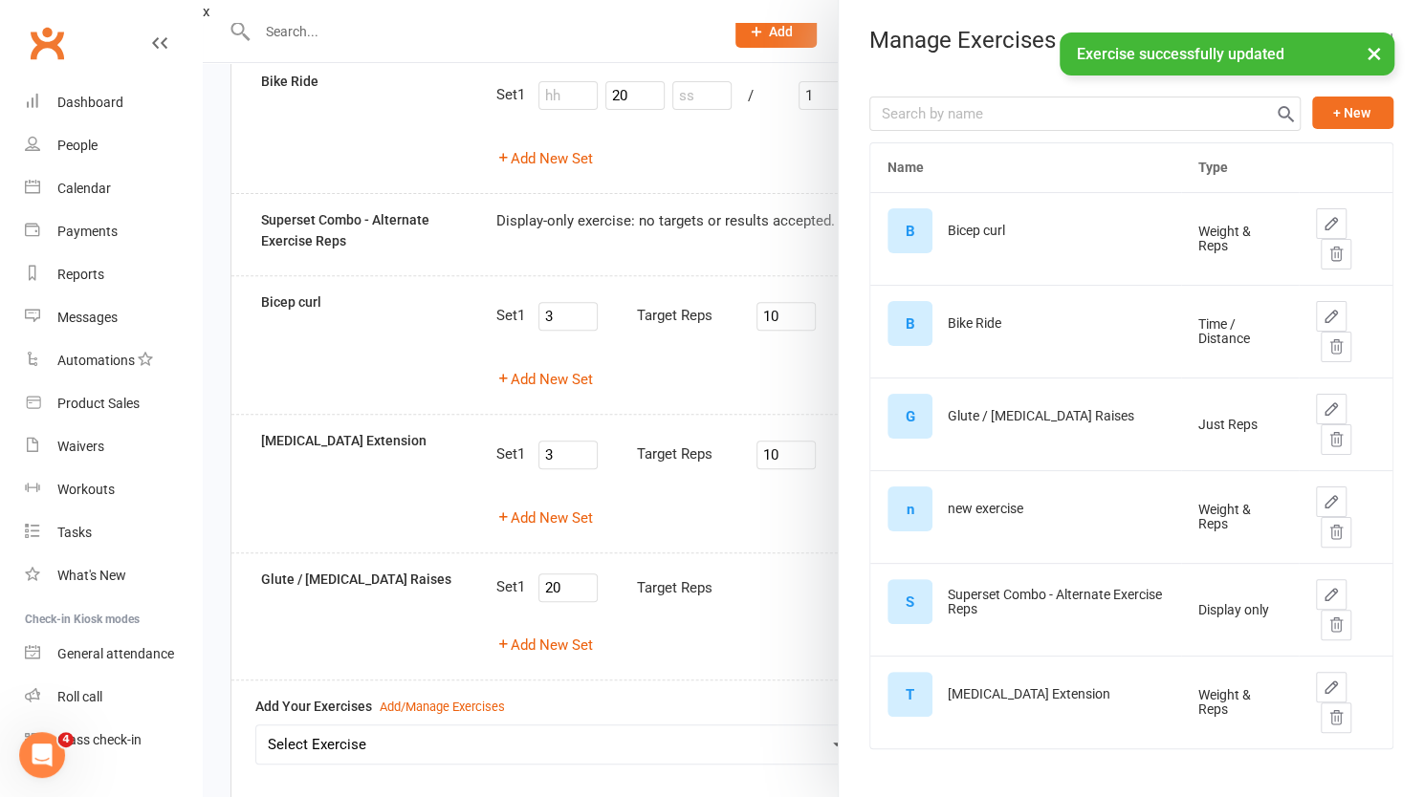
click at [1322, 406] on icon "button" at bounding box center [1330, 409] width 17 height 17
select select "reps"
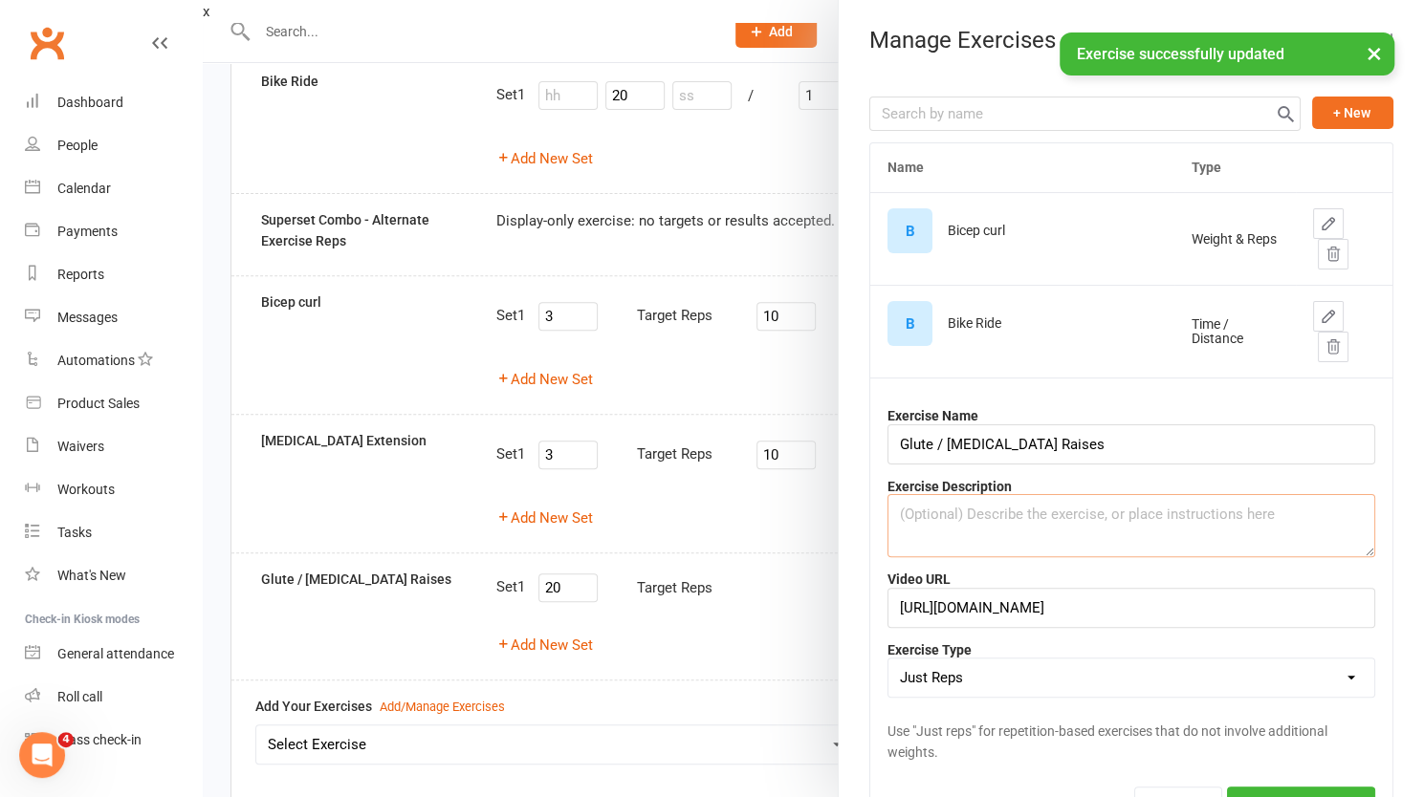
click at [982, 517] on textarea at bounding box center [1131, 525] width 488 height 63
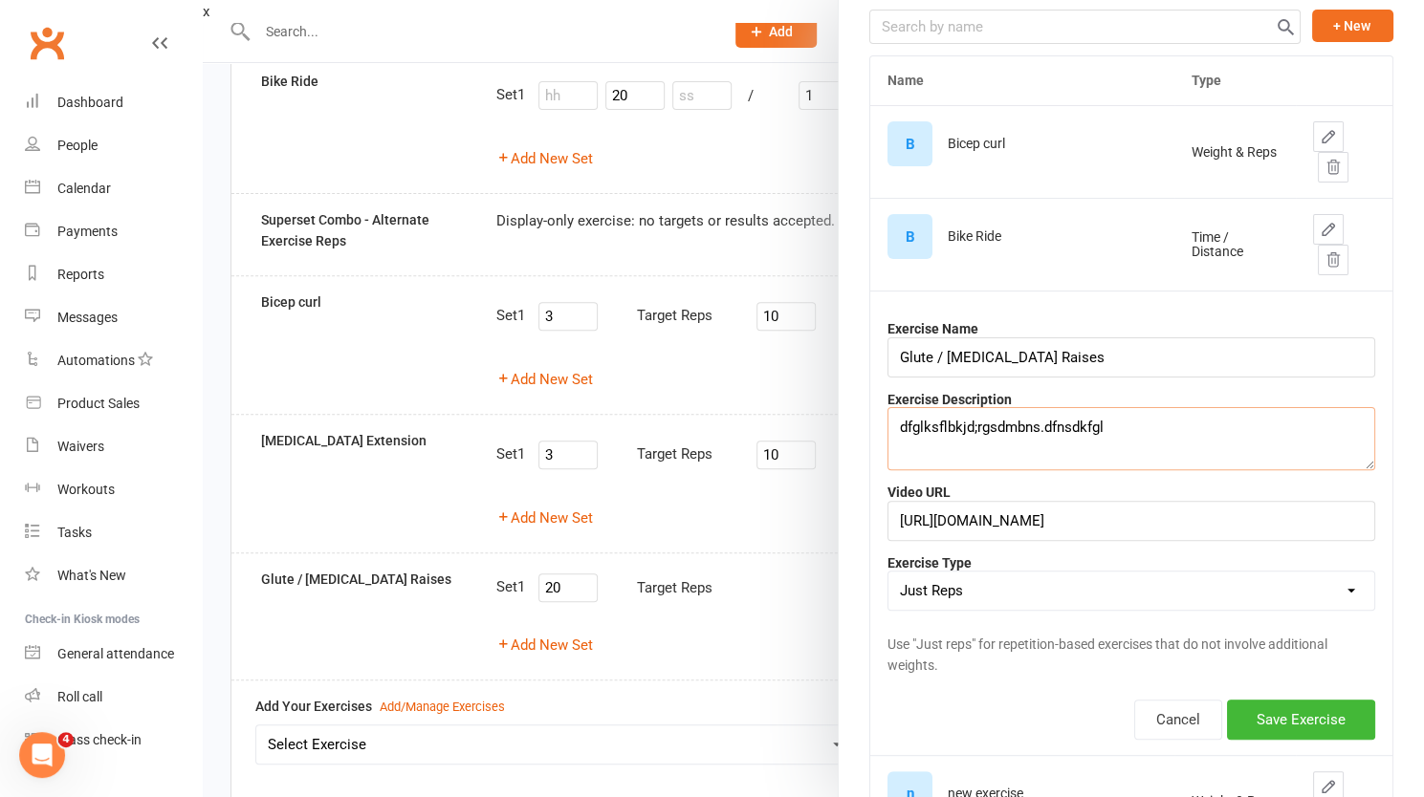
scroll to position [88, 0]
type textarea "dfglksflbkjd;rgsdmbns.dfnsdkfgl"
click at [1268, 716] on button "Save Exercise" at bounding box center [1301, 719] width 148 height 40
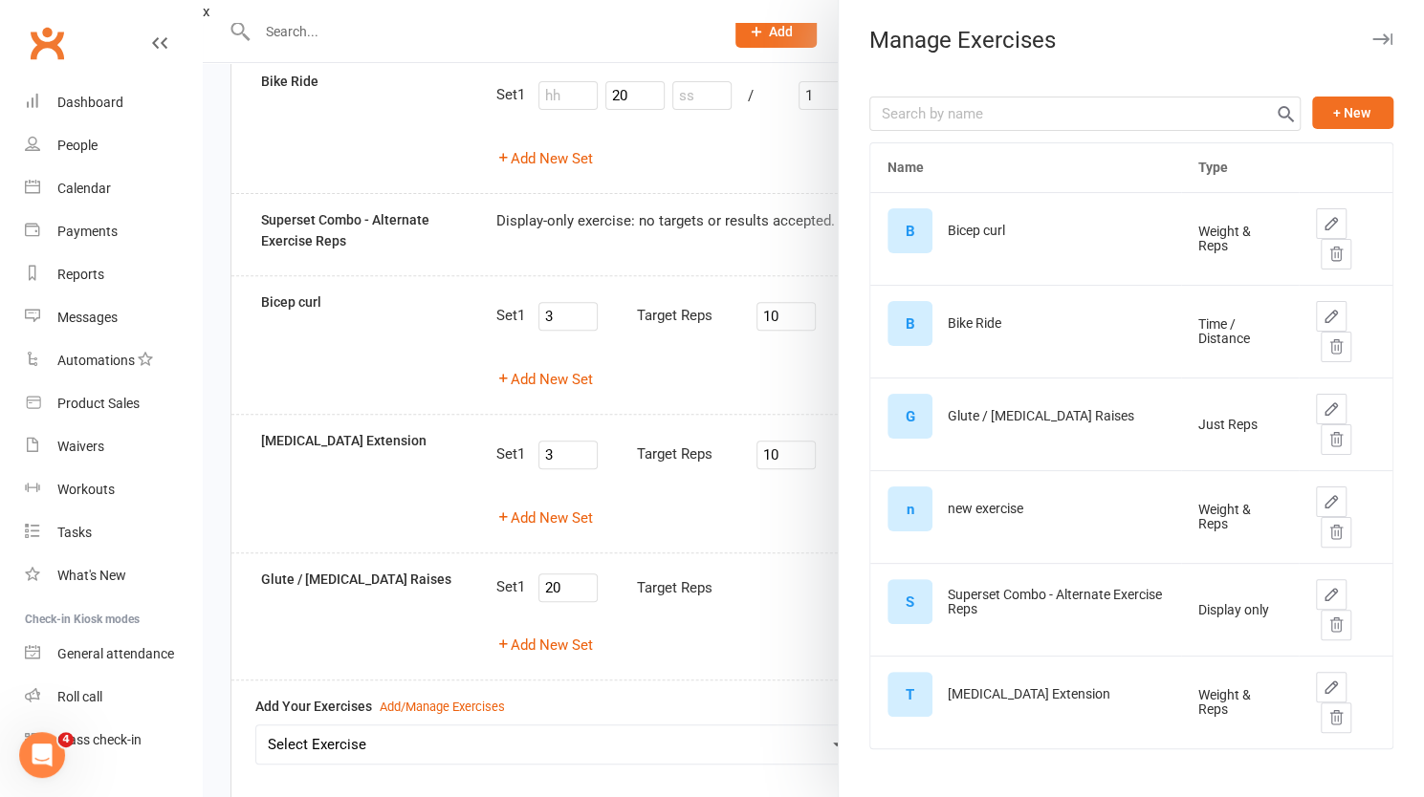
scroll to position [0, 0]
click at [573, 727] on div at bounding box center [813, 398] width 1221 height 797
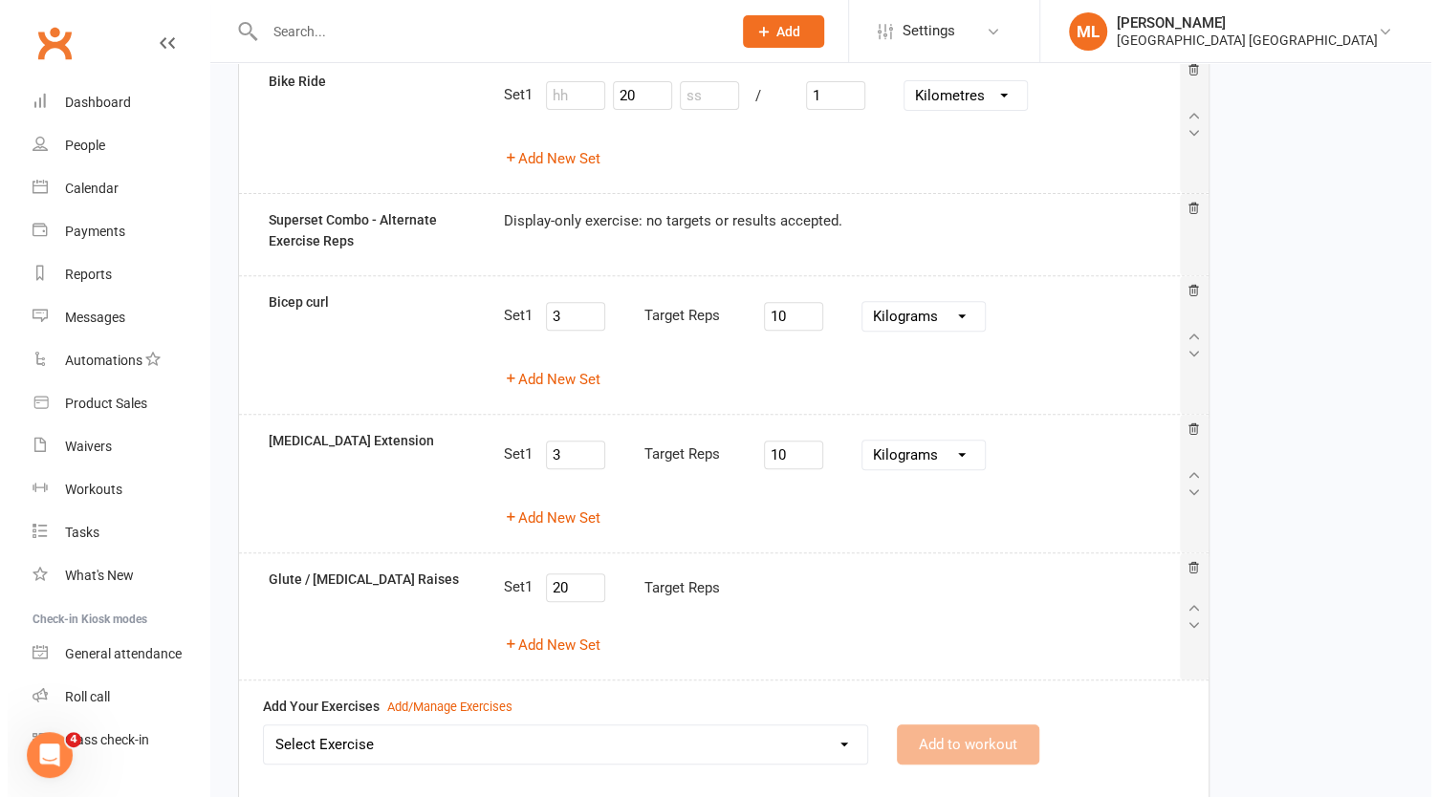
scroll to position [404, 0]
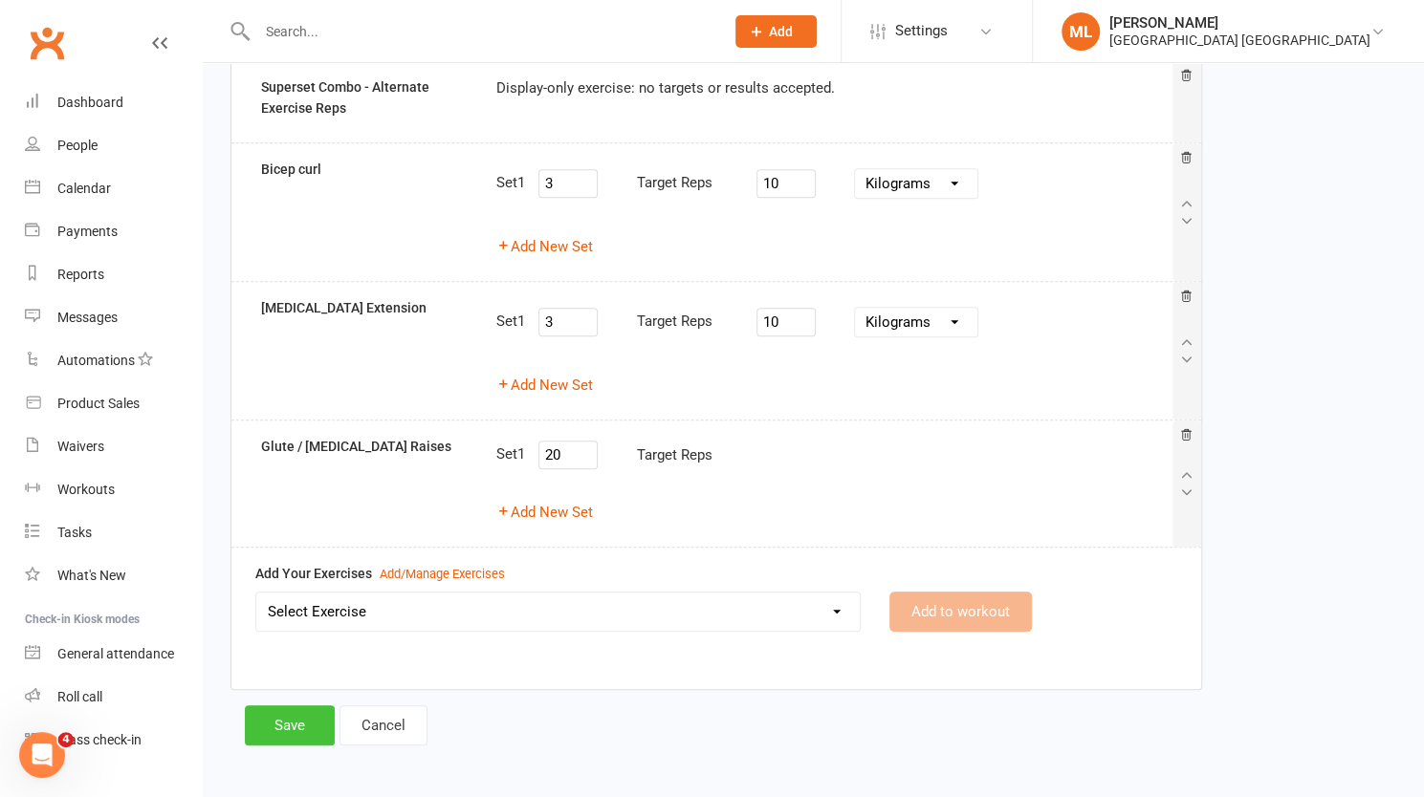
click at [300, 714] on button "Save" at bounding box center [290, 726] width 90 height 40
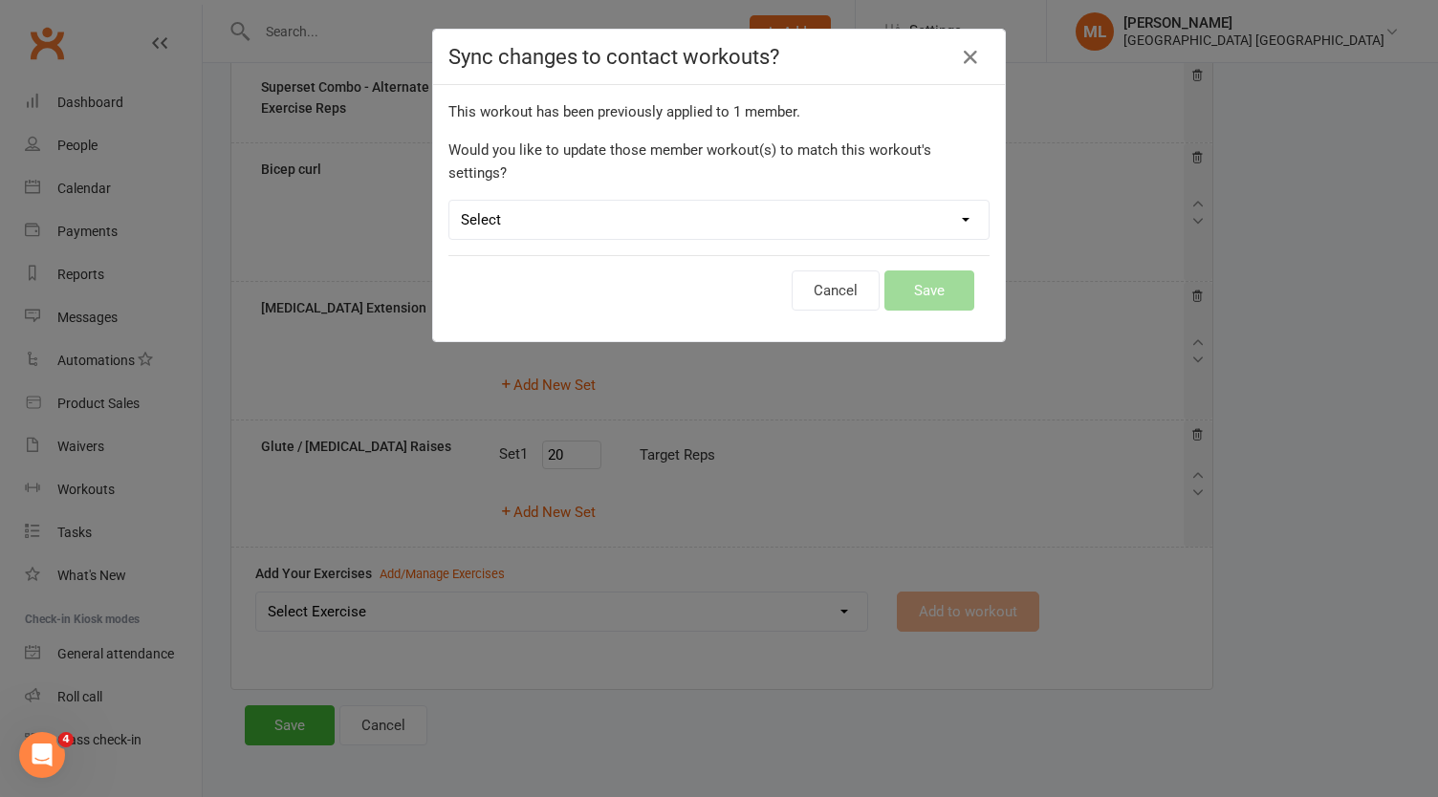
click at [715, 201] on select "Select Leave member workouts unchanged Sync workout + exercise settings to memb…" at bounding box center [718, 220] width 539 height 38
select select "workout_and_exercises"
click at [449, 201] on select "Select Leave member workouts unchanged Sync workout + exercise settings to memb…" at bounding box center [718, 220] width 539 height 38
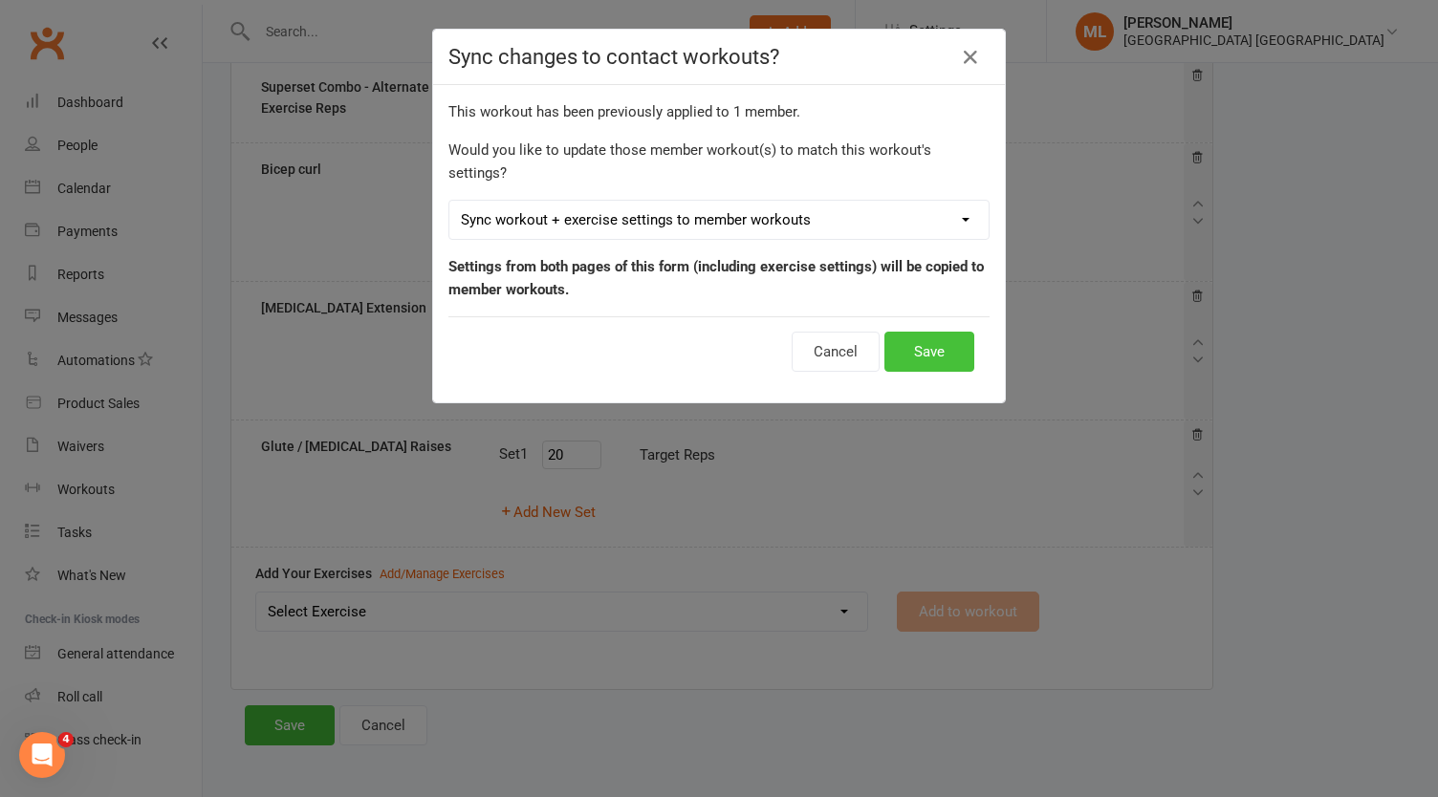
click at [928, 334] on button "Save" at bounding box center [929, 352] width 90 height 40
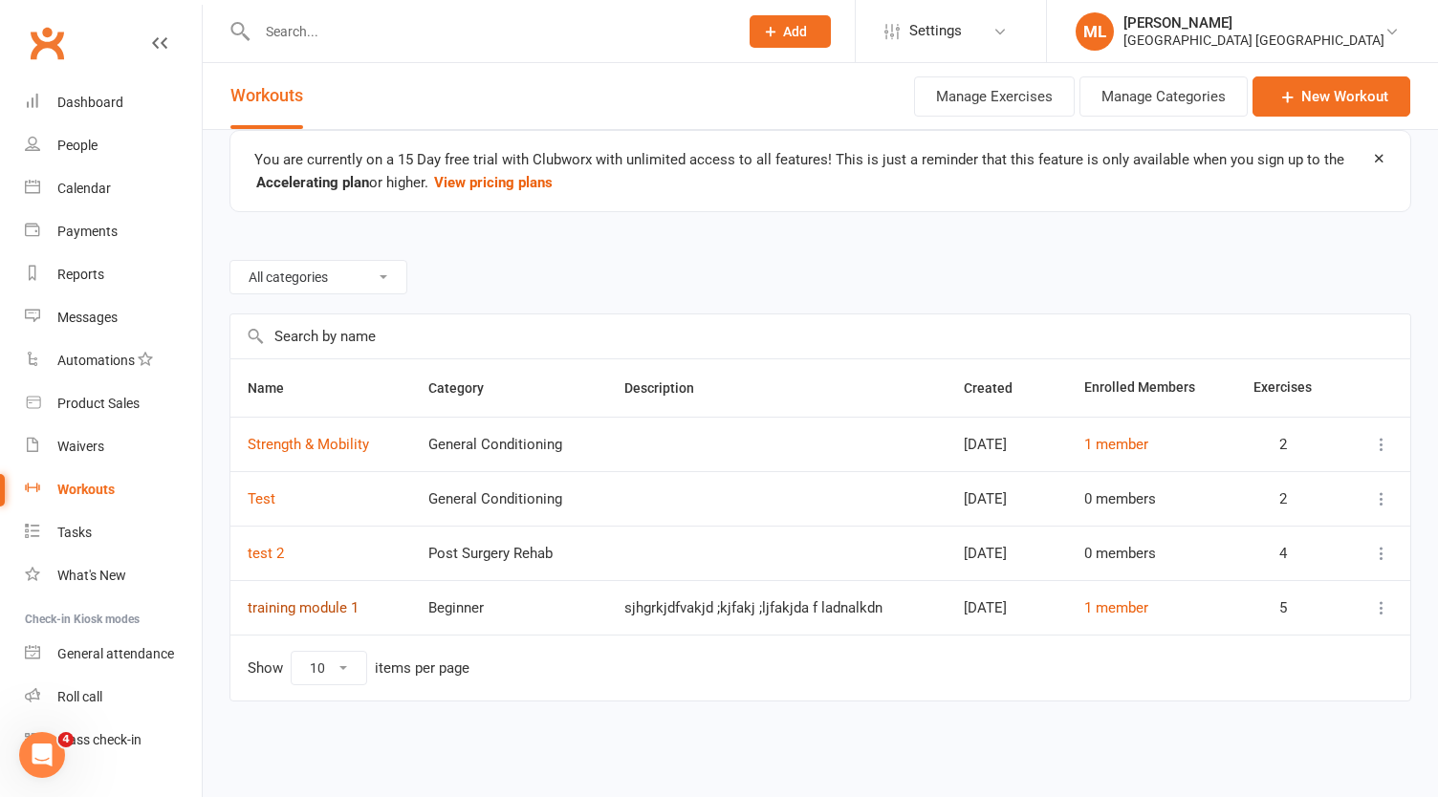
click at [308, 601] on link "training module 1" at bounding box center [303, 608] width 111 height 17
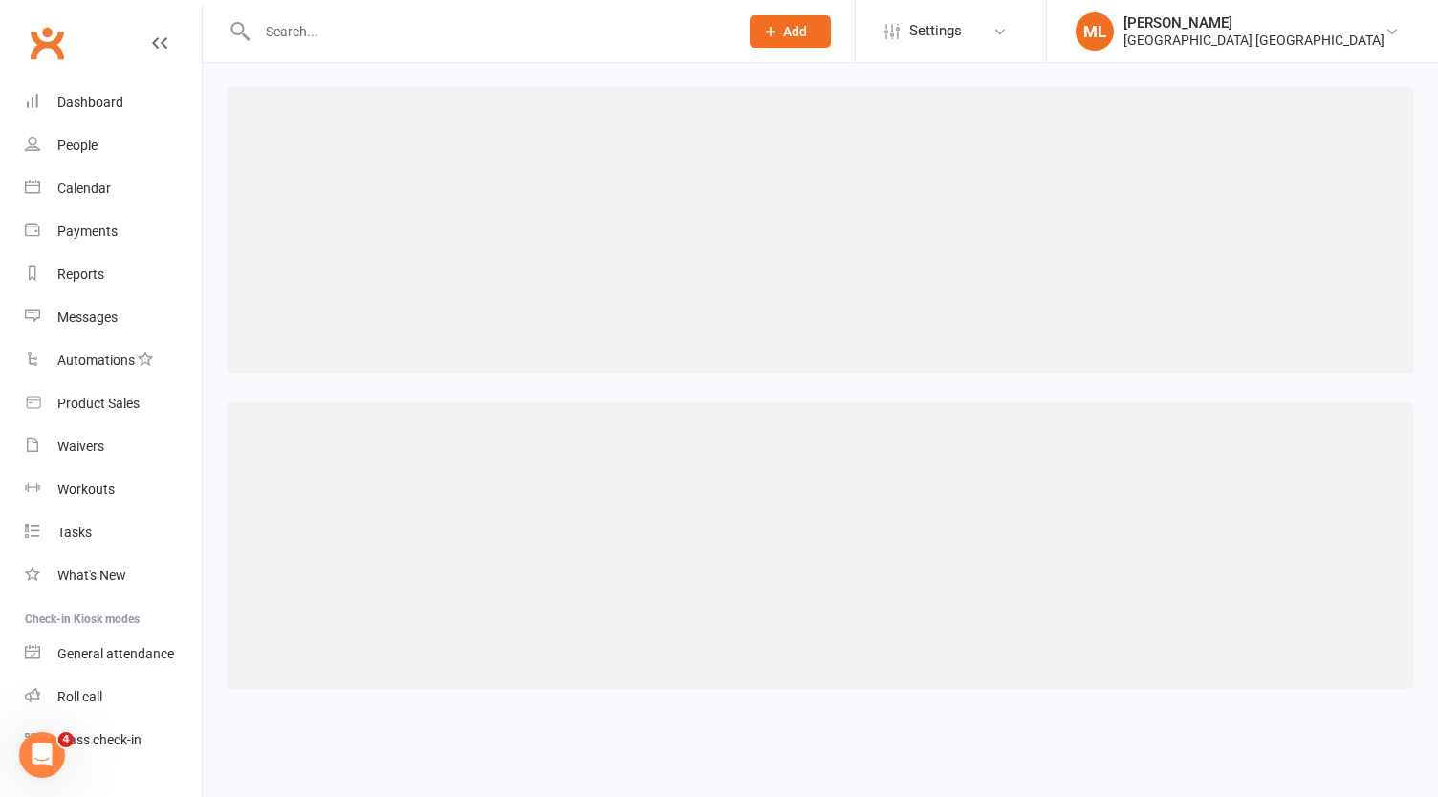
select select "491"
